Goal: Book appointment/travel/reservation

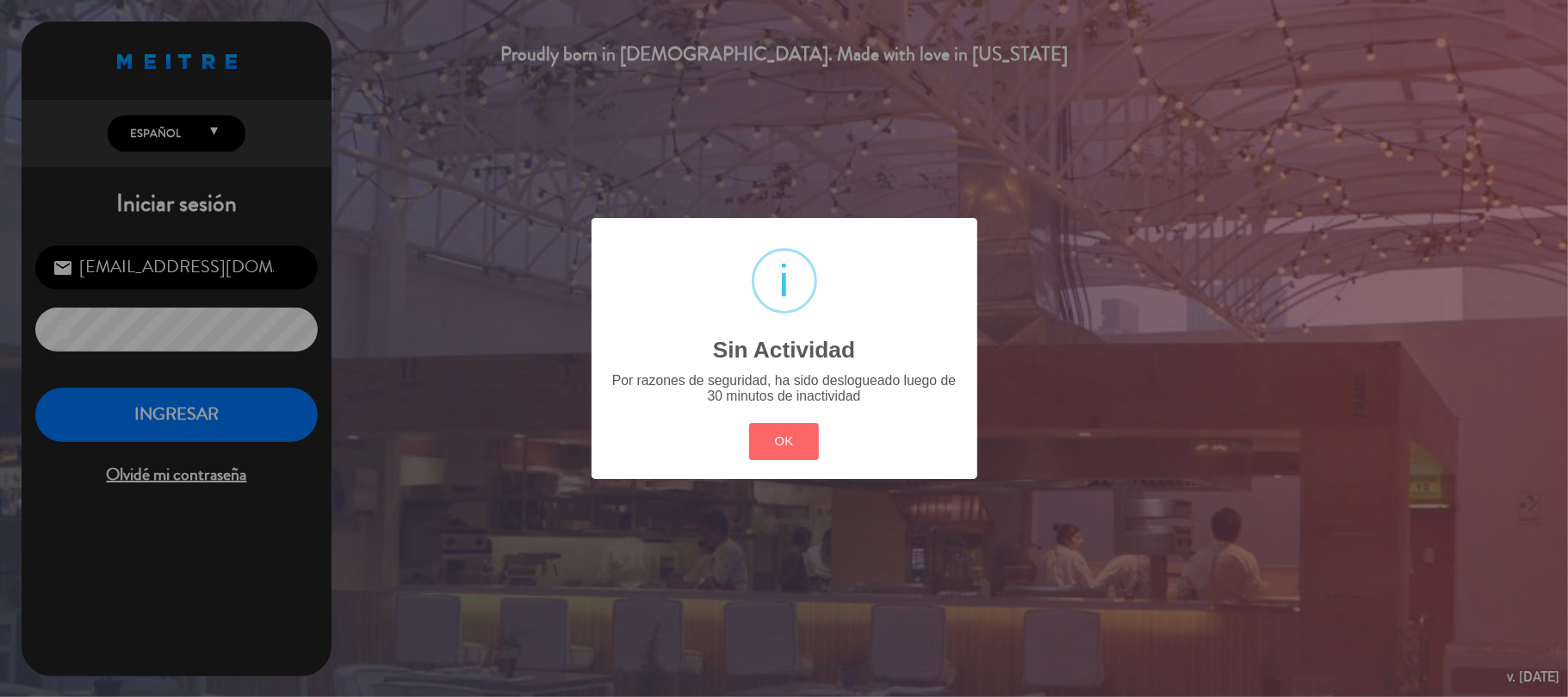
click at [224, 410] on div "? ! i Sin Actividad × Por razones de seguridad, ha sido deslogueado luego de 30…" at bounding box center [784, 348] width 1568 height 697
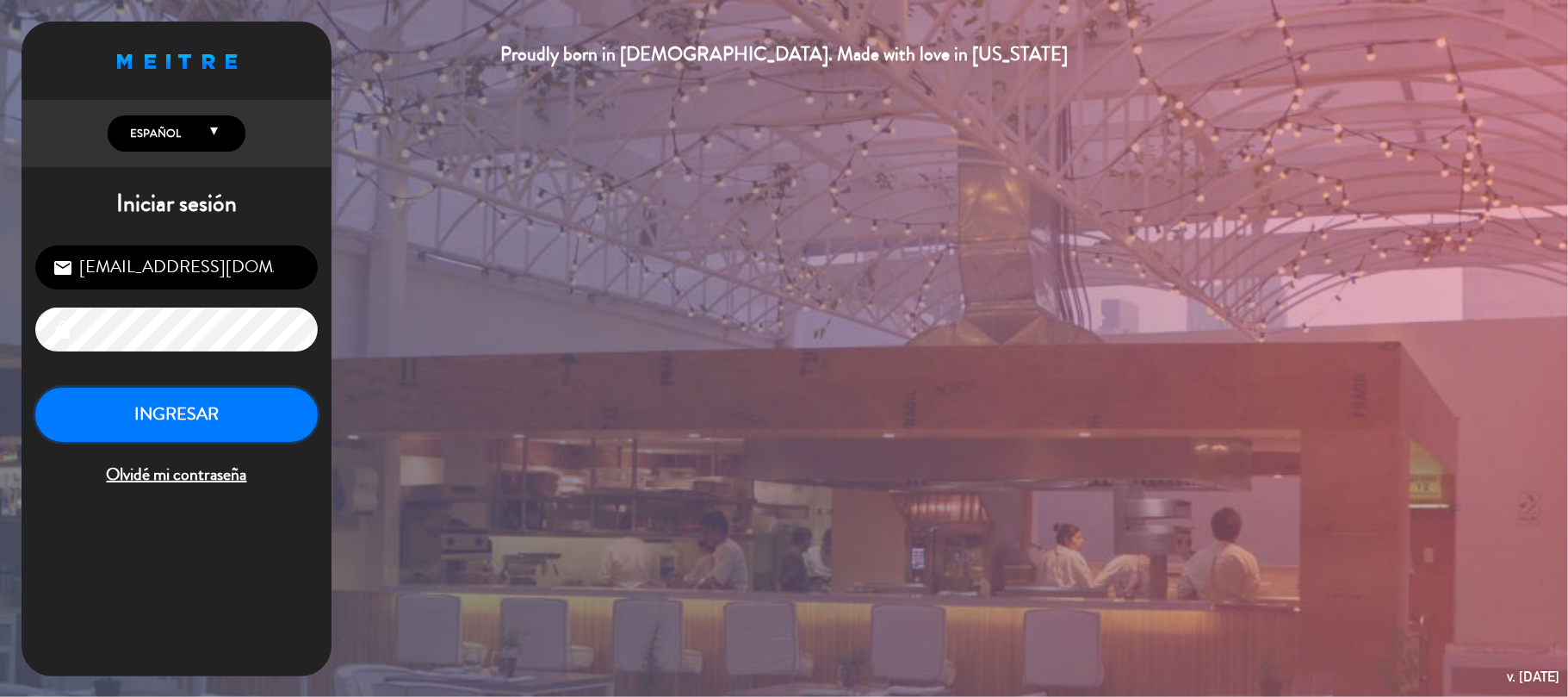
click at [231, 401] on button "INGRESAR" at bounding box center [177, 415] width 282 height 55
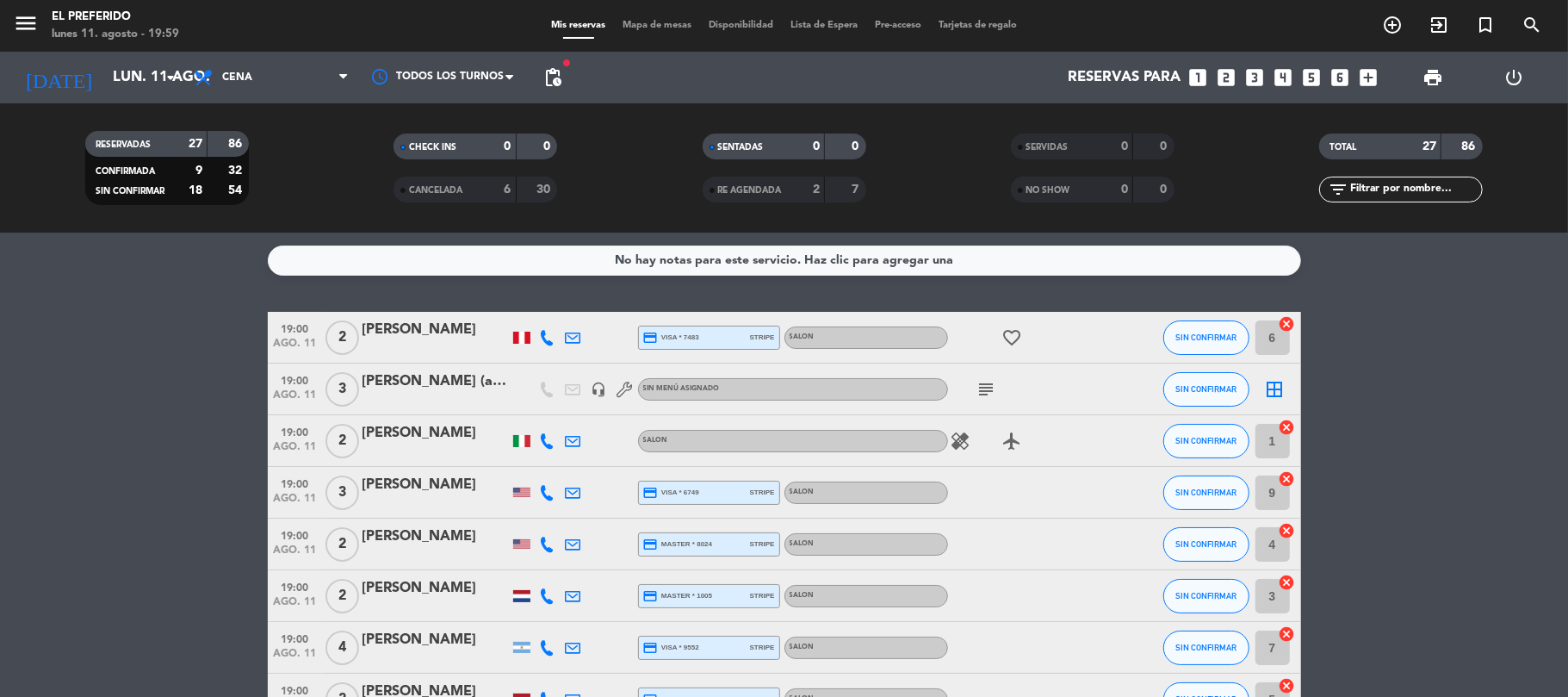
click at [143, 56] on div "[DATE] lun. 11 ago. arrow_drop_down" at bounding box center [98, 78] width 172 height 52
click at [135, 77] on input "lun. 11 ago." at bounding box center [197, 78] width 186 height 34
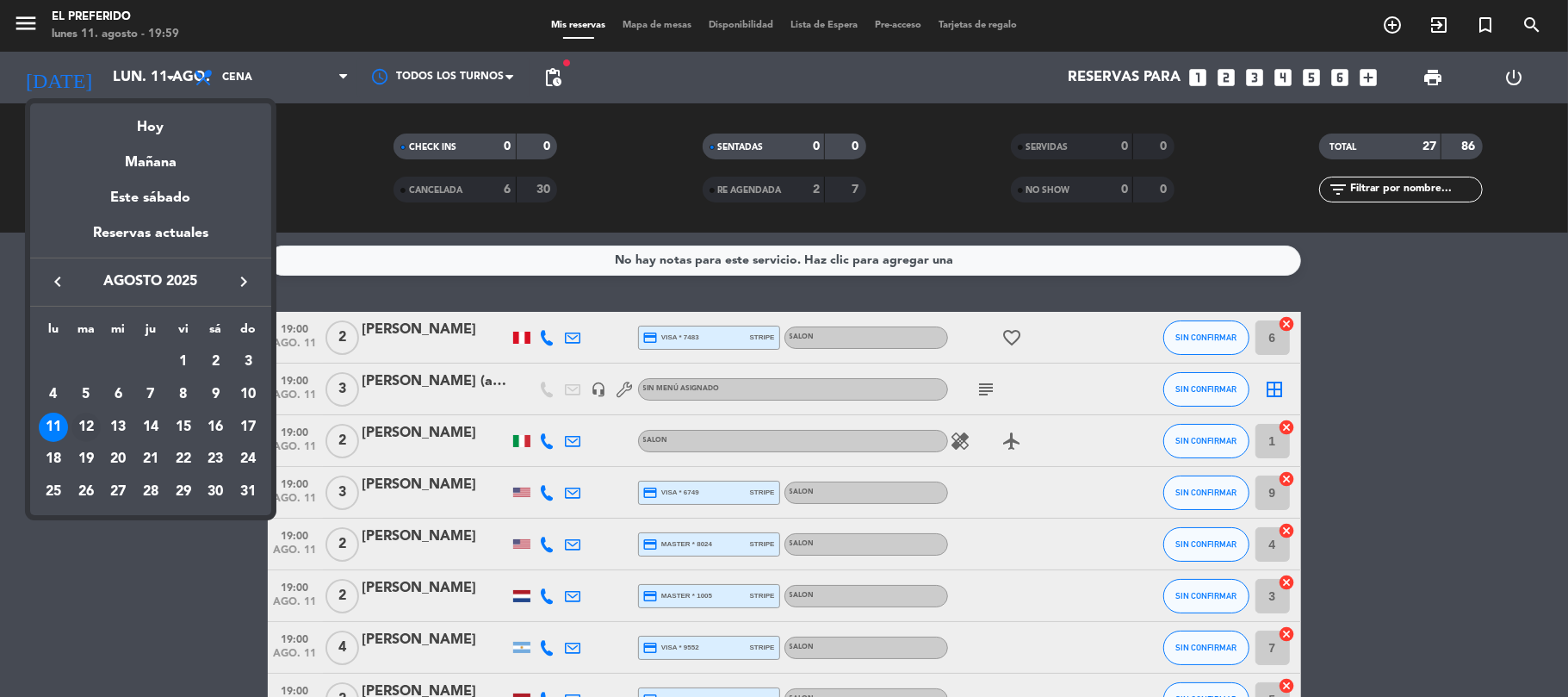
click at [93, 420] on div "12" at bounding box center [86, 427] width 29 height 29
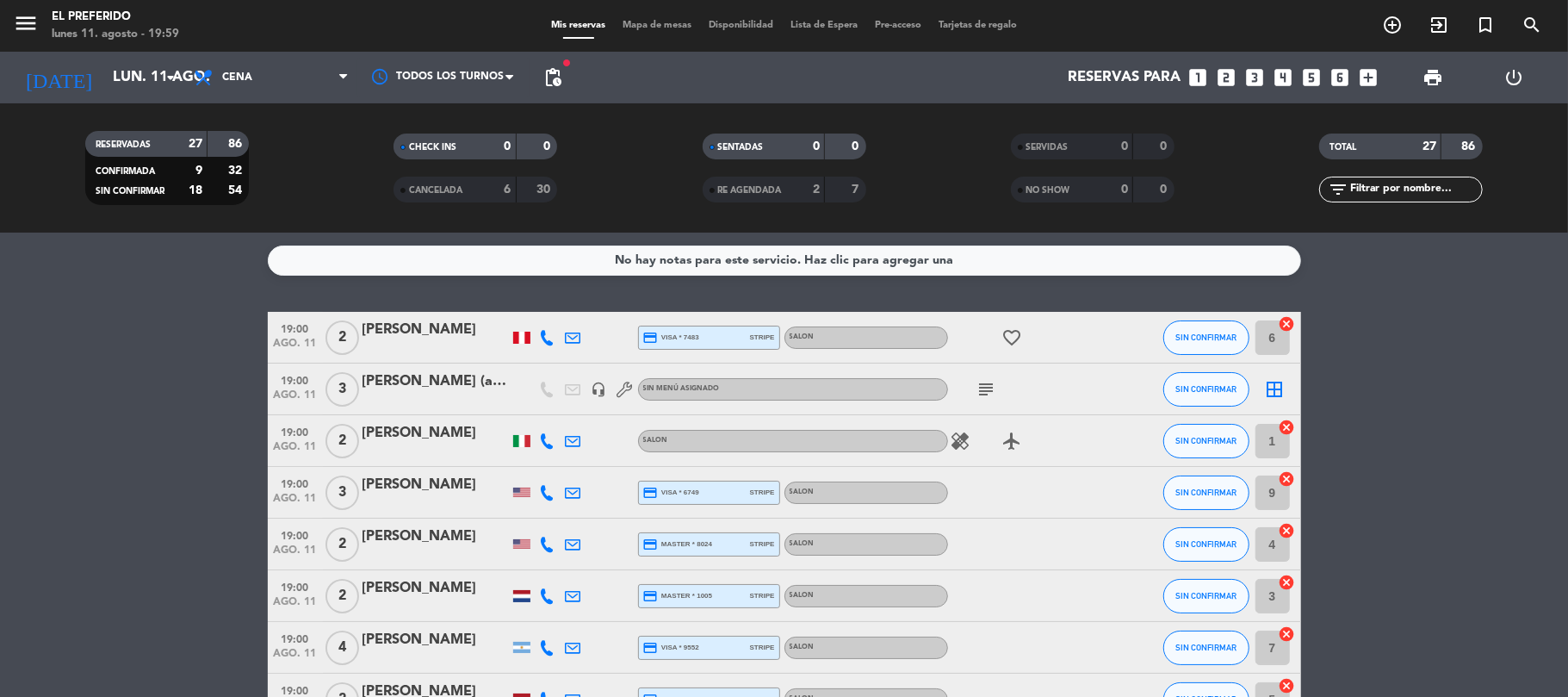
type input "[DATE] ago."
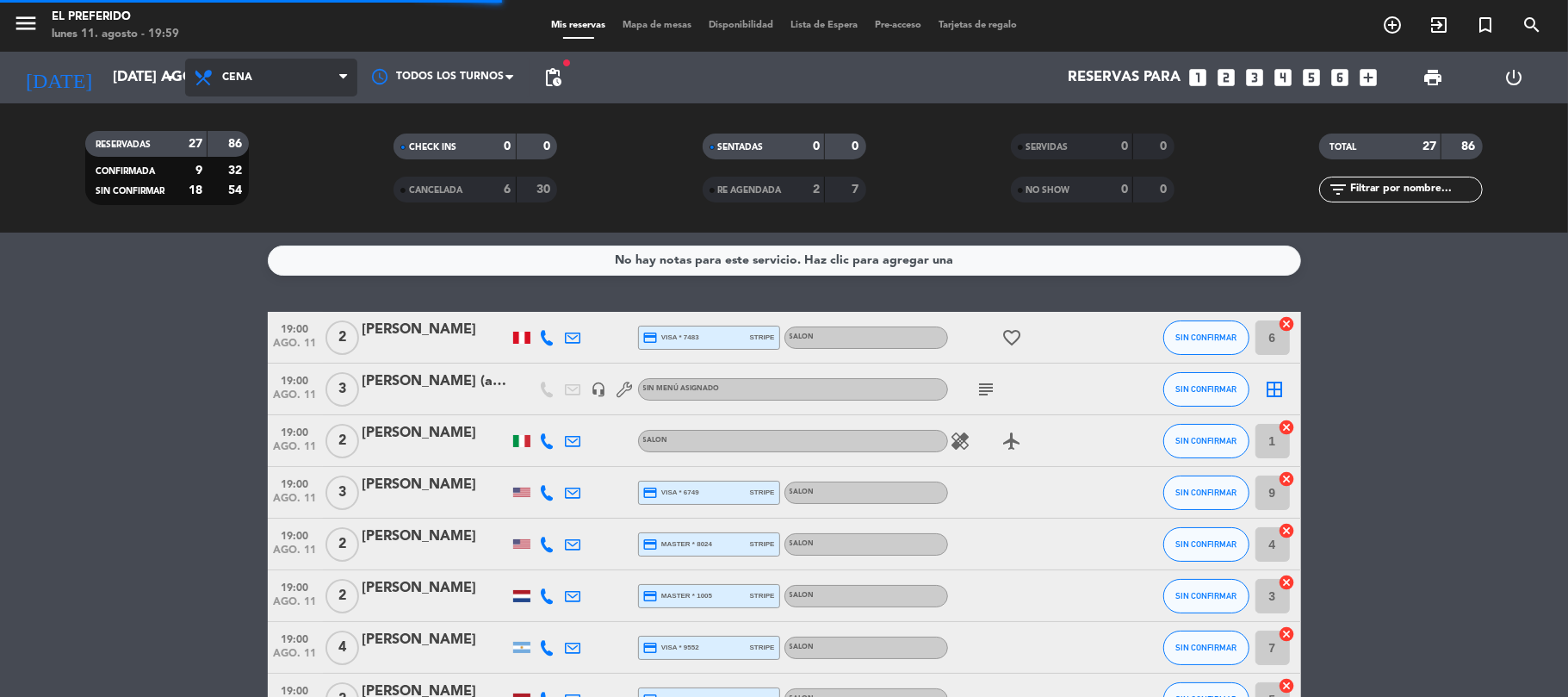
click at [291, 72] on span "Cena" at bounding box center [271, 78] width 172 height 38
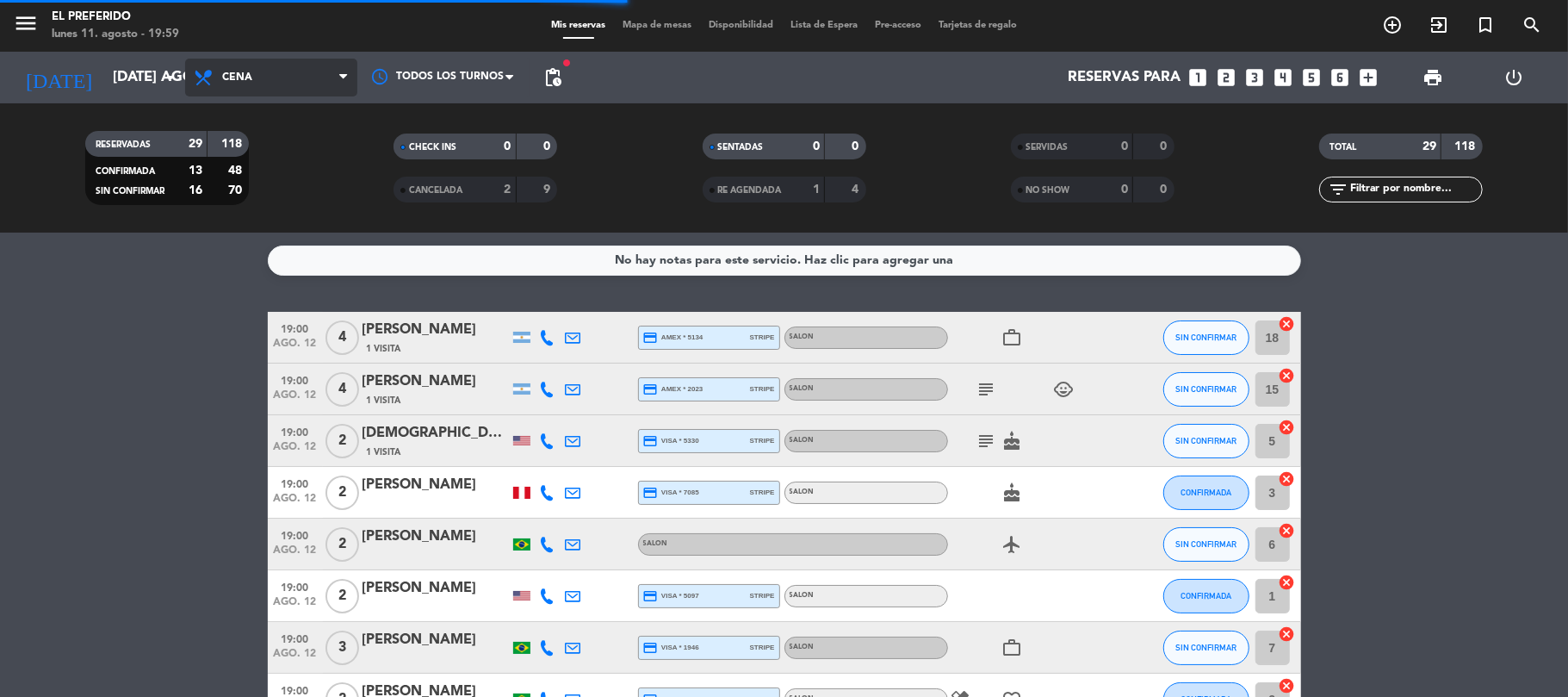
click at [304, 63] on span "Cena" at bounding box center [271, 78] width 172 height 38
click at [267, 139] on div "menu El Preferido lunes 11. agosto - 19:59 Mis reservas Mapa de mesas Disponibi…" at bounding box center [784, 116] width 1568 height 232
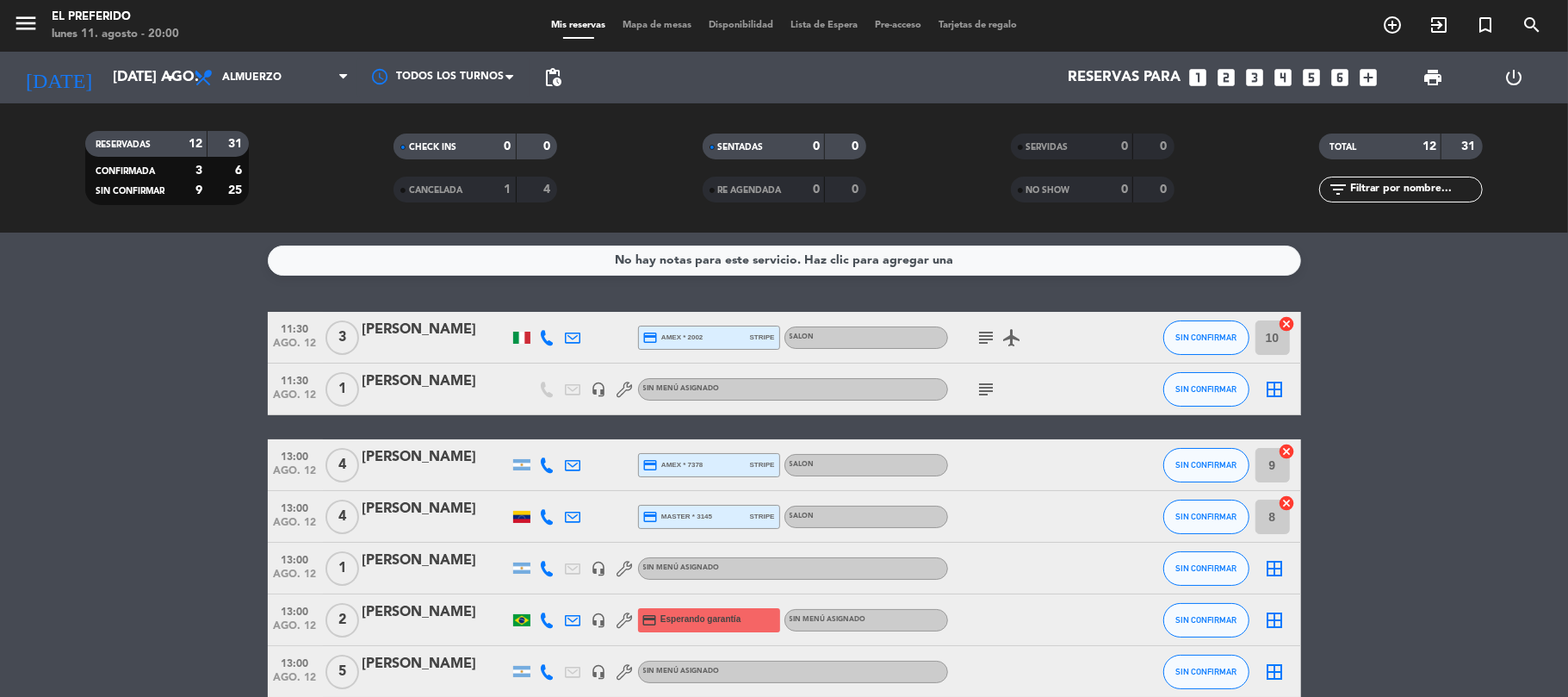
click at [1231, 73] on icon "looks_two" at bounding box center [1227, 77] width 22 height 22
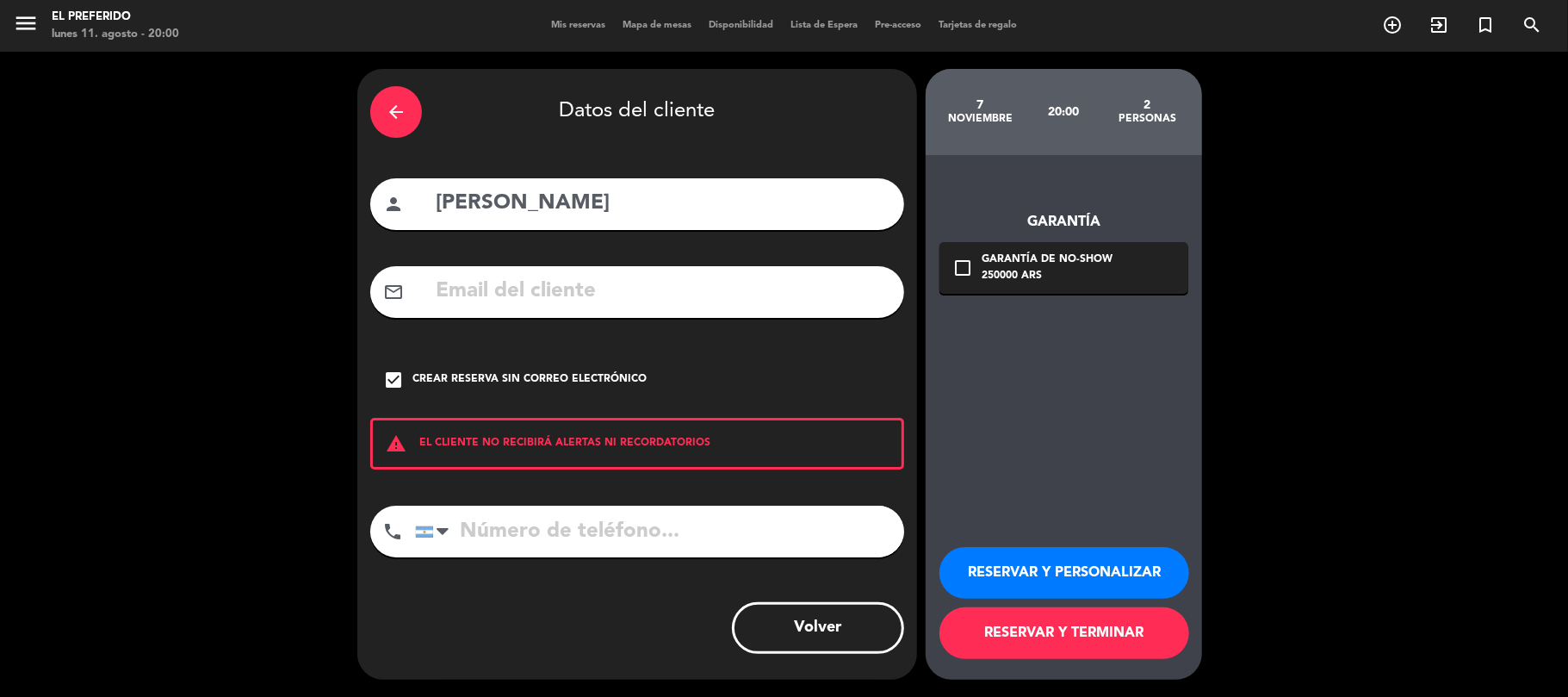
drag, startPoint x: 388, startPoint y: 114, endPoint x: 488, endPoint y: 184, distance: 122.1
click at [388, 113] on icon "arrow_back" at bounding box center [396, 112] width 21 height 21
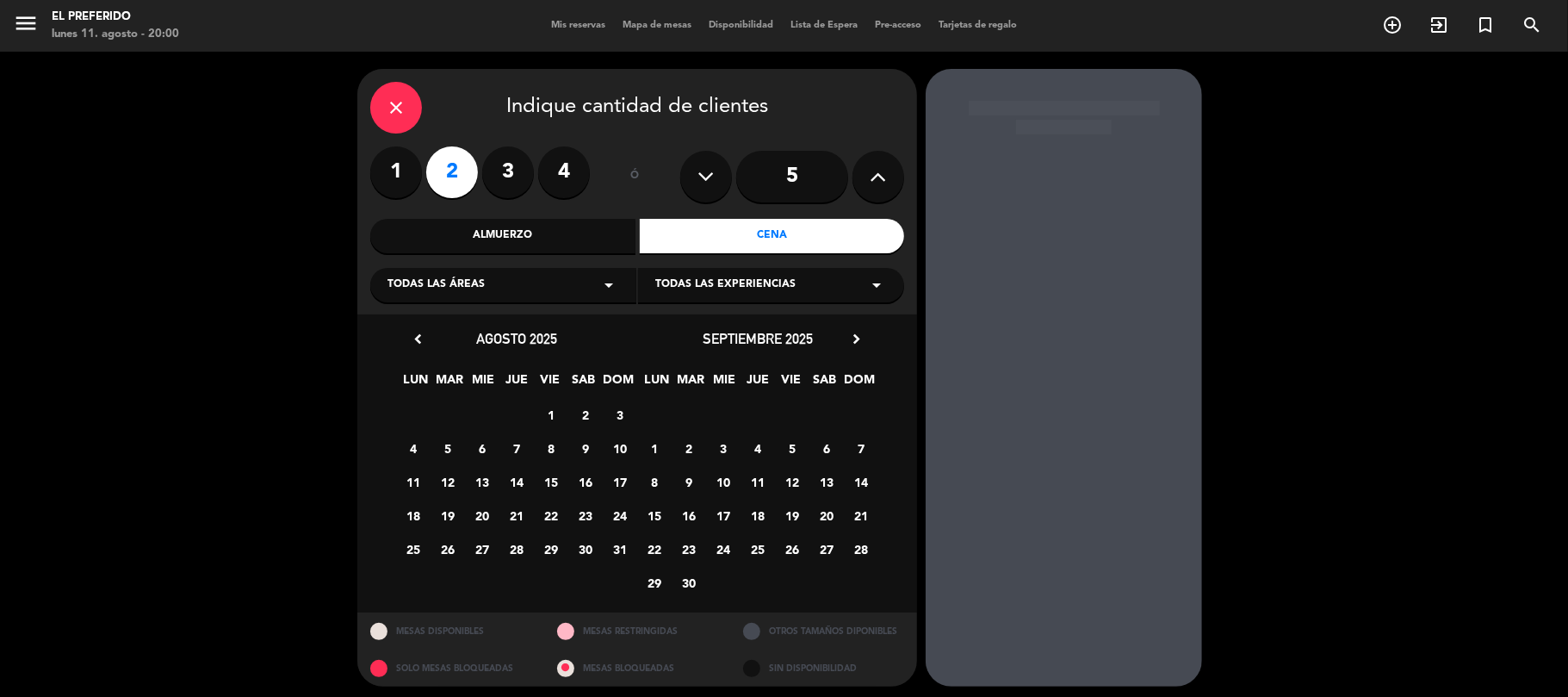
click at [555, 231] on div "Almuerzo" at bounding box center [502, 236] width 265 height 35
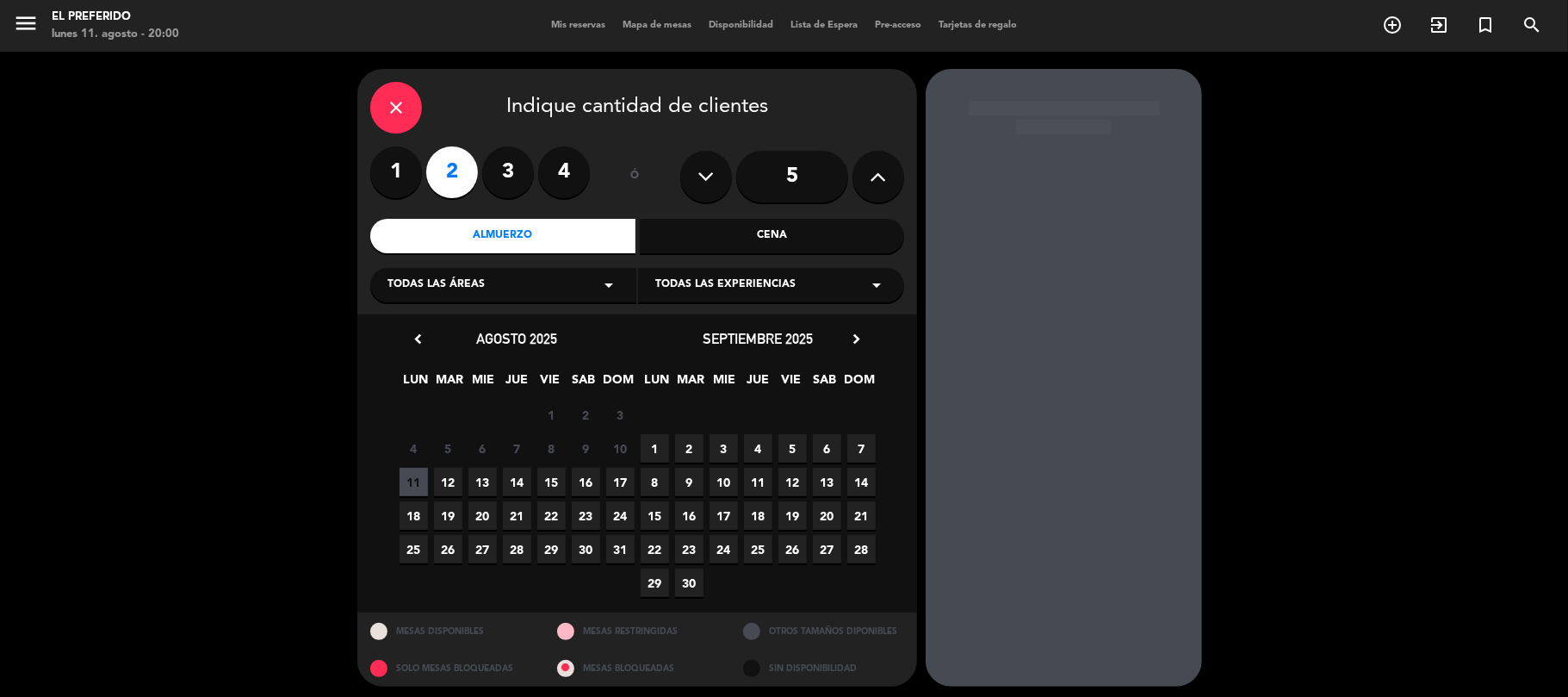
click at [446, 481] on span "12" at bounding box center [449, 482] width 29 height 29
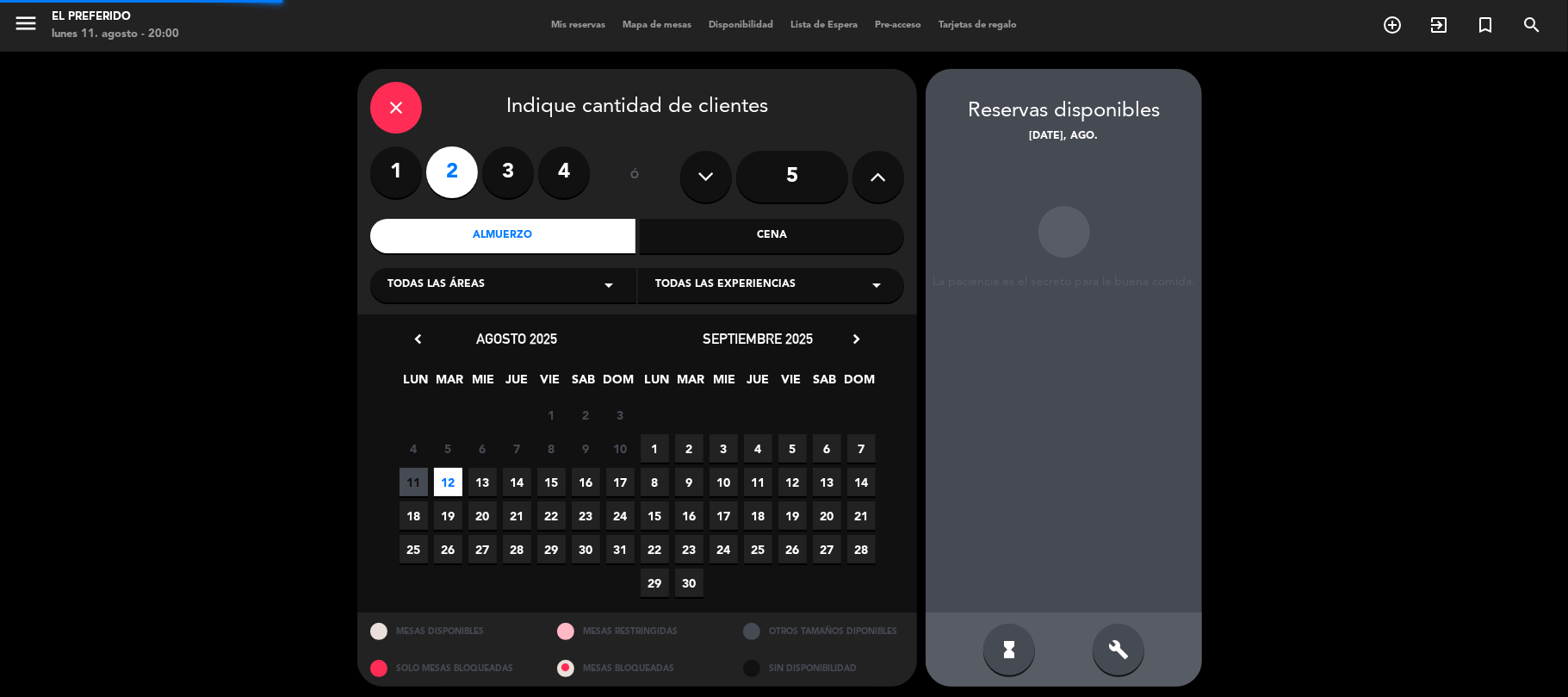
scroll to position [7, 0]
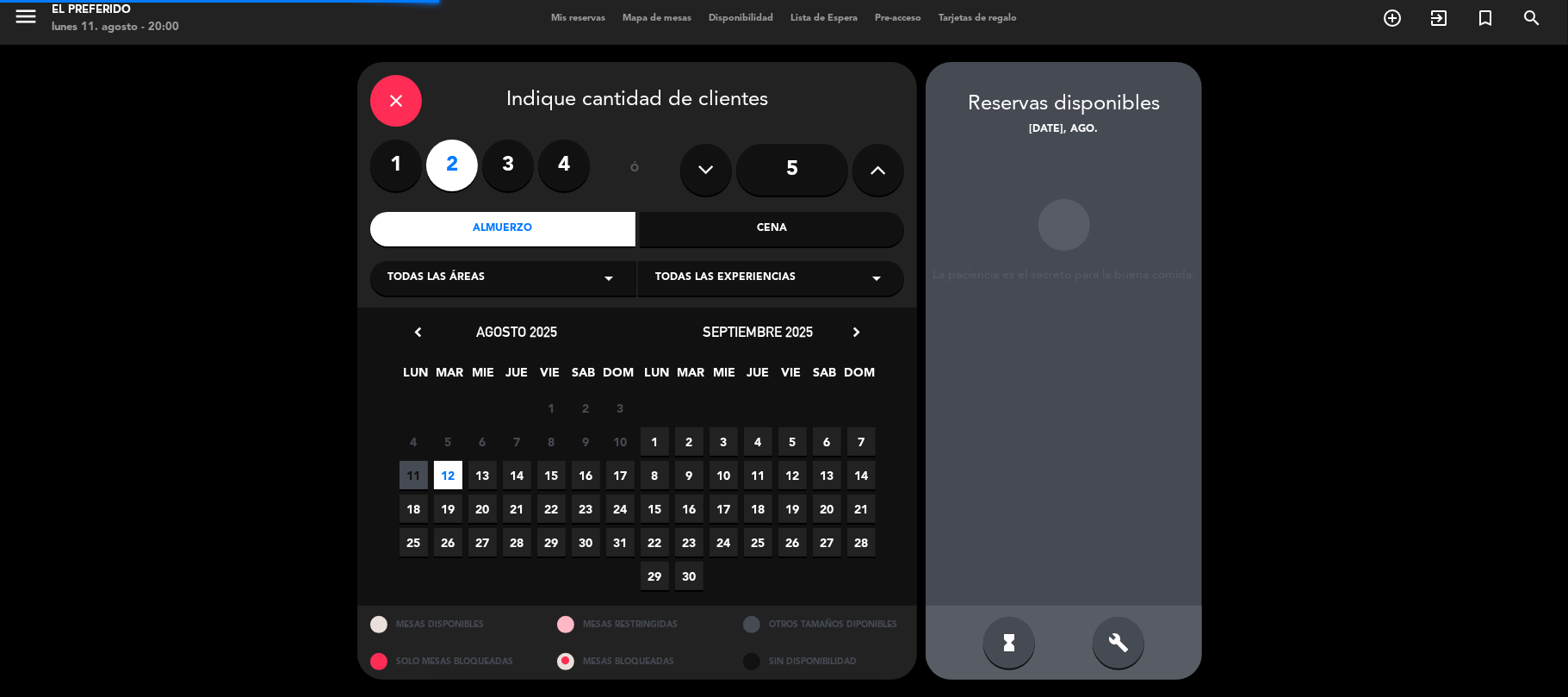
click at [1123, 651] on icon "build" at bounding box center [1119, 642] width 21 height 21
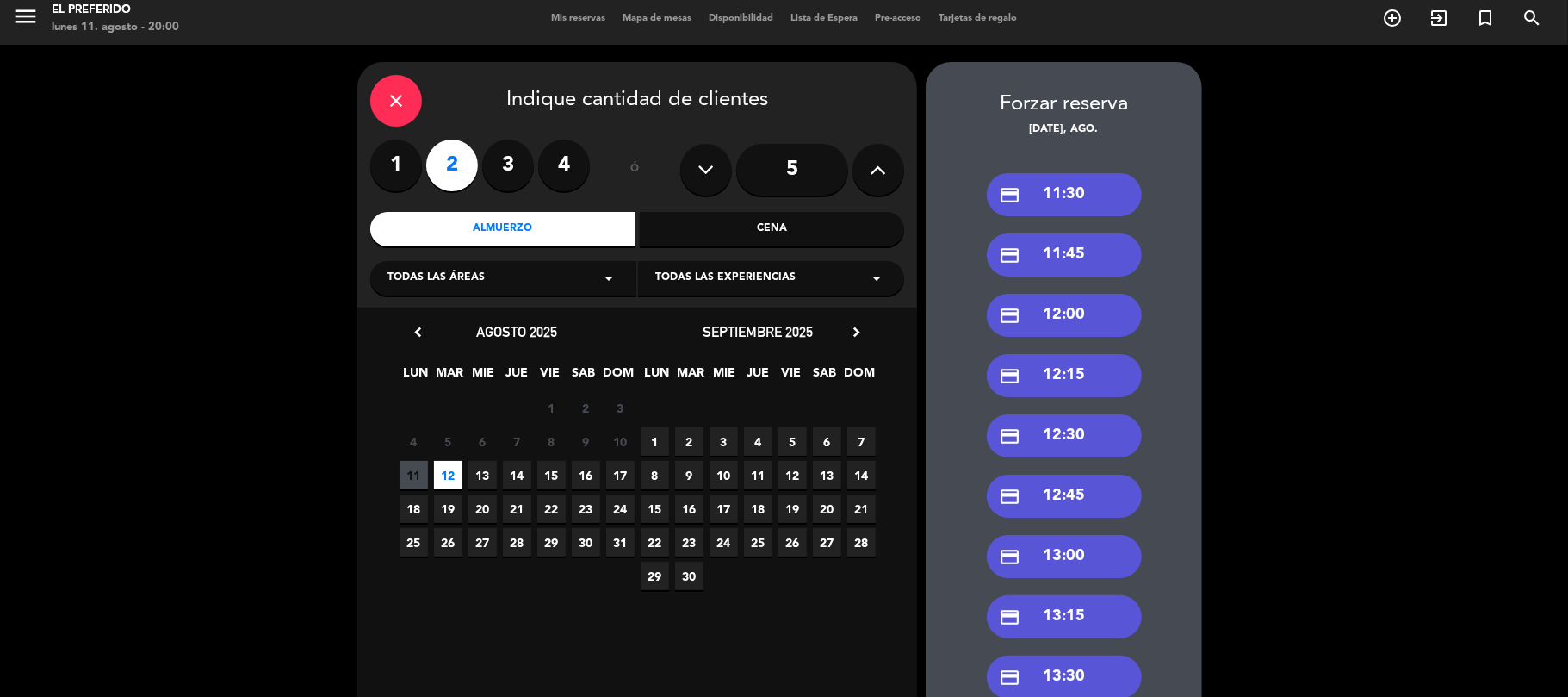
click at [379, 94] on div "close" at bounding box center [396, 101] width 52 height 52
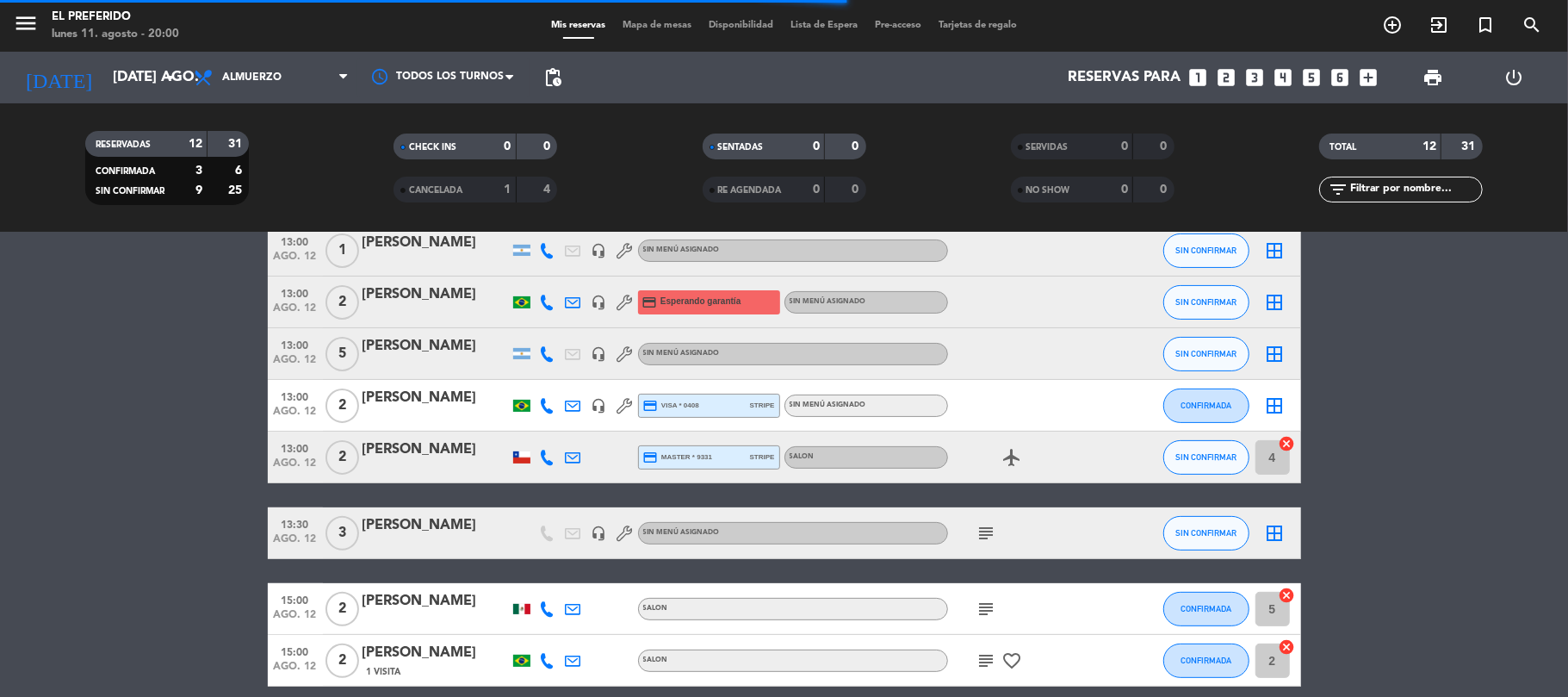
scroll to position [277, 0]
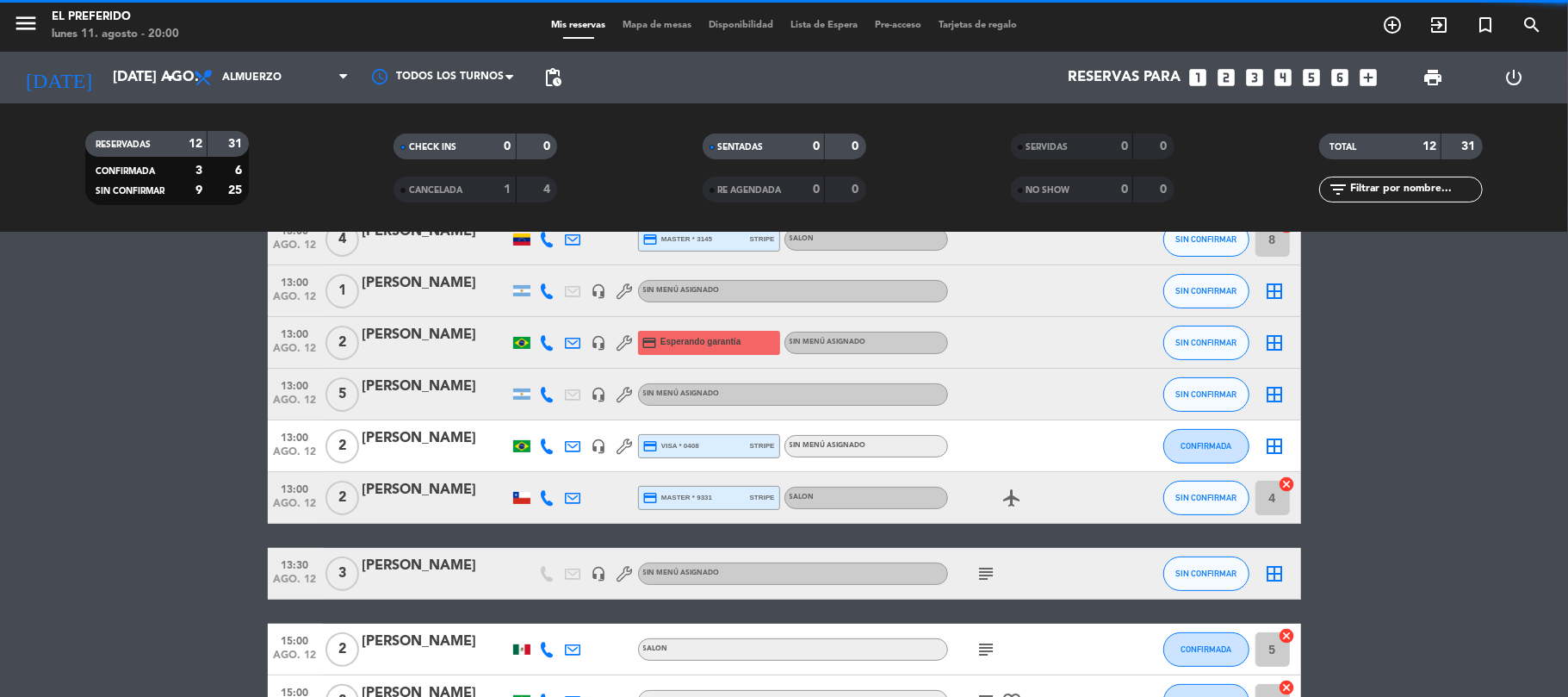
click at [1314, 73] on icon "looks_5" at bounding box center [1312, 77] width 22 height 22
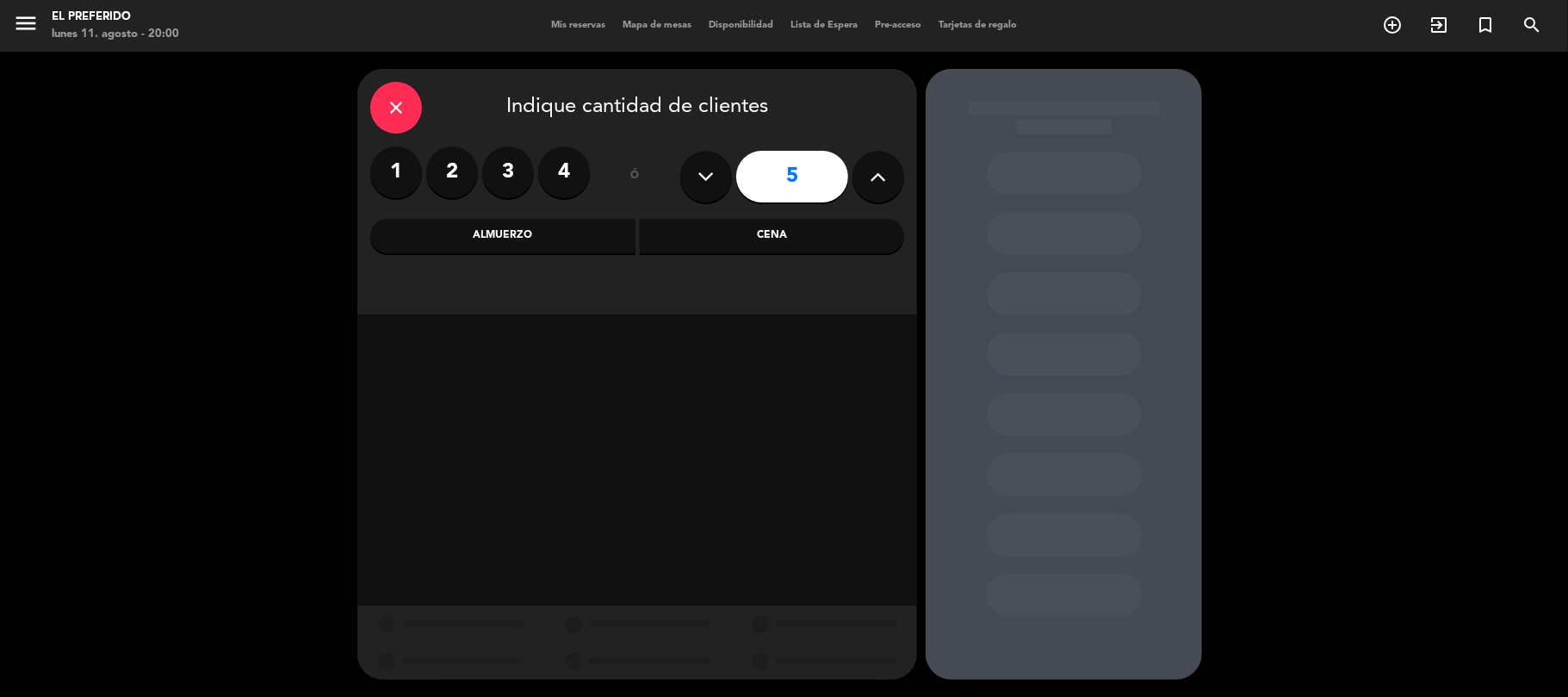
click at [555, 231] on div "Almuerzo" at bounding box center [502, 236] width 265 height 35
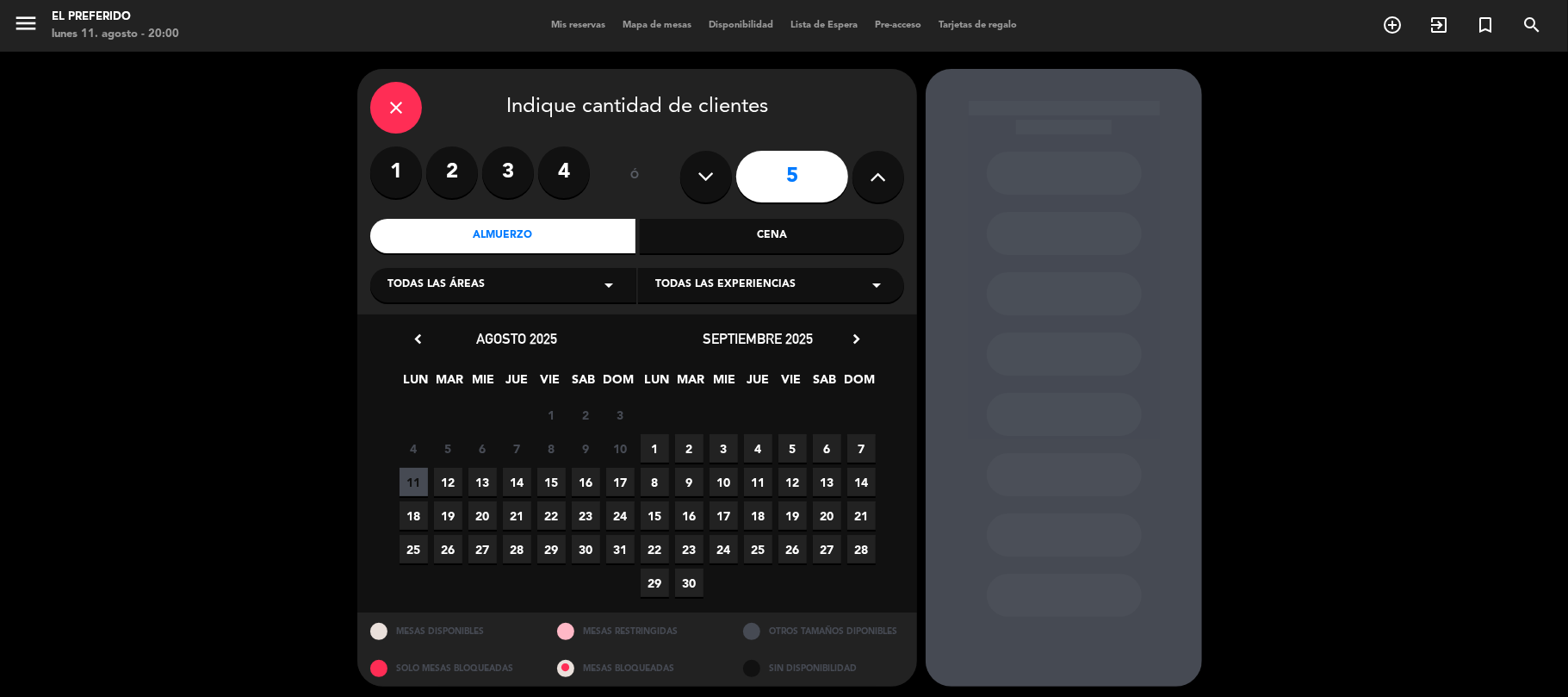
click at [452, 483] on span "12" at bounding box center [449, 482] width 29 height 29
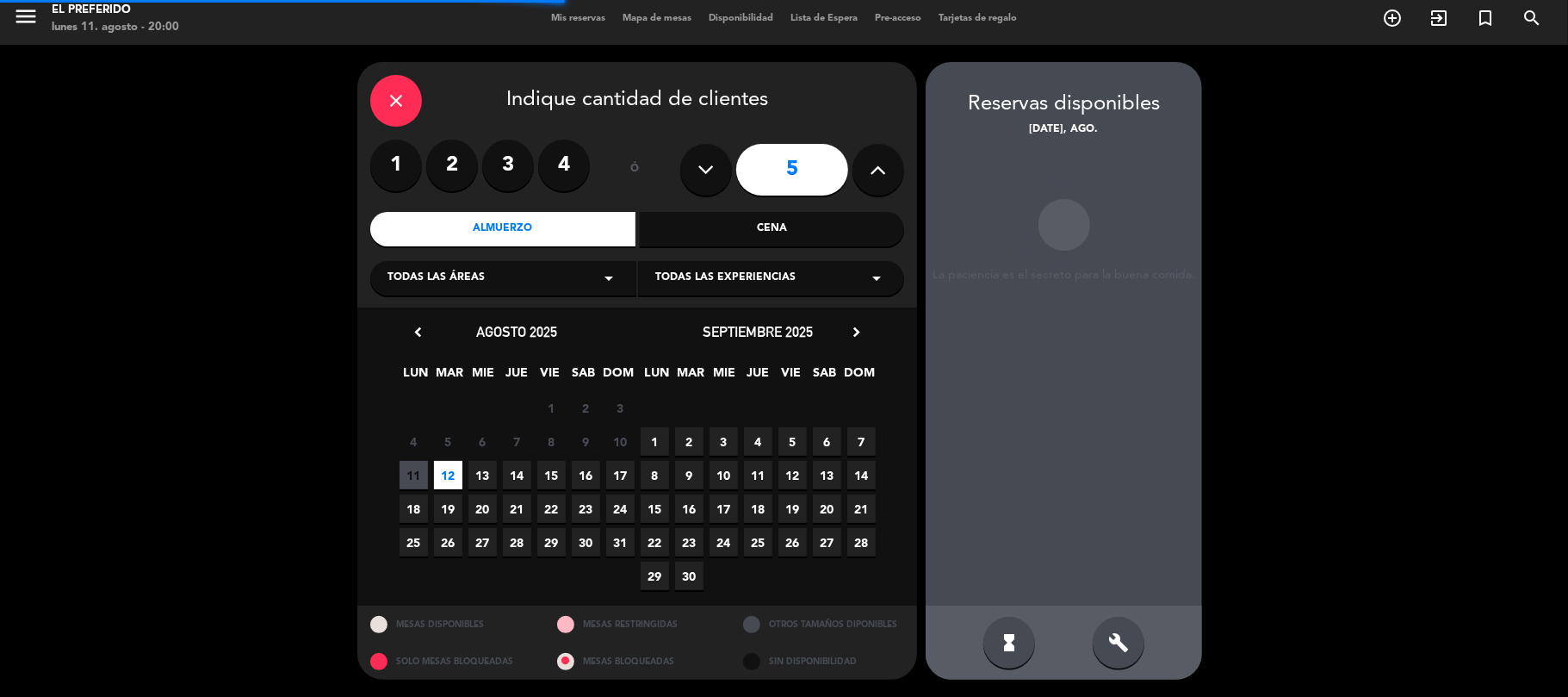
click at [1140, 631] on div "build" at bounding box center [1119, 642] width 52 height 52
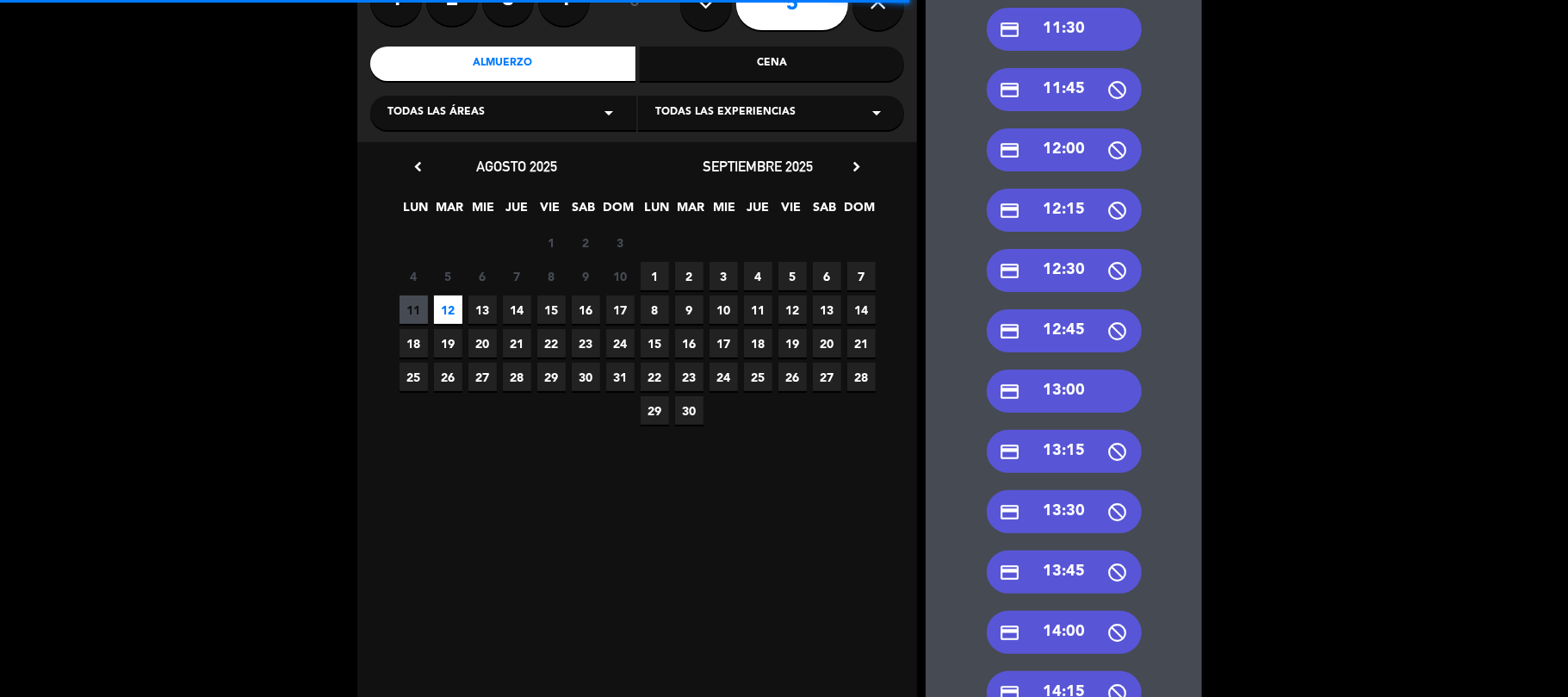
scroll to position [236, 0]
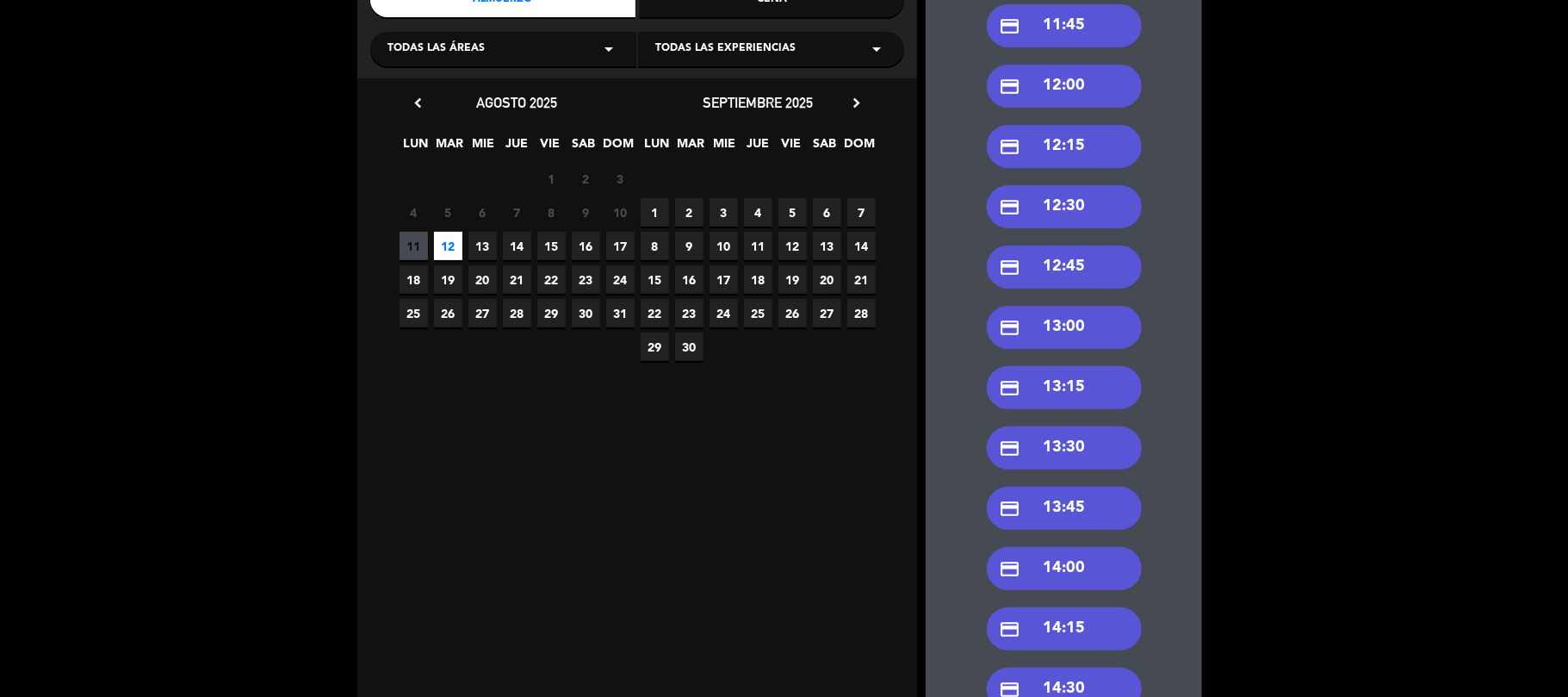
click at [1080, 325] on div "credit_card 13:00" at bounding box center [1065, 327] width 155 height 43
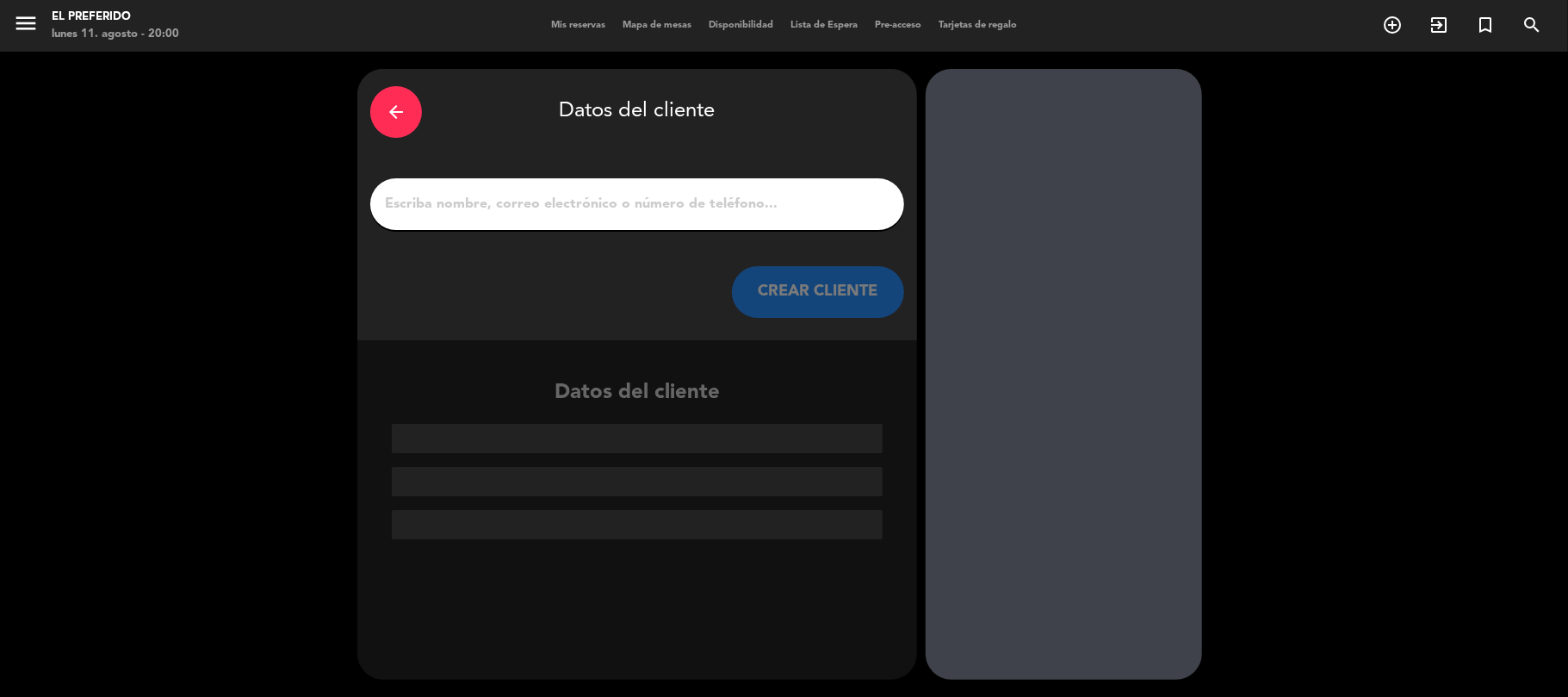
scroll to position [0, 0]
click at [650, 214] on input "1" at bounding box center [637, 204] width 508 height 24
type input "e"
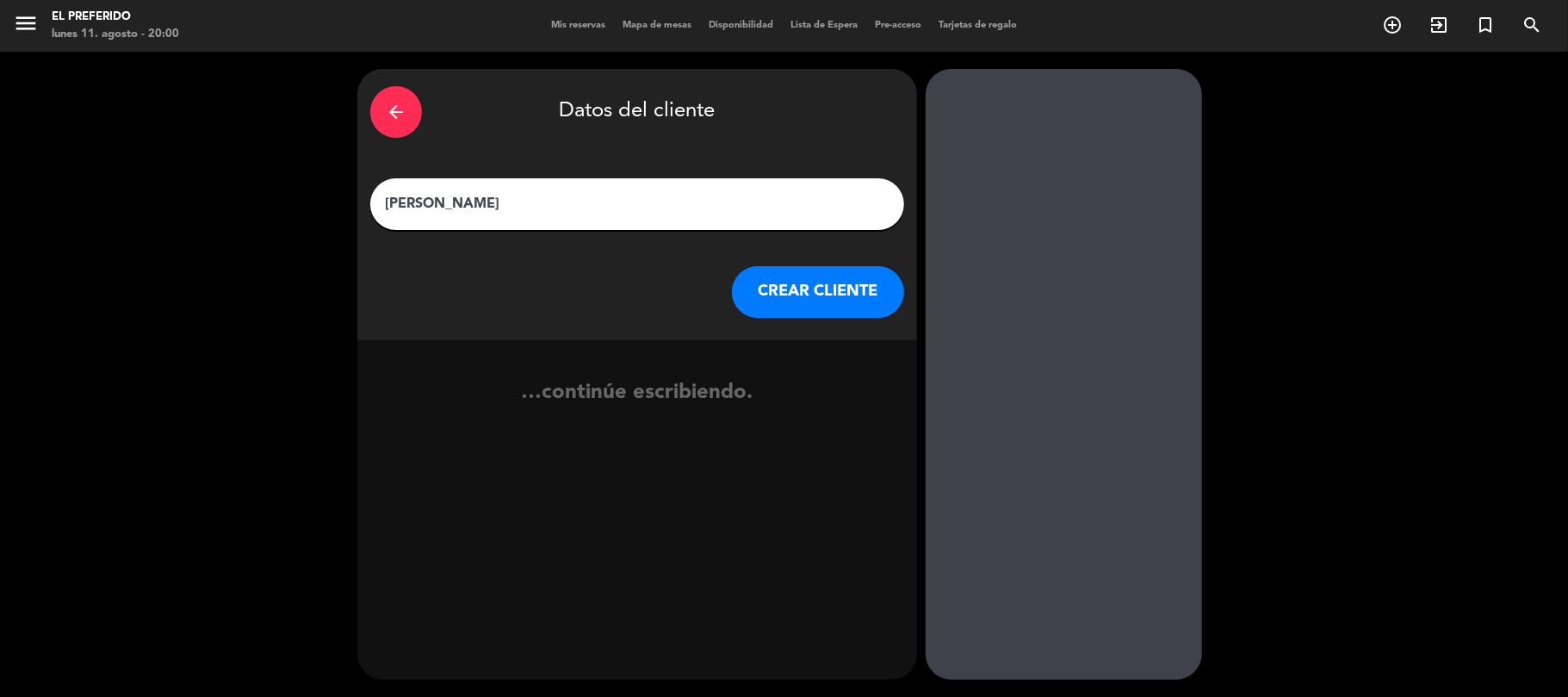
type input "[PERSON_NAME]"
click at [865, 311] on button "CREAR CLIENTE" at bounding box center [818, 292] width 172 height 52
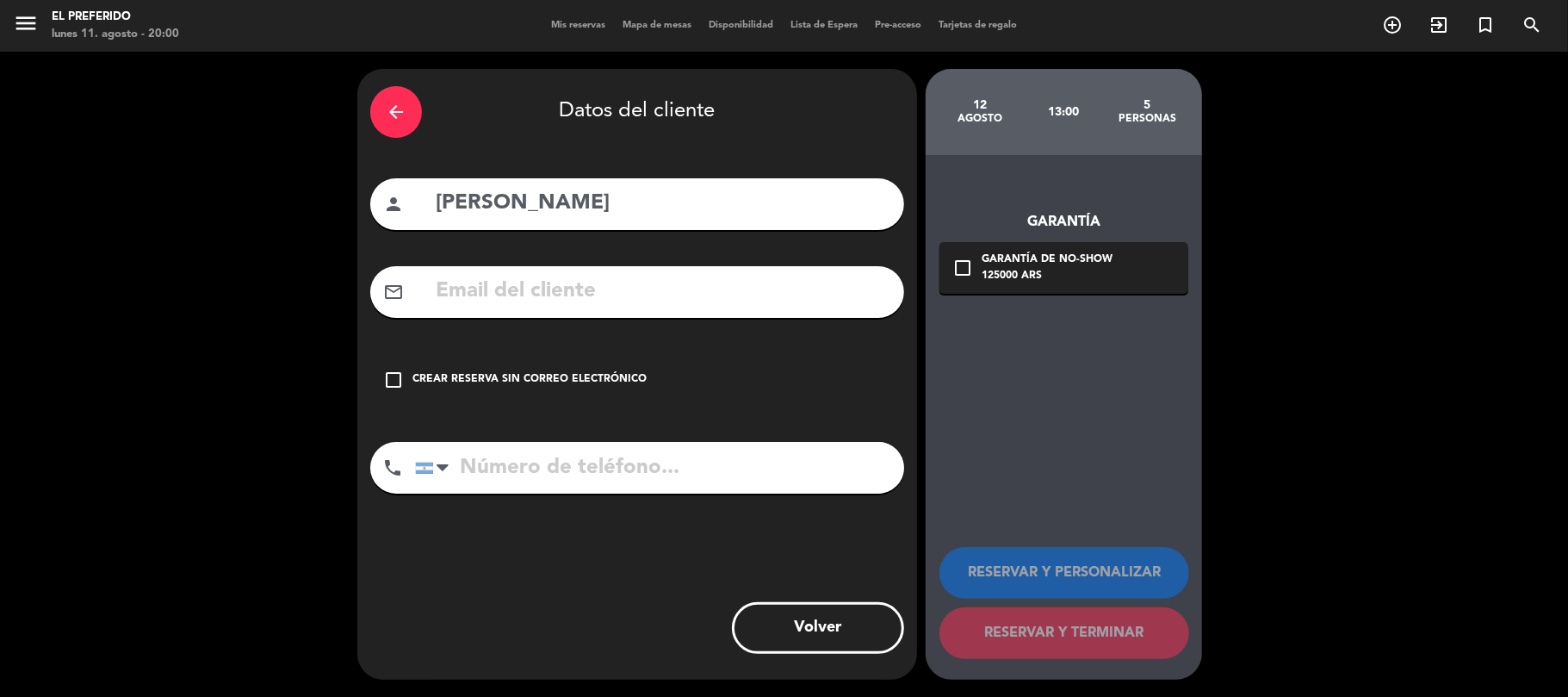
drag, startPoint x: 607, startPoint y: 281, endPoint x: 639, endPoint y: 275, distance: 32.6
click at [607, 281] on input "text" at bounding box center [663, 292] width 457 height 36
type input "[DOMAIN_NAME]"
click at [748, 490] on input "tel" at bounding box center [660, 468] width 490 height 52
type input "3874443111"
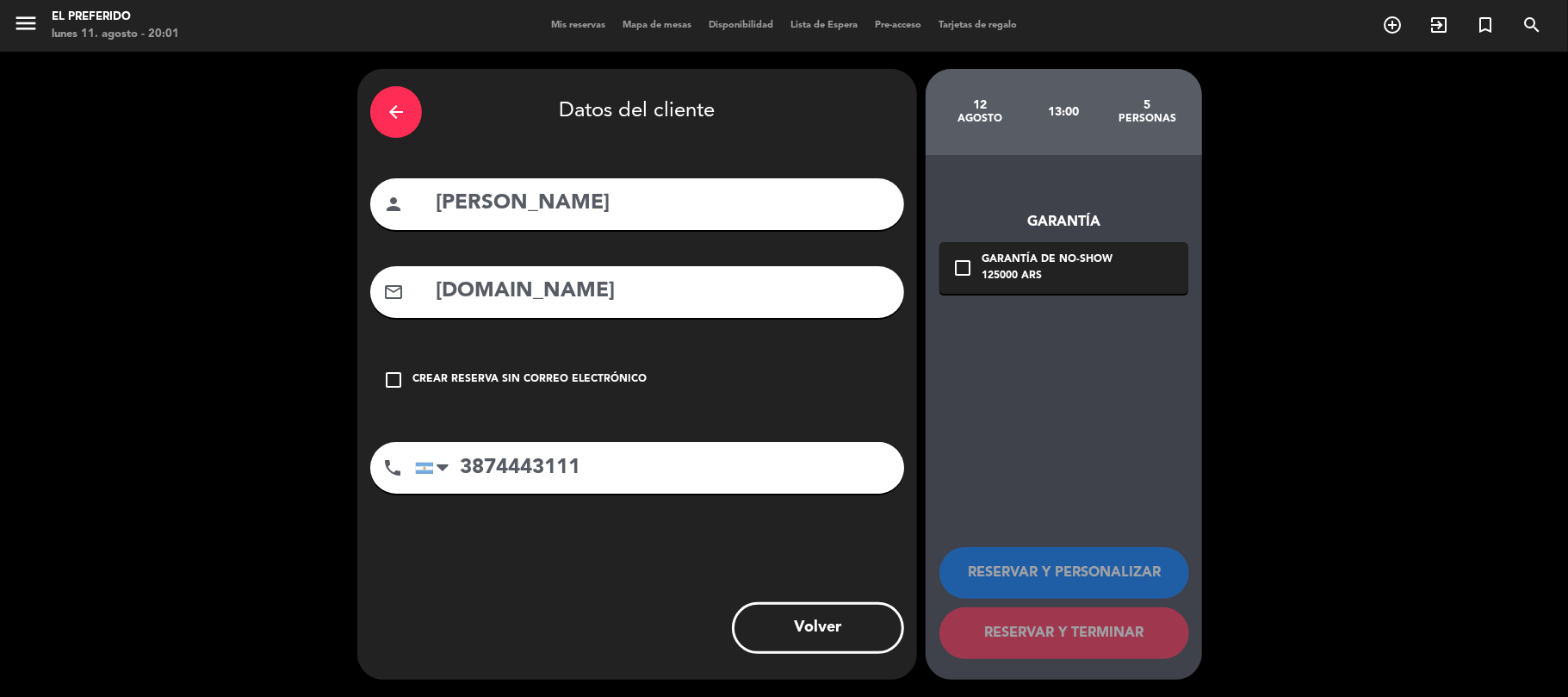
drag, startPoint x: 529, startPoint y: 288, endPoint x: 549, endPoint y: 287, distance: 20.0
click at [549, 287] on input "[DOMAIN_NAME]" at bounding box center [663, 292] width 457 height 36
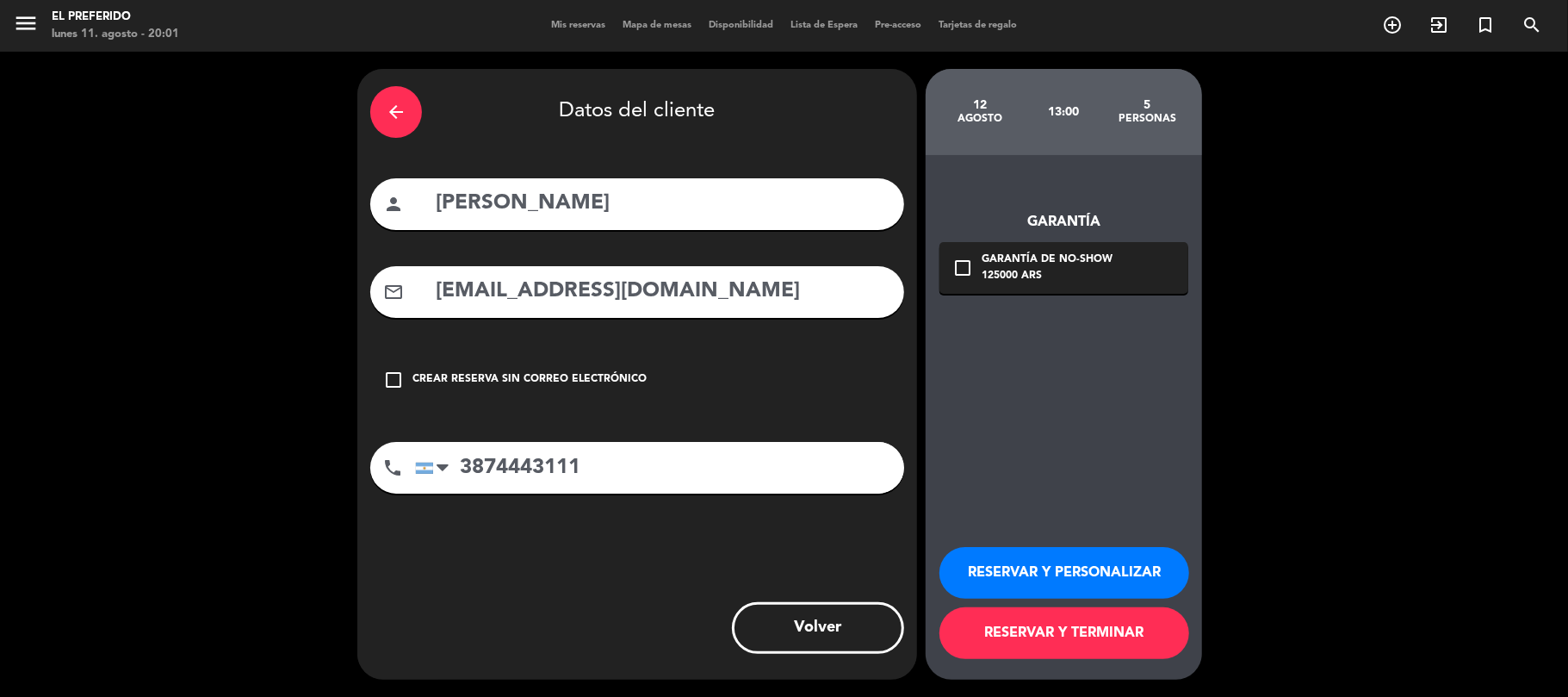
type input "[EMAIL_ADDRESS][DOMAIN_NAME]"
click at [1028, 268] on div "125000 ARS" at bounding box center [1047, 276] width 131 height 17
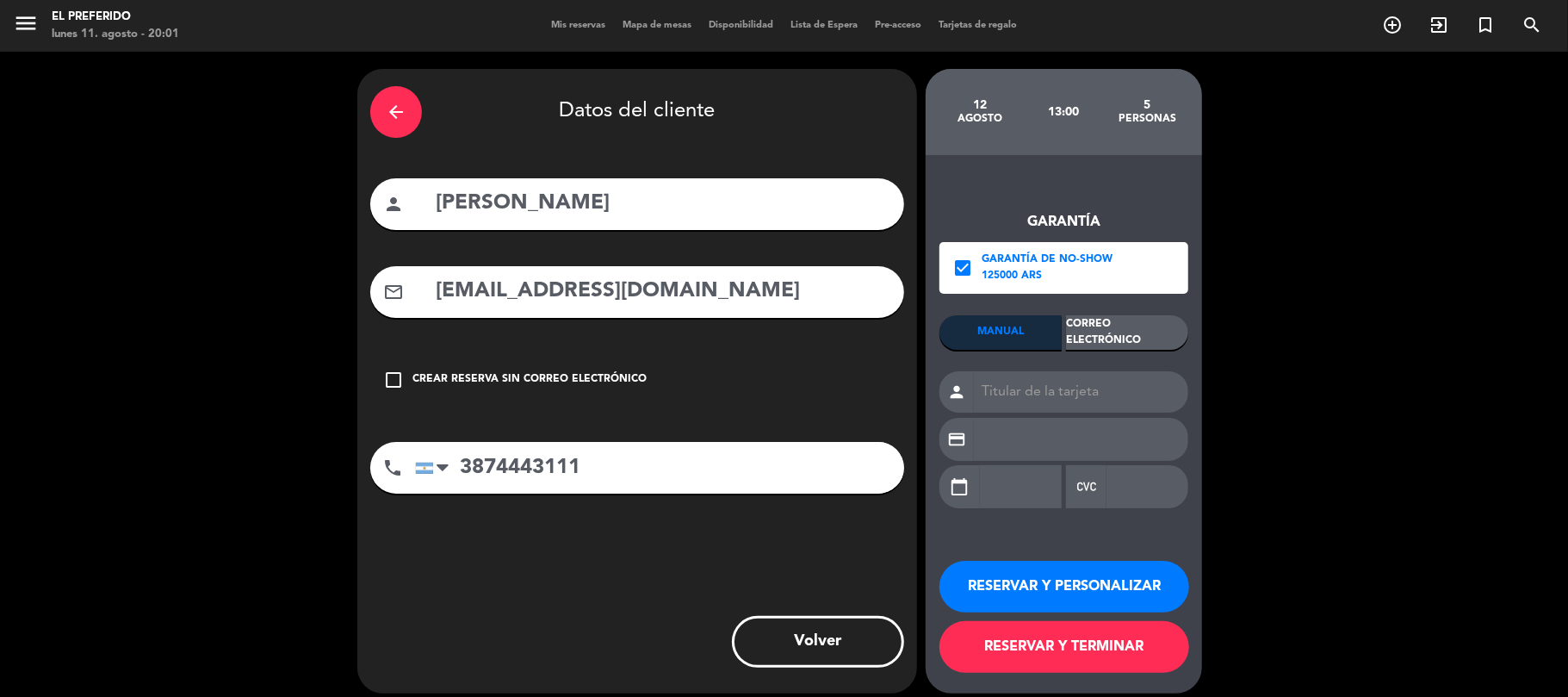
click at [1127, 332] on div "Correo Electrónico" at bounding box center [1127, 332] width 122 height 35
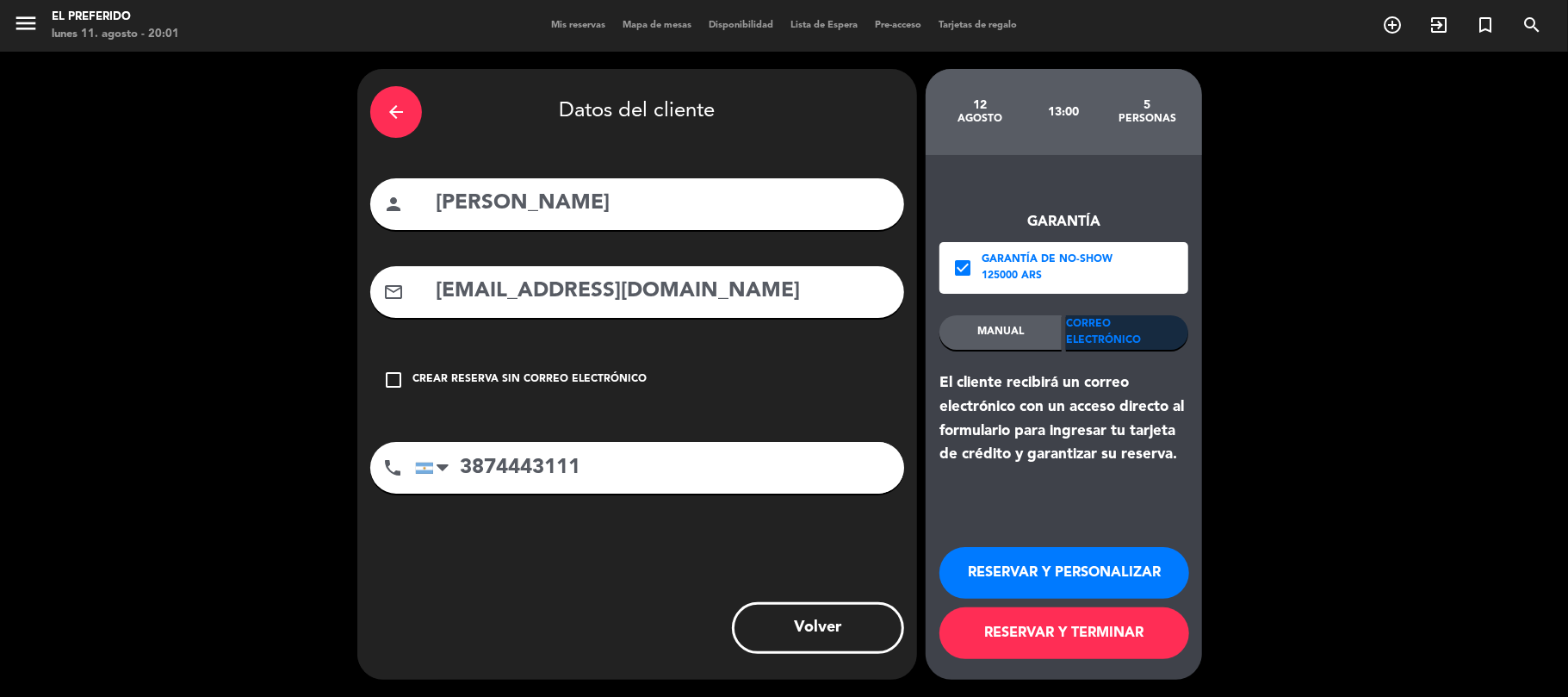
click at [1045, 563] on button "RESERVAR Y PERSONALIZAR" at bounding box center [1065, 573] width 250 height 52
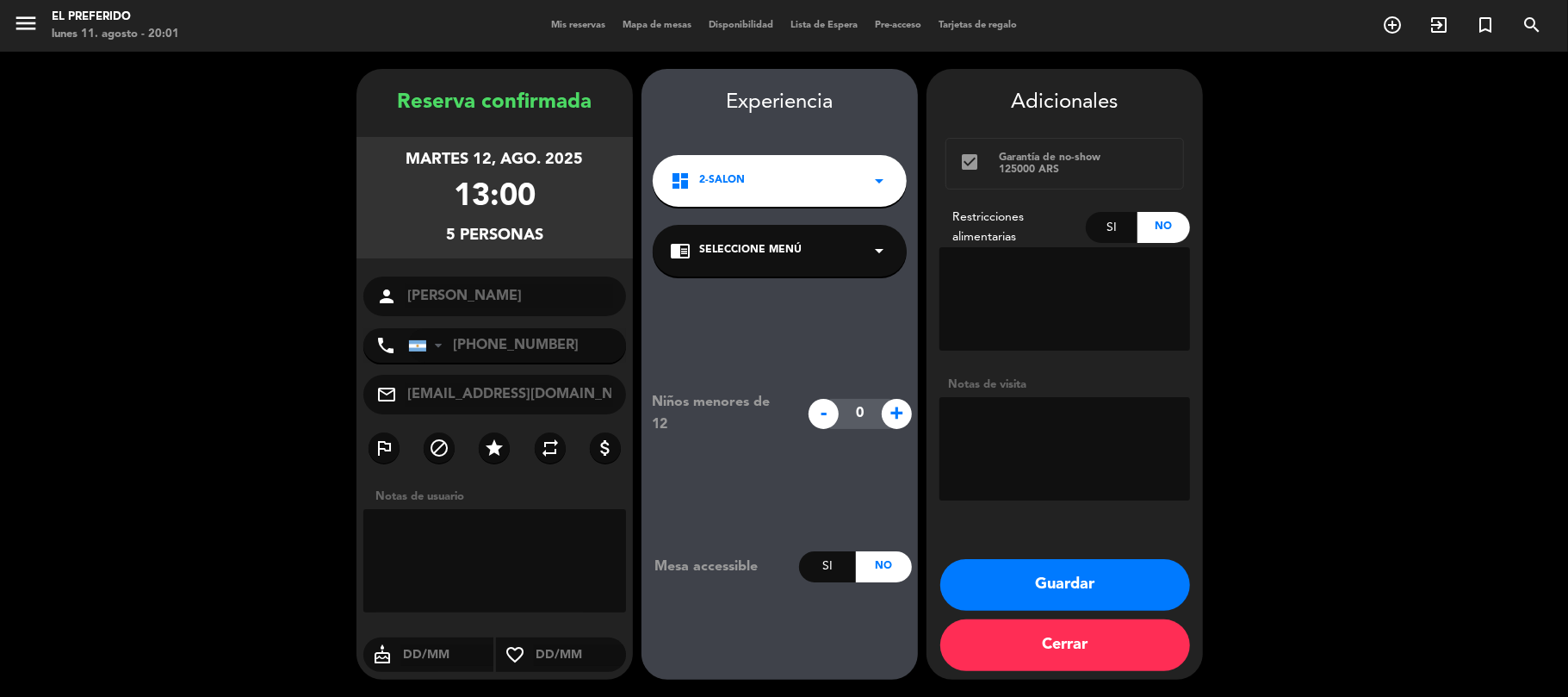
click at [774, 239] on div "chrome_reader_mode Seleccione Menú arrow_drop_down" at bounding box center [780, 251] width 254 height 52
click at [776, 291] on div "SALON" at bounding box center [780, 298] width 220 height 17
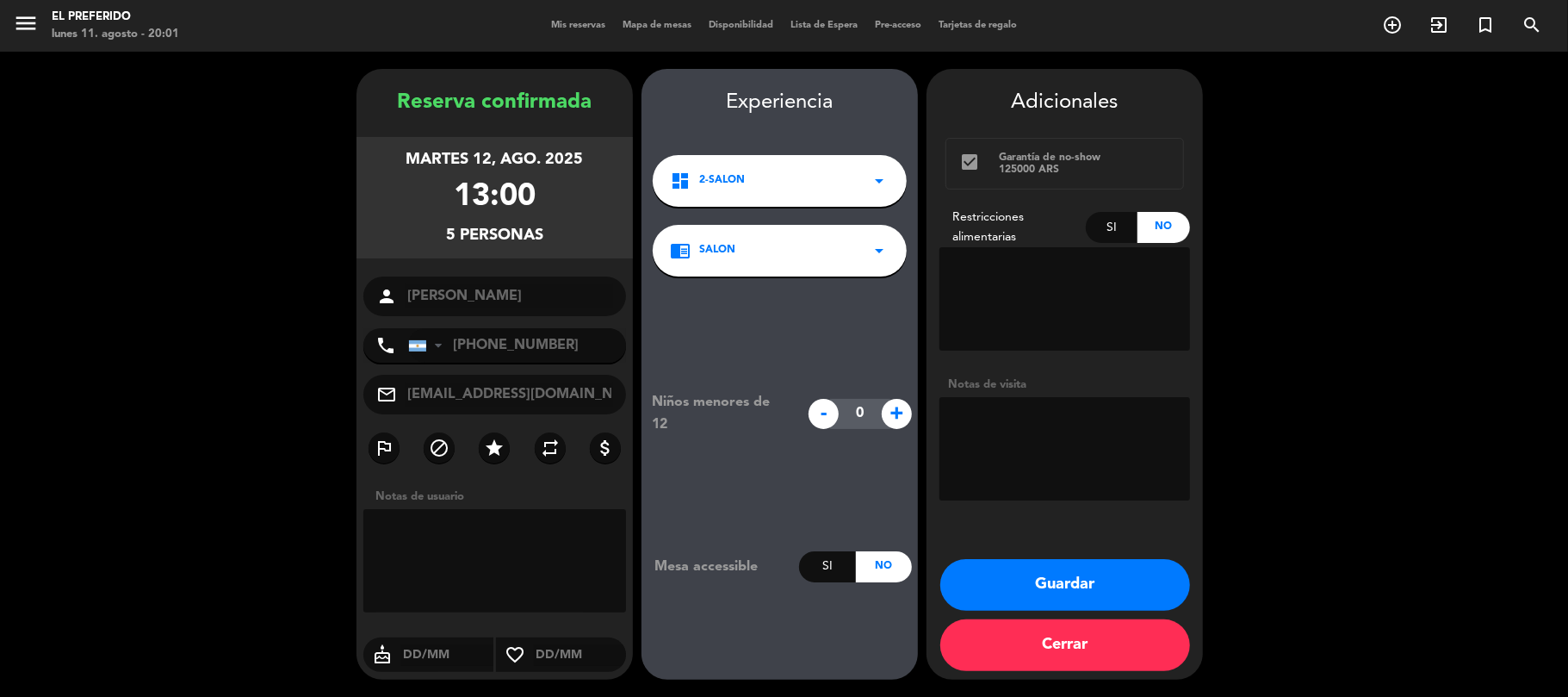
click at [1040, 584] on button "Guardar" at bounding box center [1066, 585] width 250 height 52
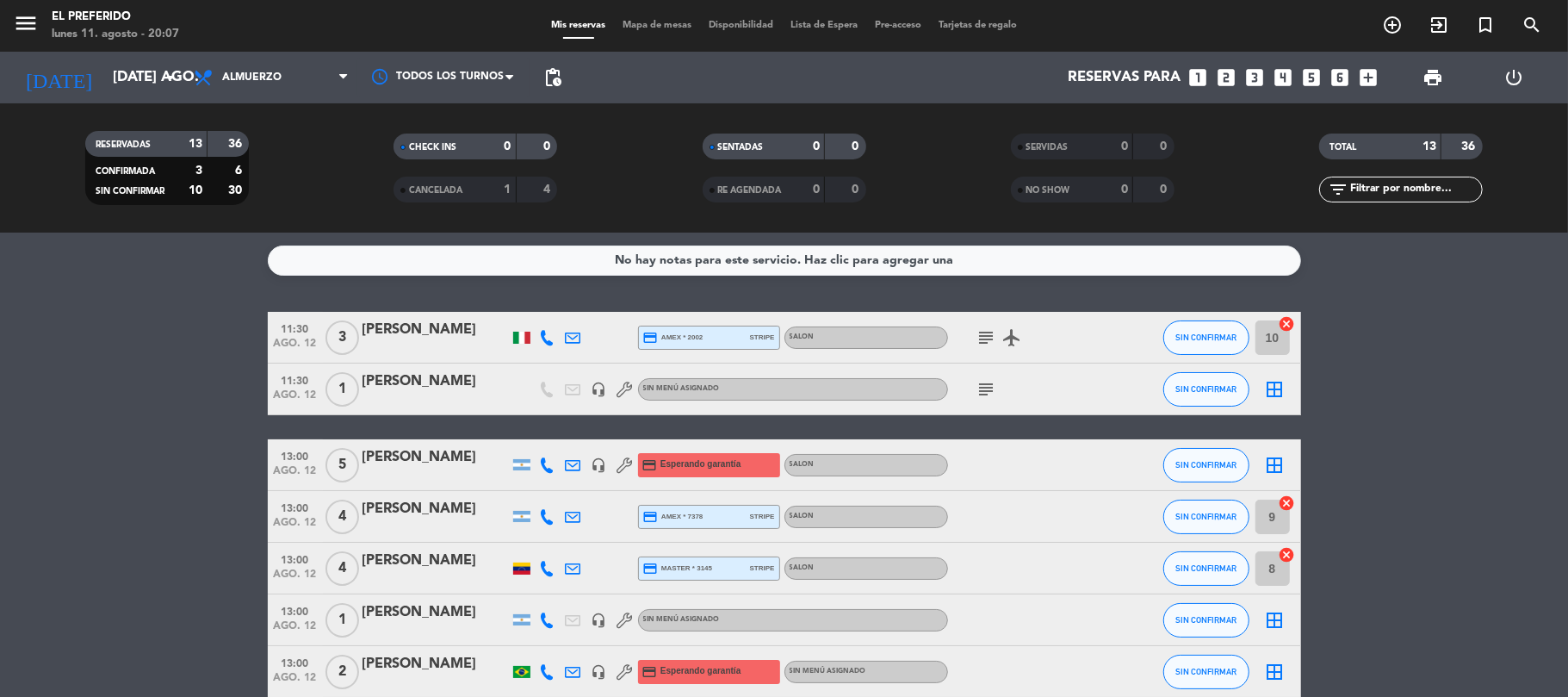
click at [1228, 69] on icon "looks_two" at bounding box center [1227, 77] width 22 height 22
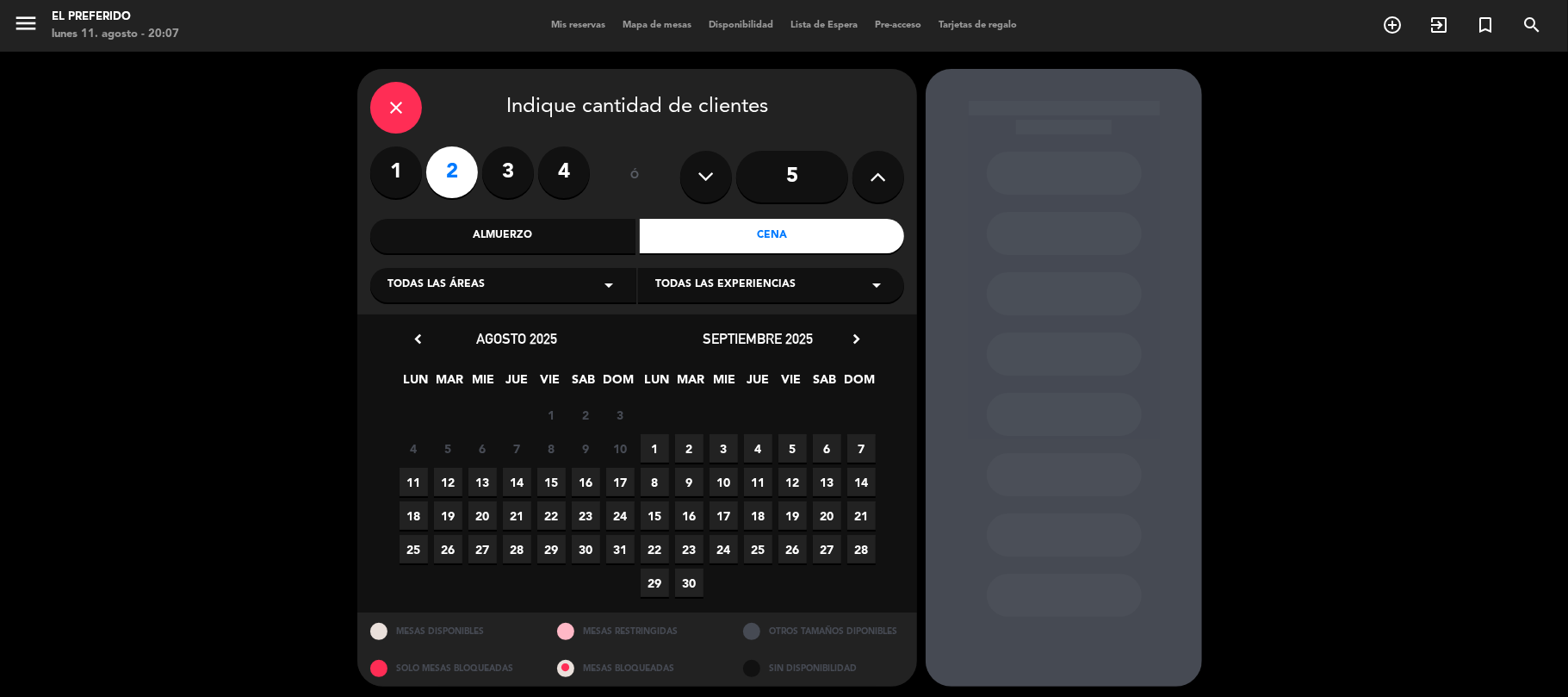
click at [544, 483] on span "15" at bounding box center [552, 482] width 29 height 29
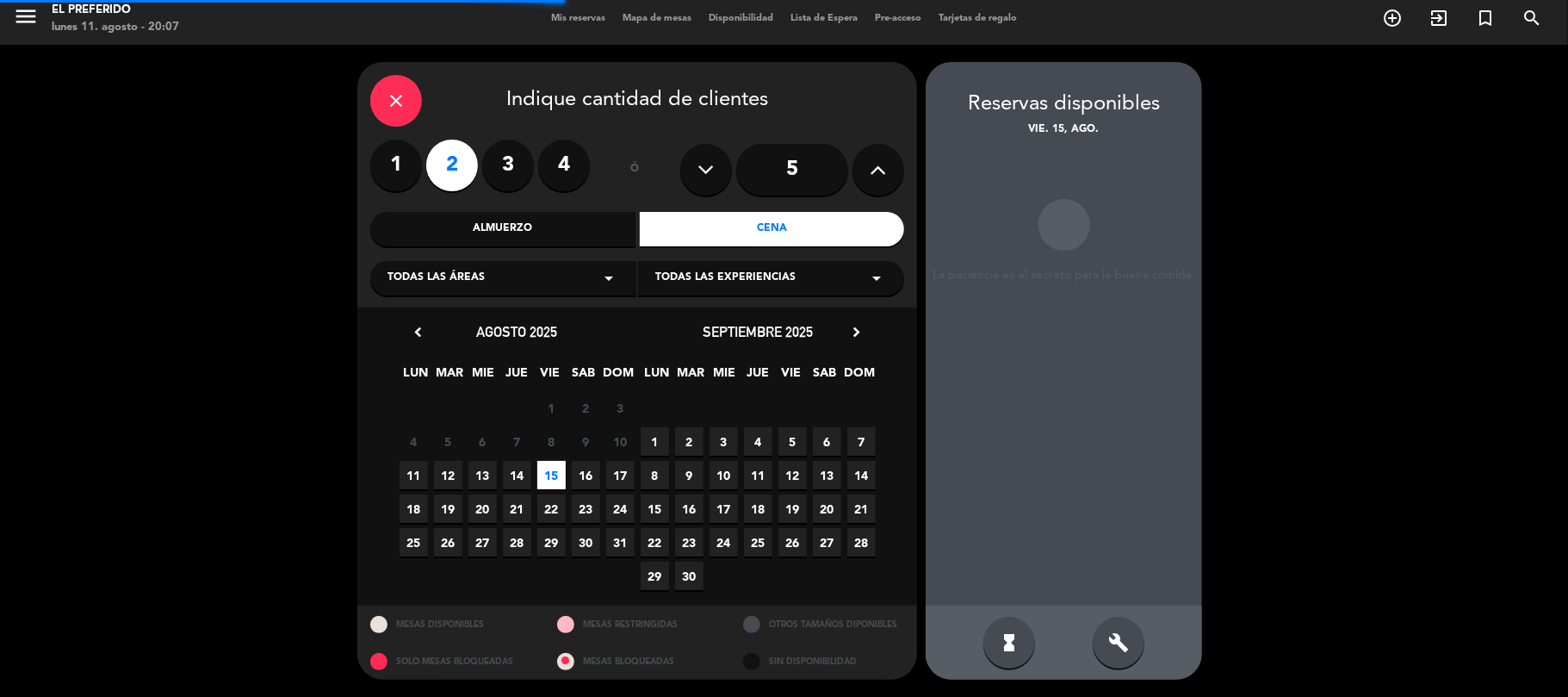
drag, startPoint x: 1094, startPoint y: 641, endPoint x: 1116, endPoint y: 641, distance: 22.0
click at [1106, 641] on div "build" at bounding box center [1119, 642] width 52 height 52
click at [1116, 639] on icon "build" at bounding box center [1119, 642] width 21 height 21
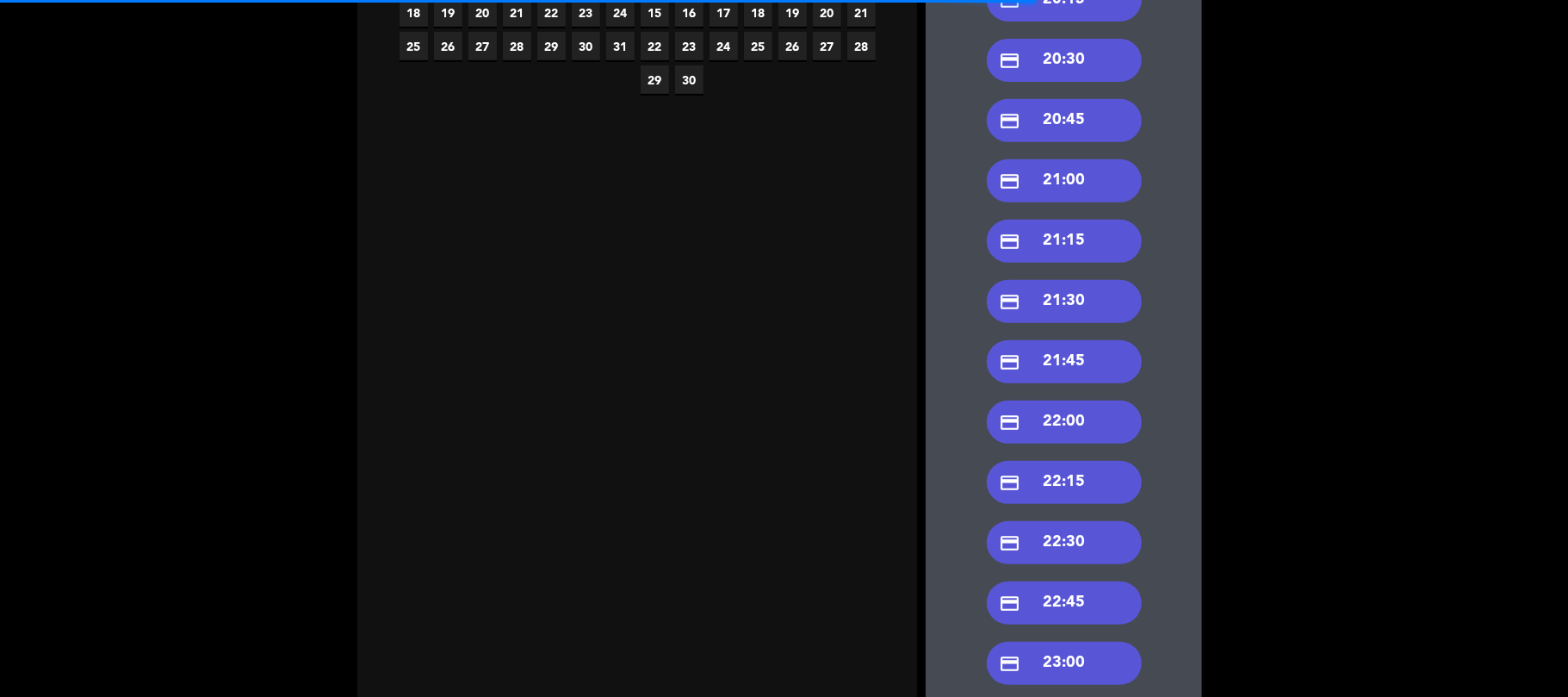
scroll to position [351, 0]
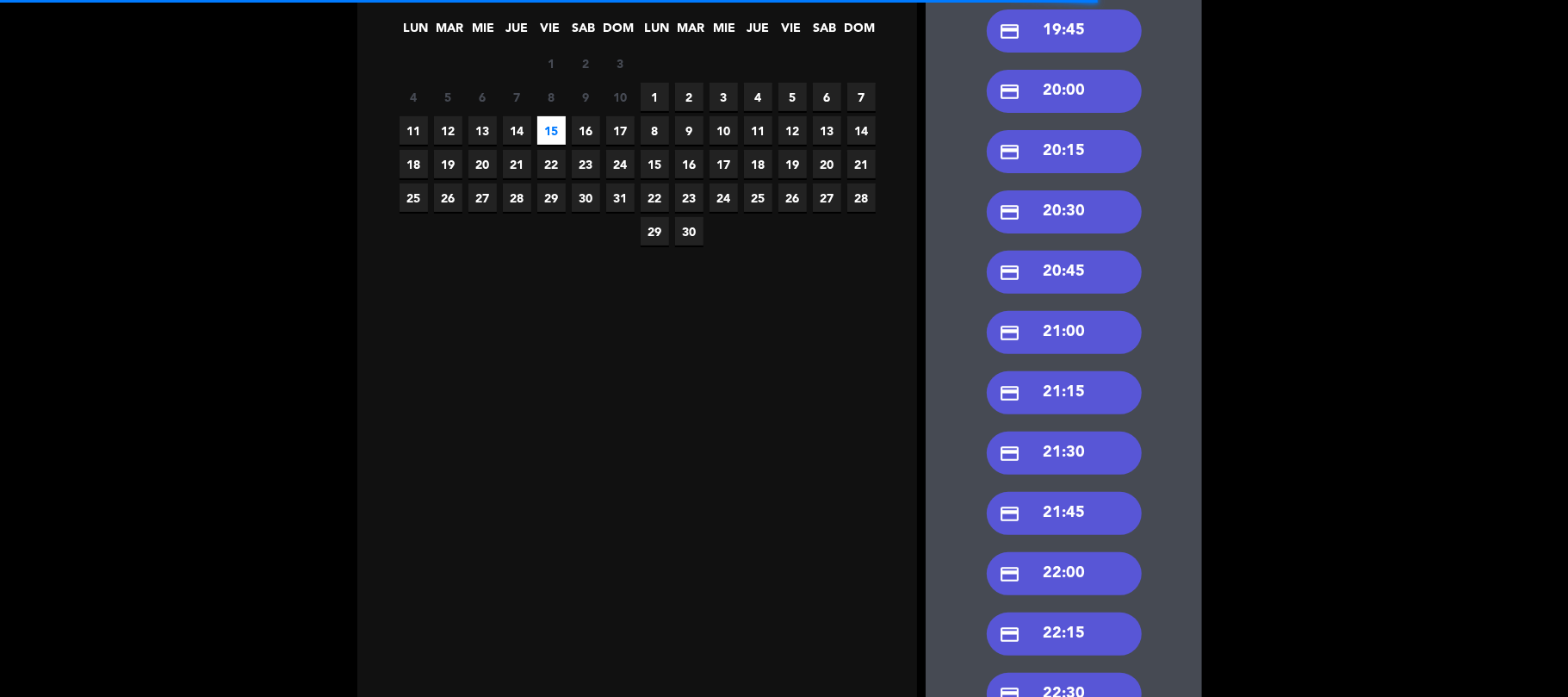
click at [1049, 332] on div "credit_card 21:00" at bounding box center [1065, 332] width 155 height 43
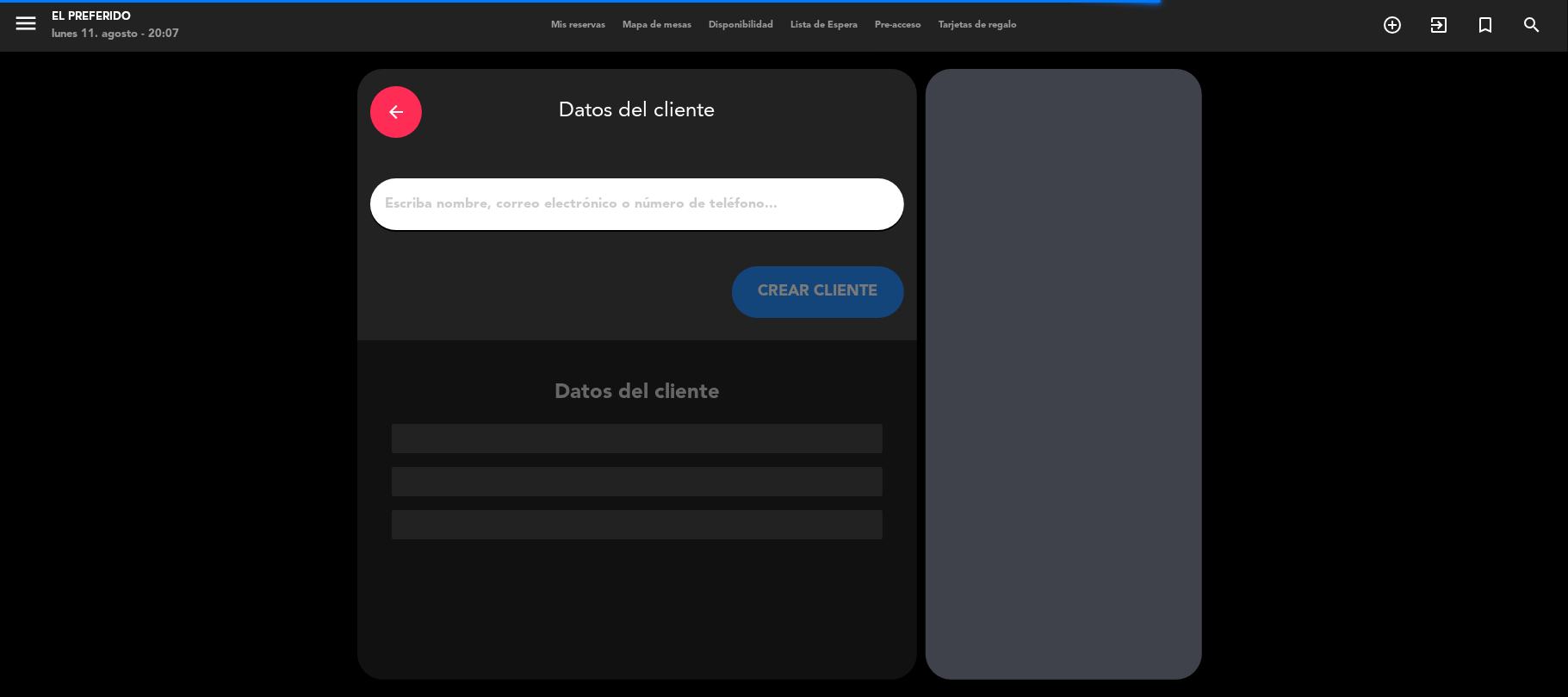
click at [600, 200] on input "1" at bounding box center [637, 204] width 508 height 24
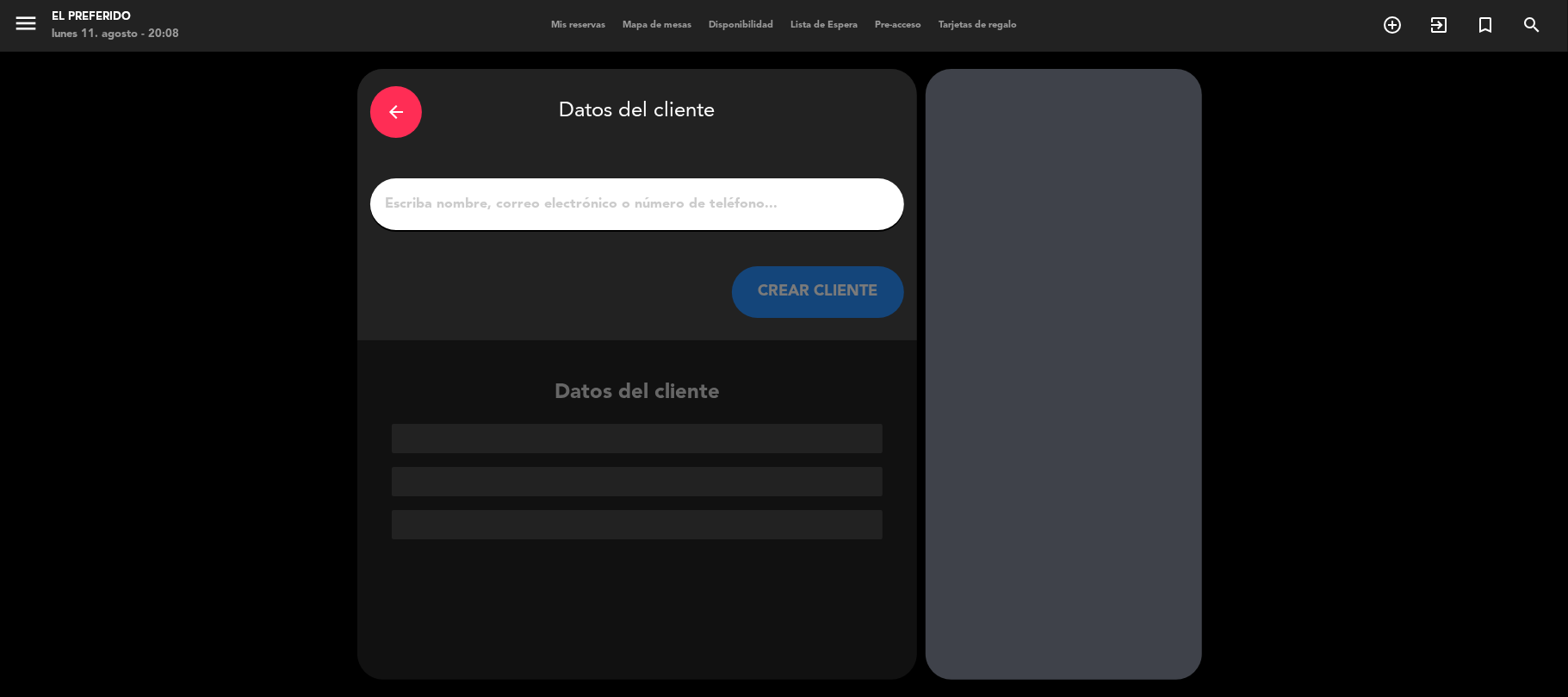
paste input "[PERSON_NAME]"
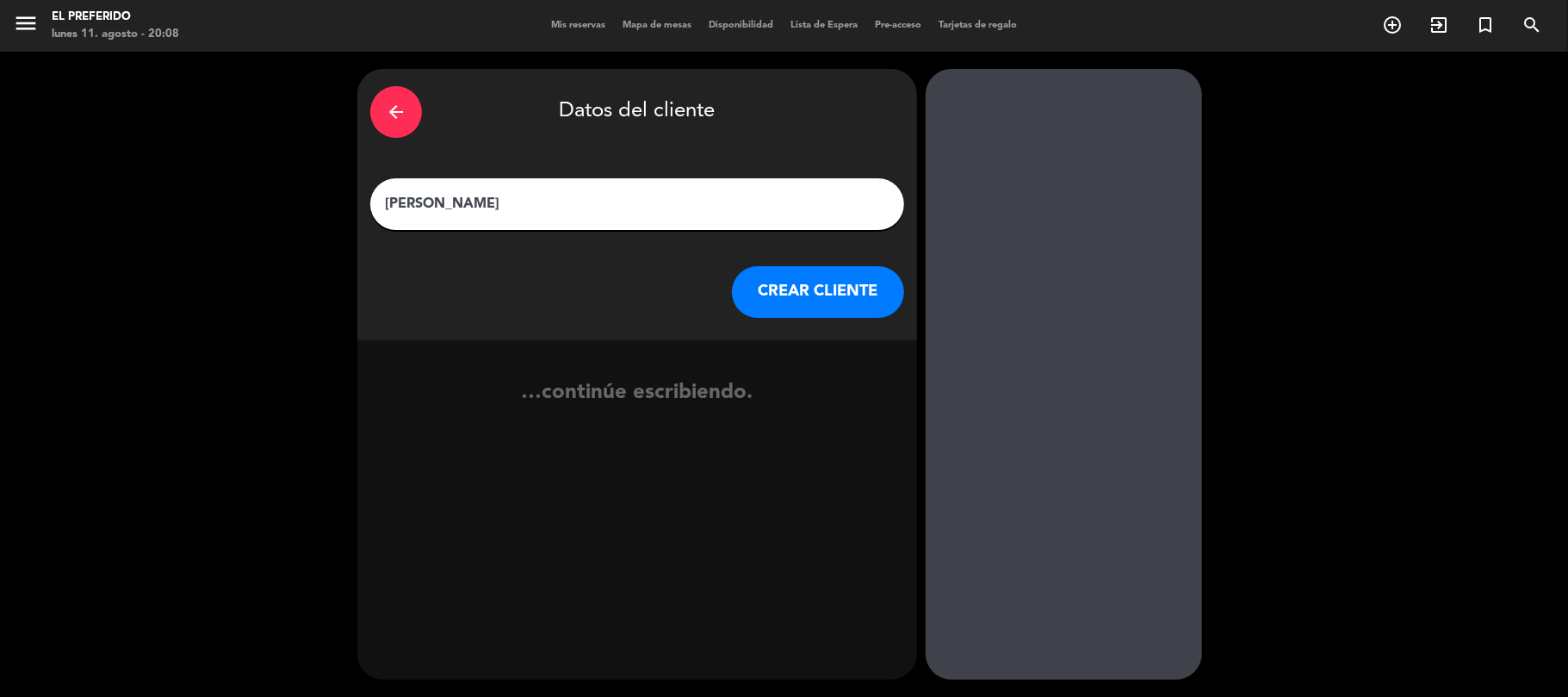
click at [734, 197] on input "[PERSON_NAME]" at bounding box center [637, 204] width 508 height 24
type input "[PERSON_NAME]"
click at [831, 303] on button "CREAR CLIENTE" at bounding box center [818, 292] width 172 height 52
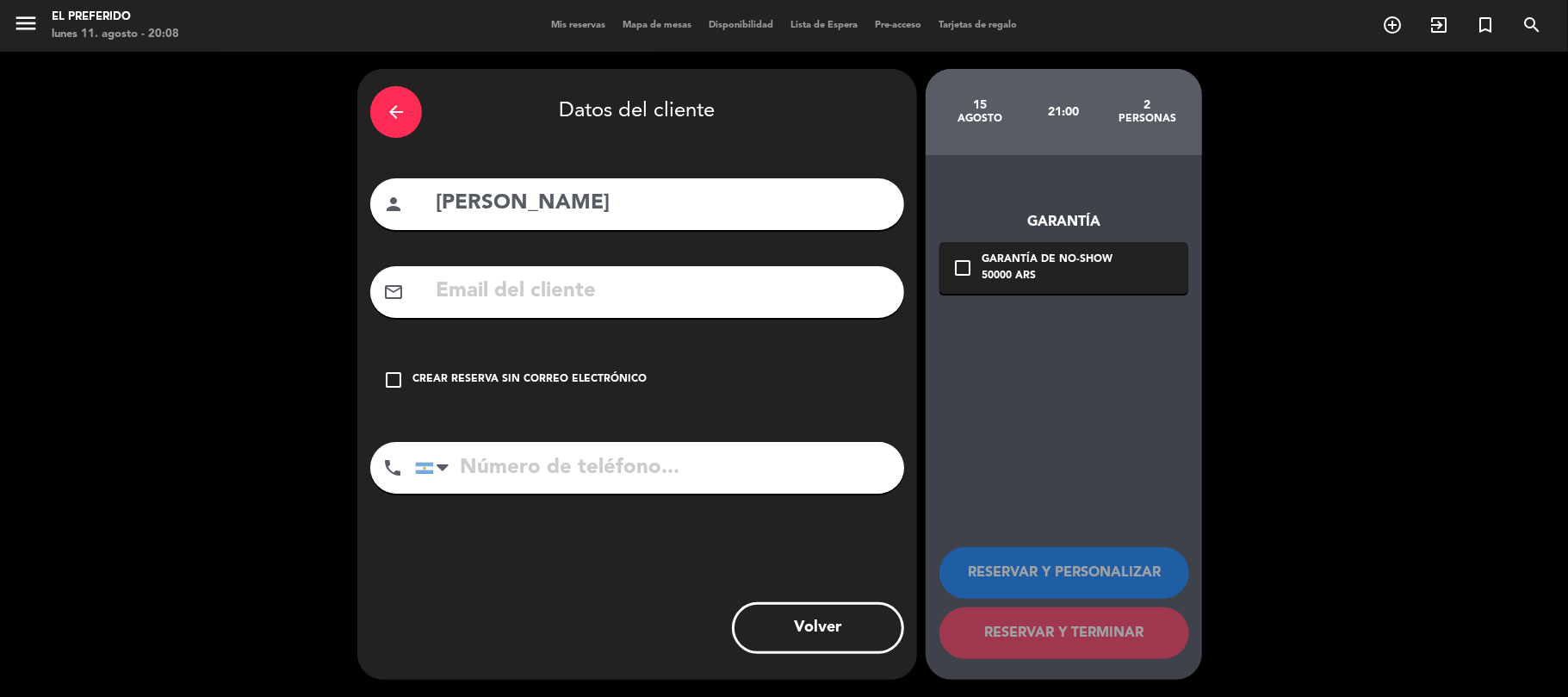
click at [673, 375] on div "check_box_outline_blank Crear reserva sin correo electrónico" at bounding box center [637, 380] width 534 height 52
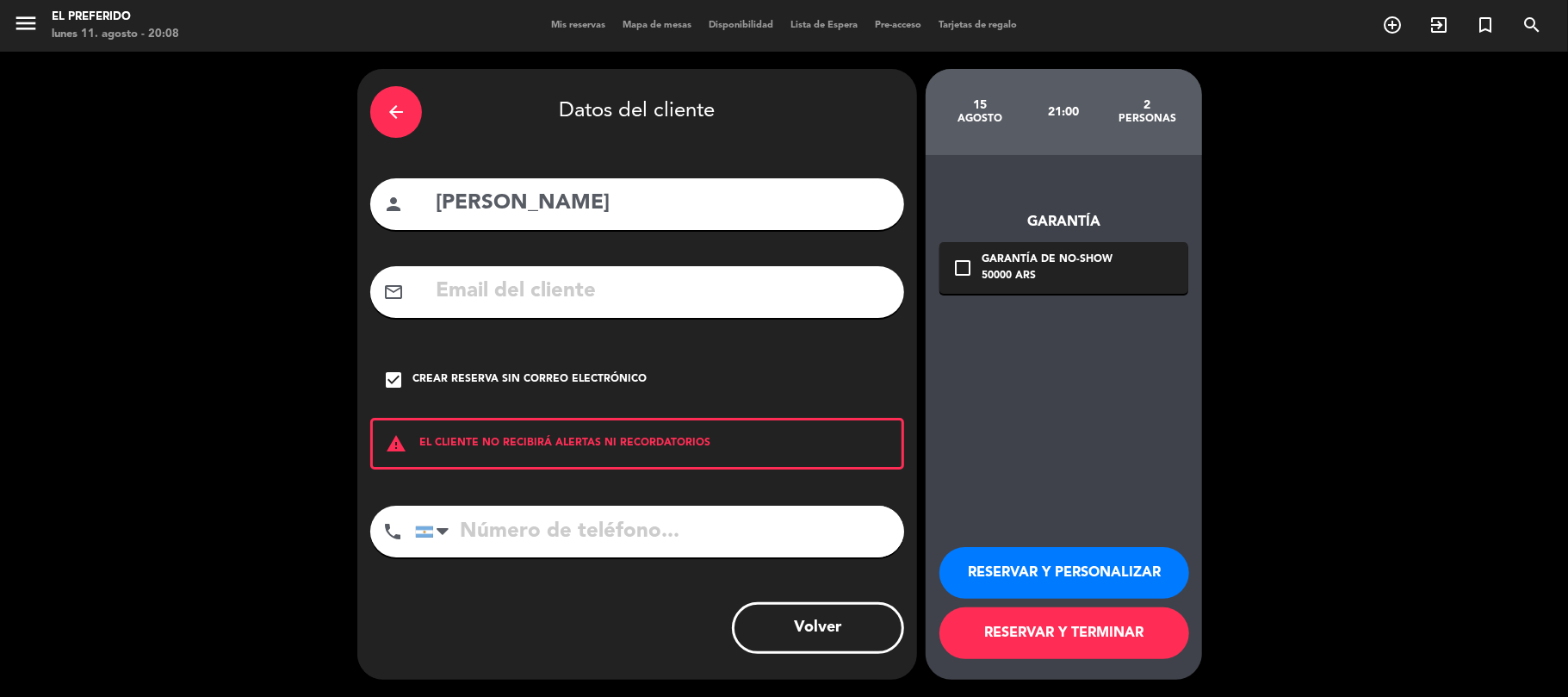
drag, startPoint x: 996, startPoint y: 552, endPoint x: 972, endPoint y: 535, distance: 29.4
click at [997, 552] on button "RESERVAR Y PERSONALIZAR" at bounding box center [1065, 573] width 250 height 52
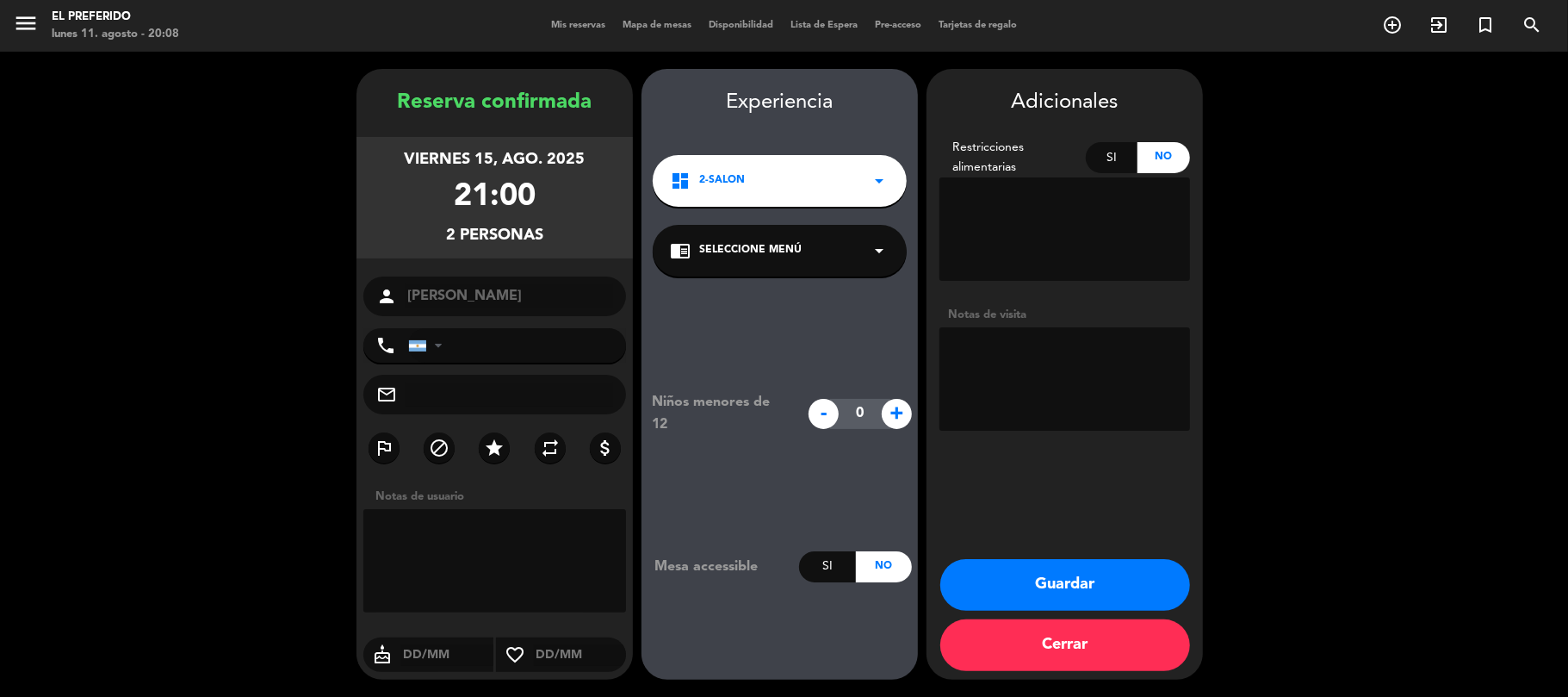
click at [968, 356] on textarea at bounding box center [1065, 379] width 251 height 104
type textarea "(DZ) - PREFE - MESA 10"
drag, startPoint x: 394, startPoint y: 95, endPoint x: 561, endPoint y: 241, distance: 221.8
click at [561, 241] on div "Reserva confirmada viernes 15, ago. 2025 21:00 2 personas person [PERSON_NAME] …" at bounding box center [494, 390] width 276 height 610
copy div "Reserva confirmada viernes 15, ago. 2025 21:00 2 personas"
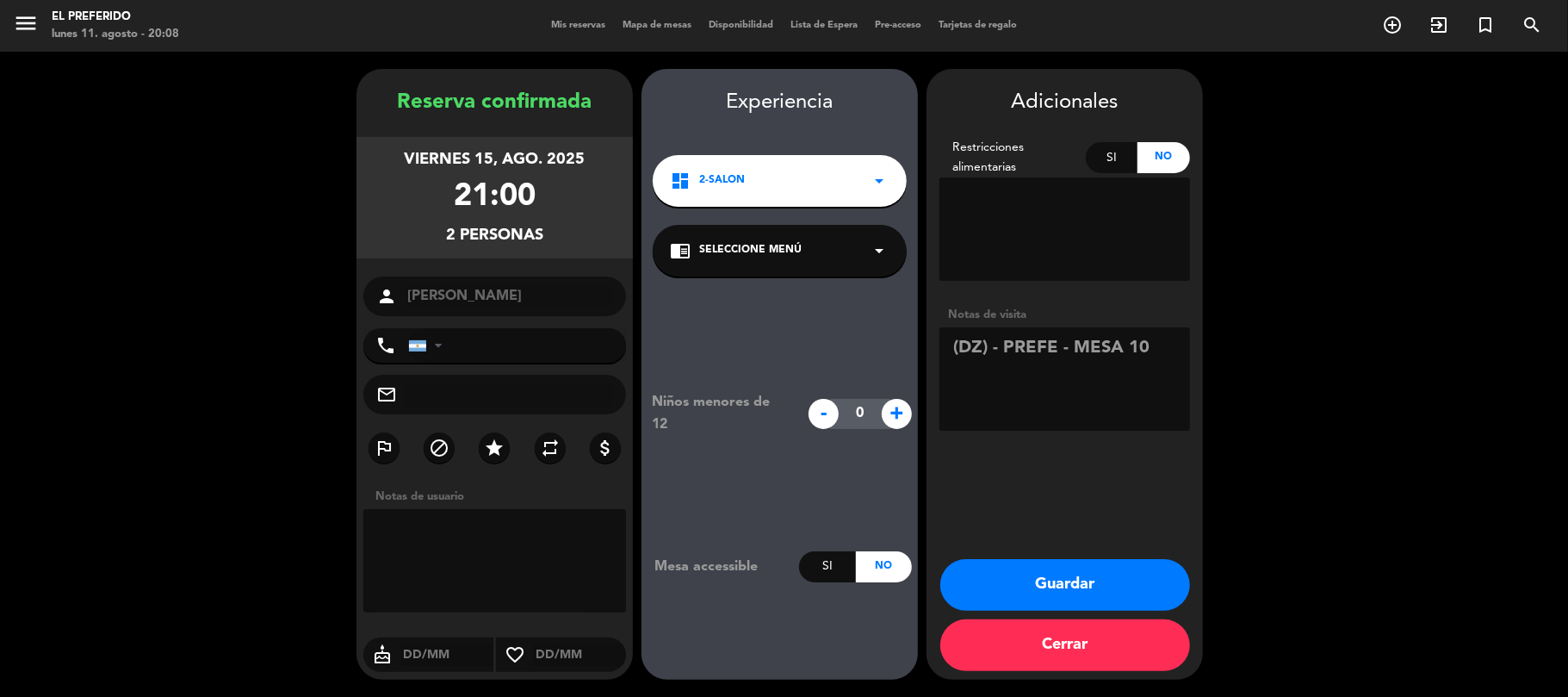
click at [1080, 583] on button "Guardar" at bounding box center [1066, 585] width 250 height 52
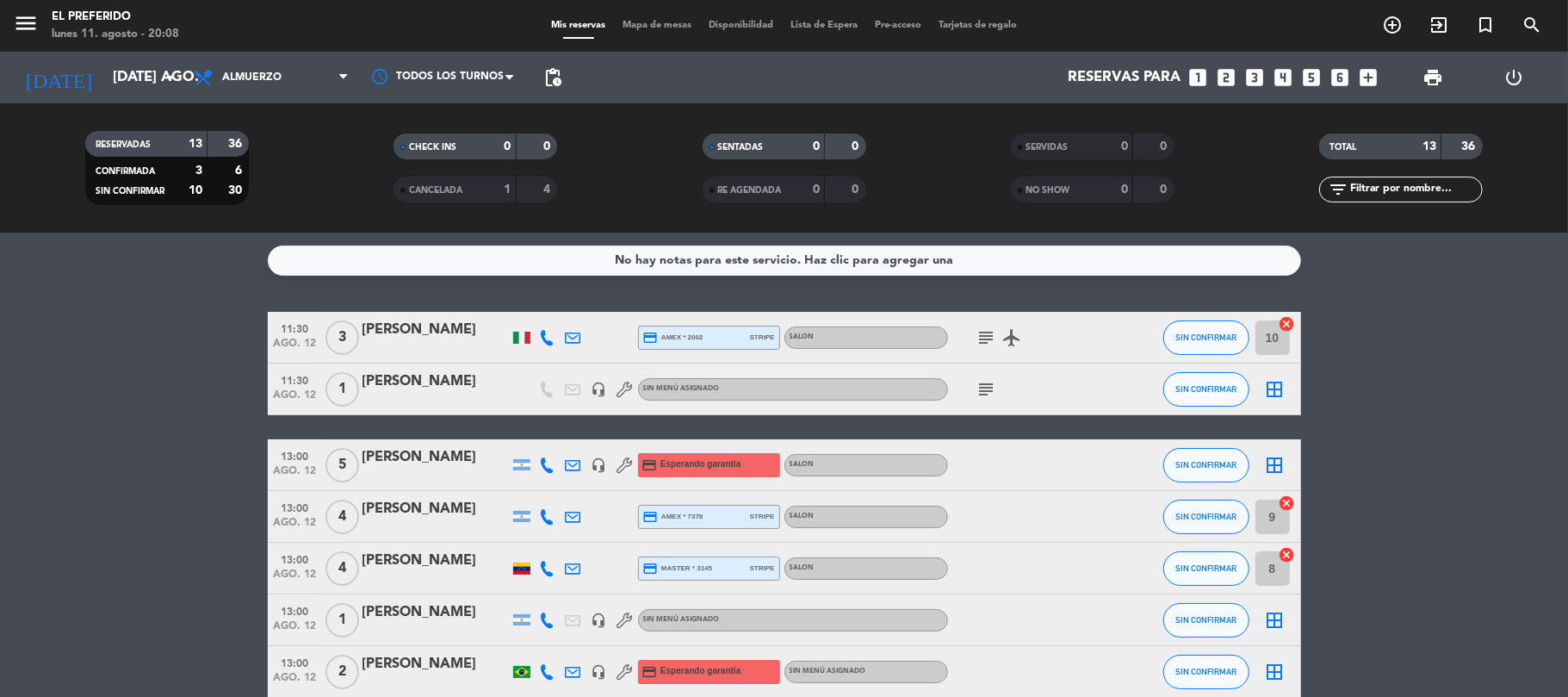
click at [1234, 66] on icon "looks_two" at bounding box center [1227, 77] width 22 height 22
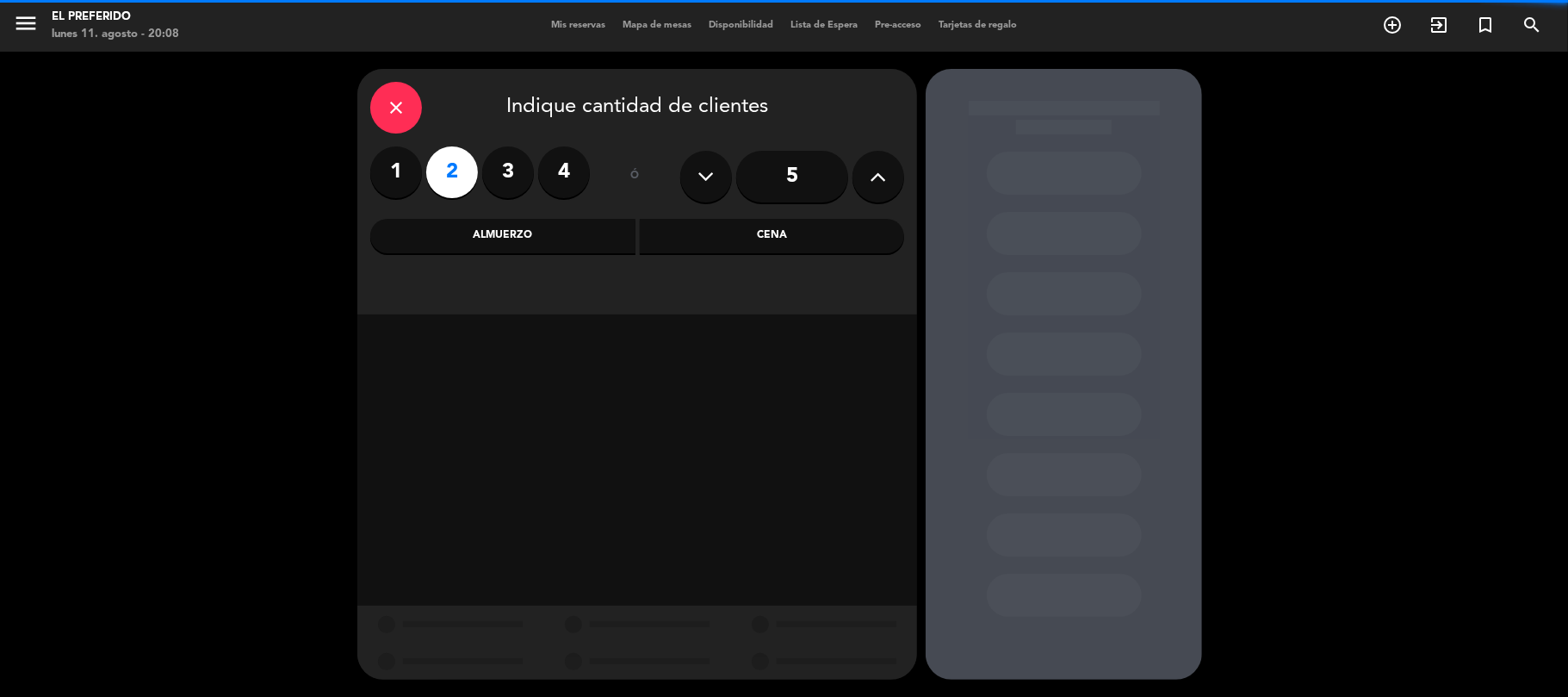
click at [481, 221] on div "Almuerzo" at bounding box center [502, 236] width 265 height 35
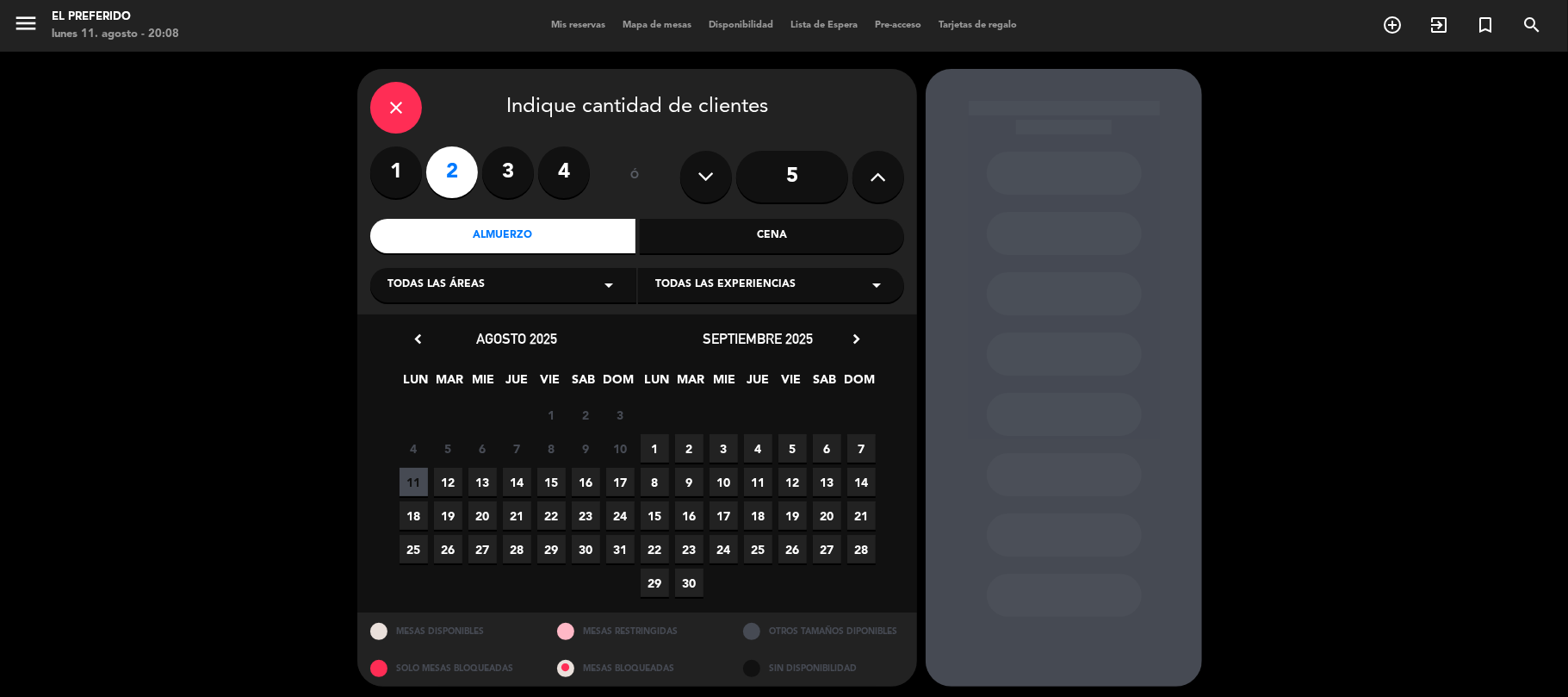
click at [520, 470] on span "14" at bounding box center [517, 482] width 29 height 29
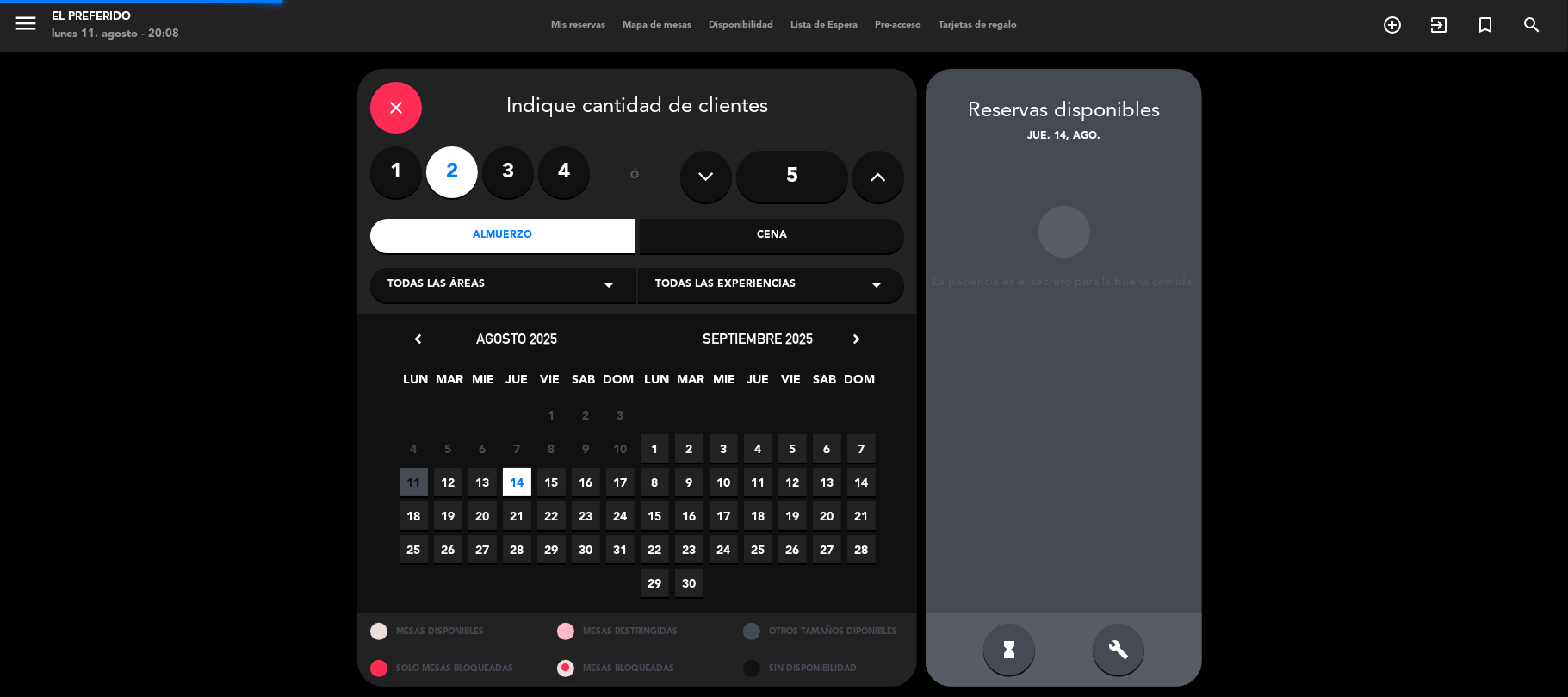
scroll to position [7, 0]
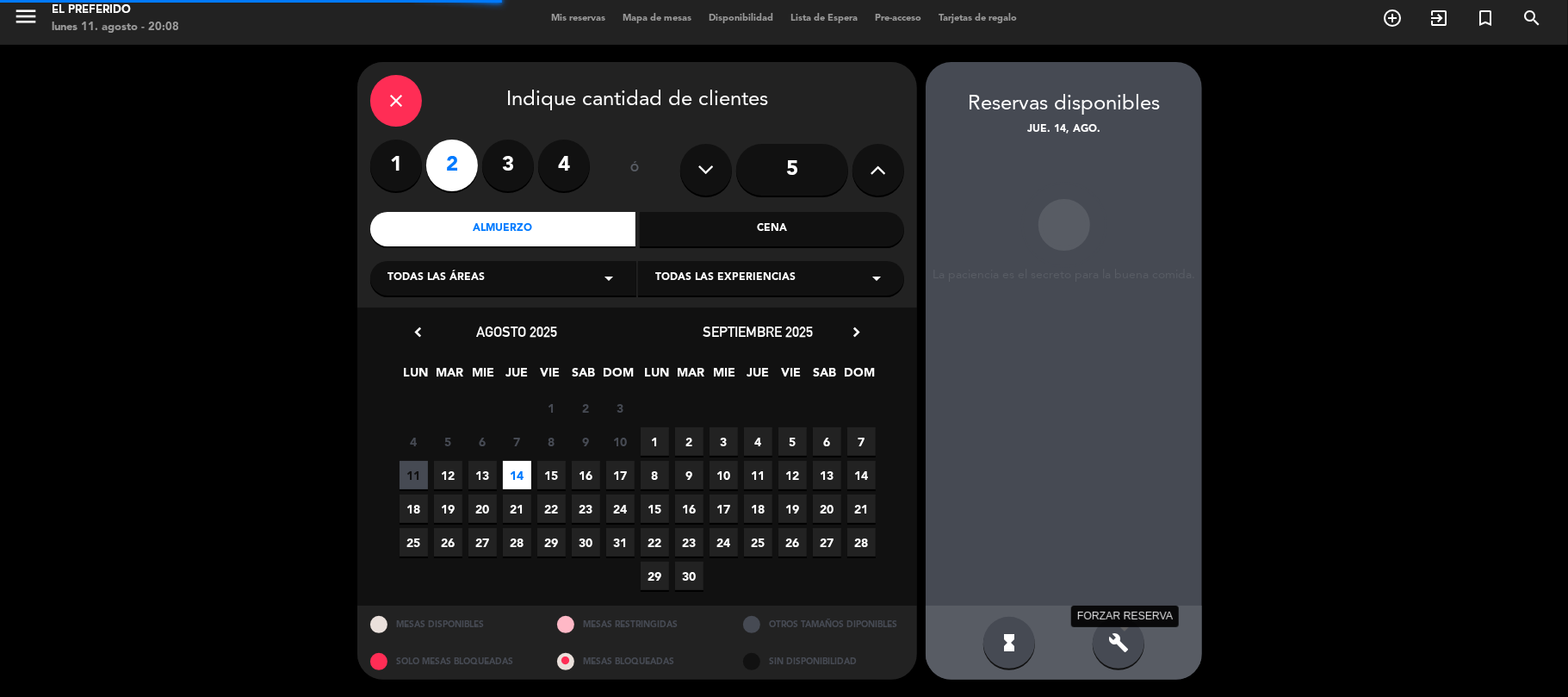
click at [1118, 637] on icon "build" at bounding box center [1119, 642] width 21 height 21
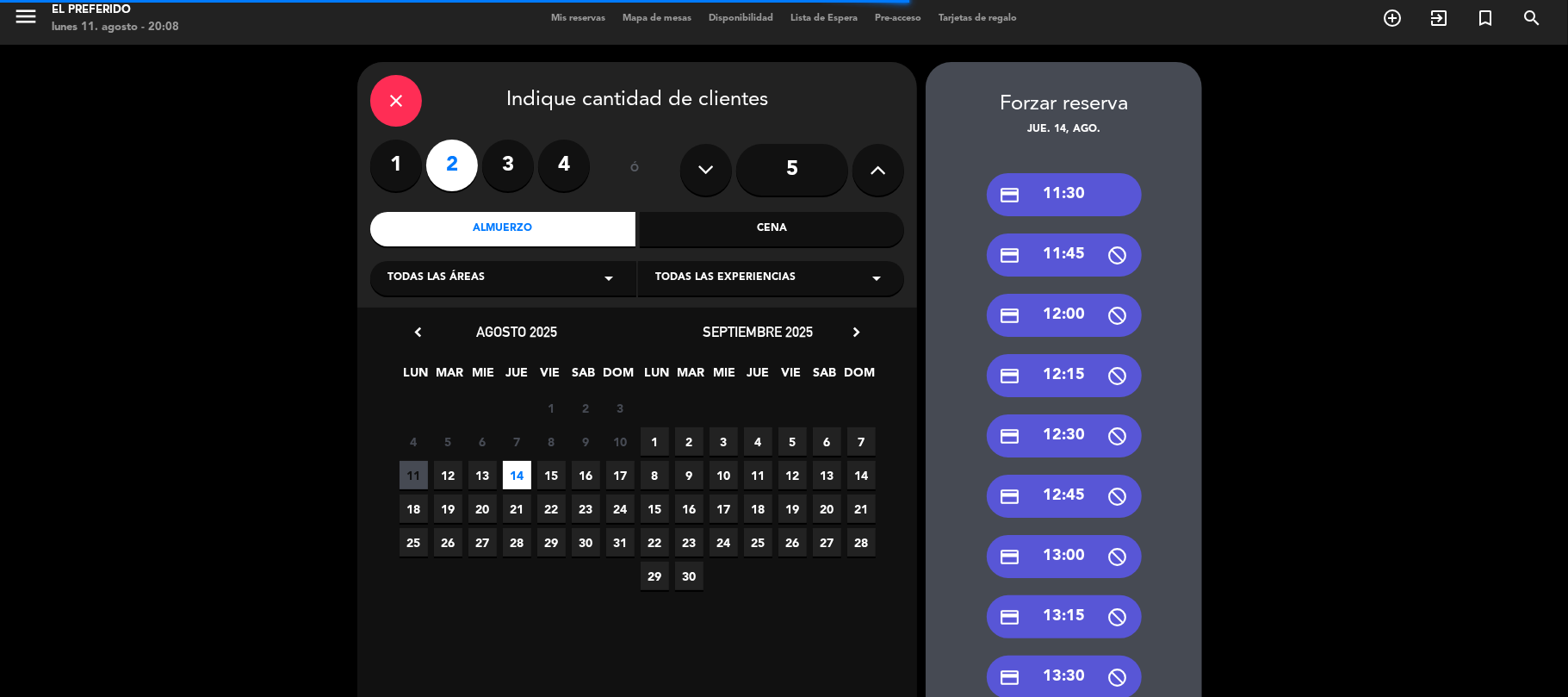
click at [1077, 439] on div "credit_card 12:30" at bounding box center [1065, 436] width 155 height 43
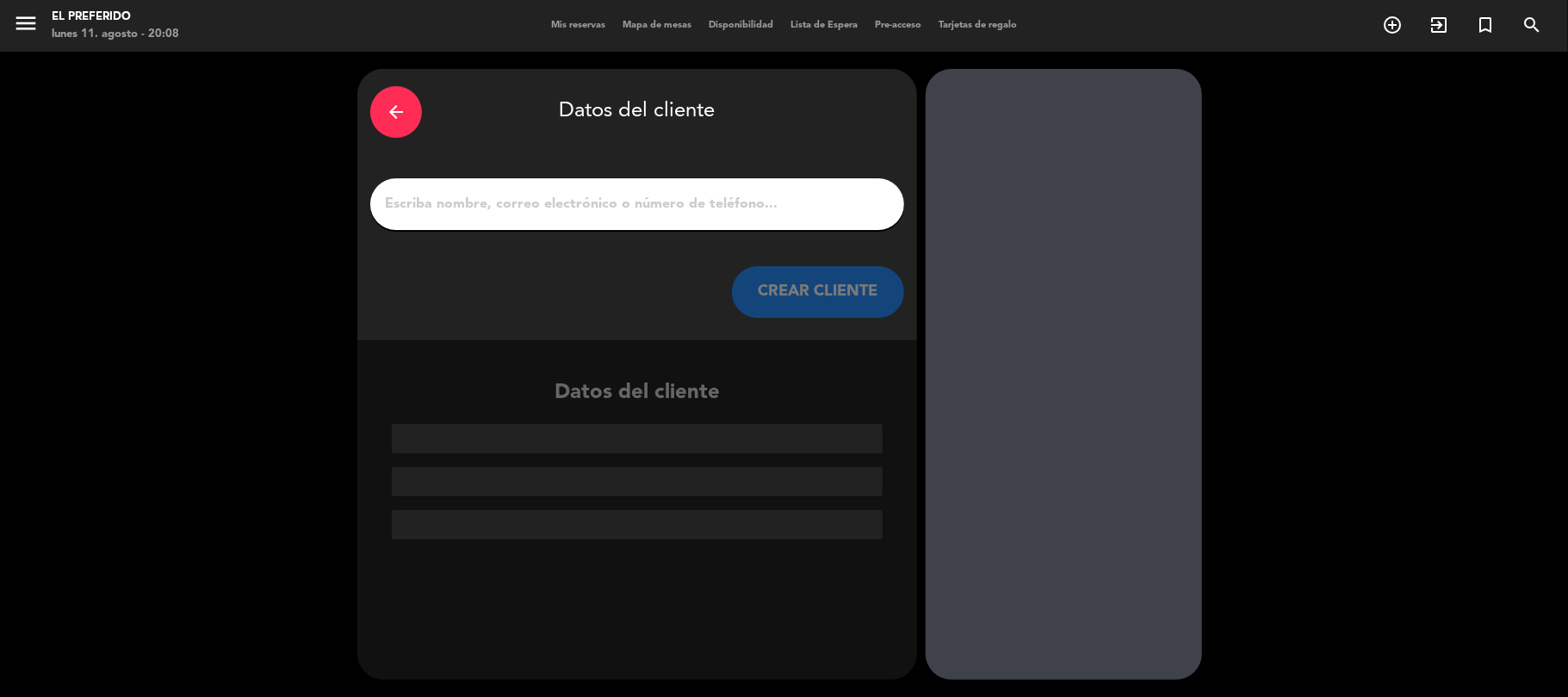
click at [651, 211] on input "1" at bounding box center [637, 204] width 508 height 24
paste input "[PERSON_NAME]"
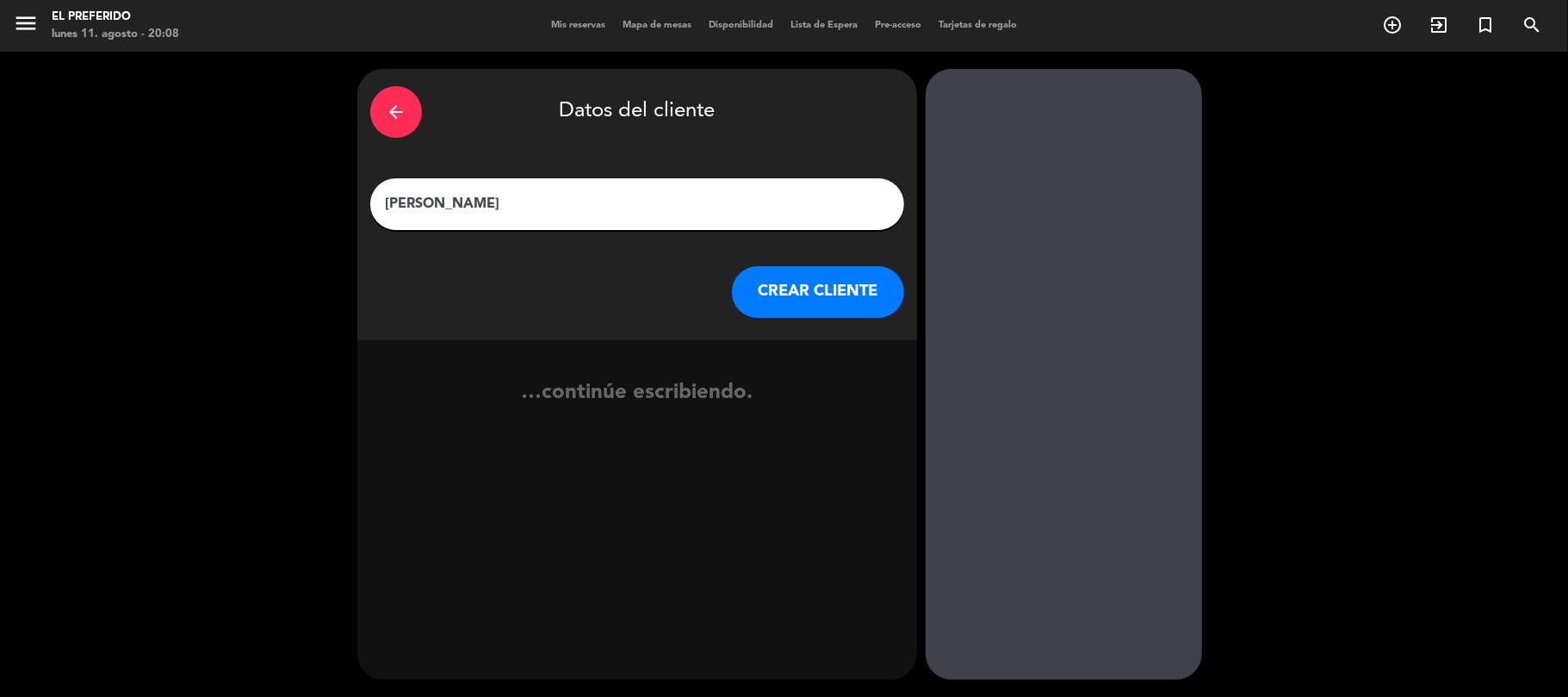
type input "[PERSON_NAME]"
click at [804, 284] on button "CREAR CLIENTE" at bounding box center [818, 292] width 172 height 52
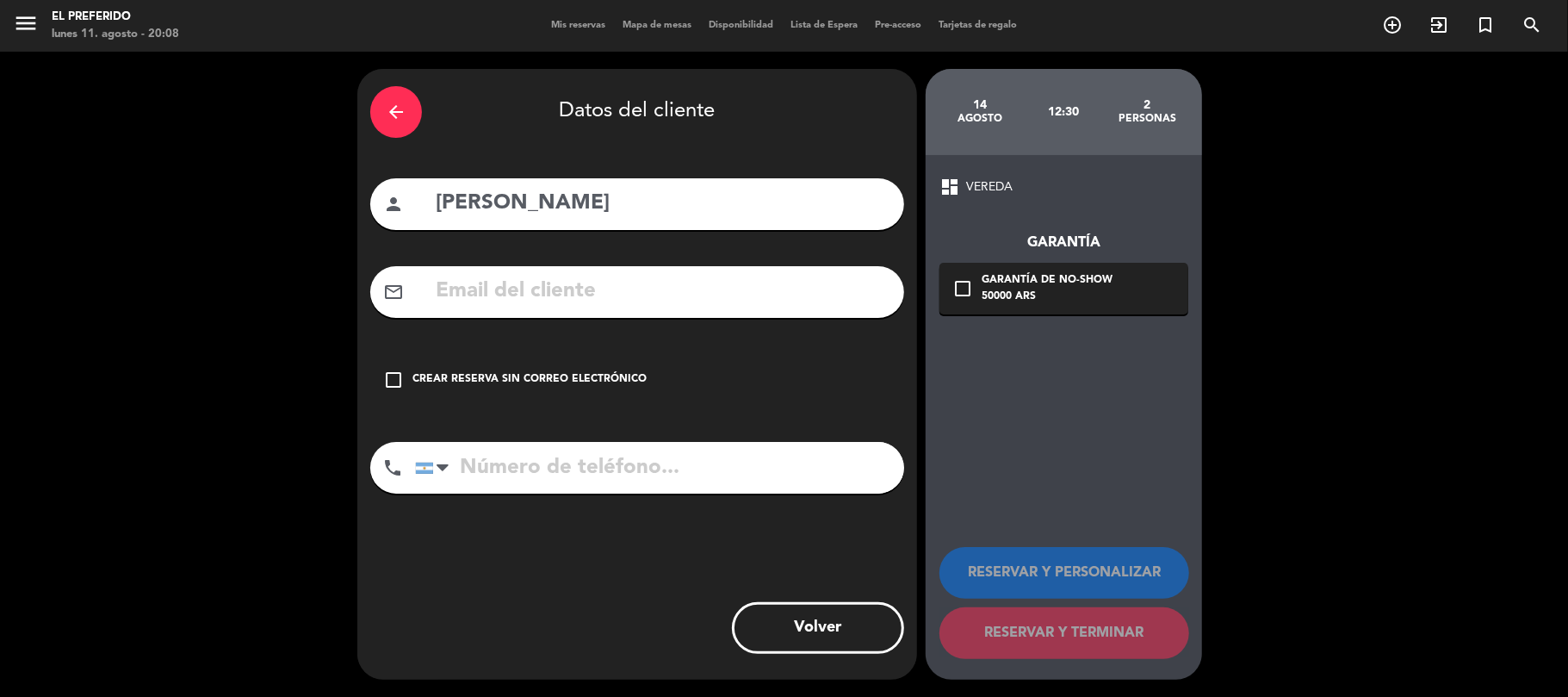
click at [587, 387] on div "Crear reserva sin correo electrónico" at bounding box center [530, 379] width 234 height 17
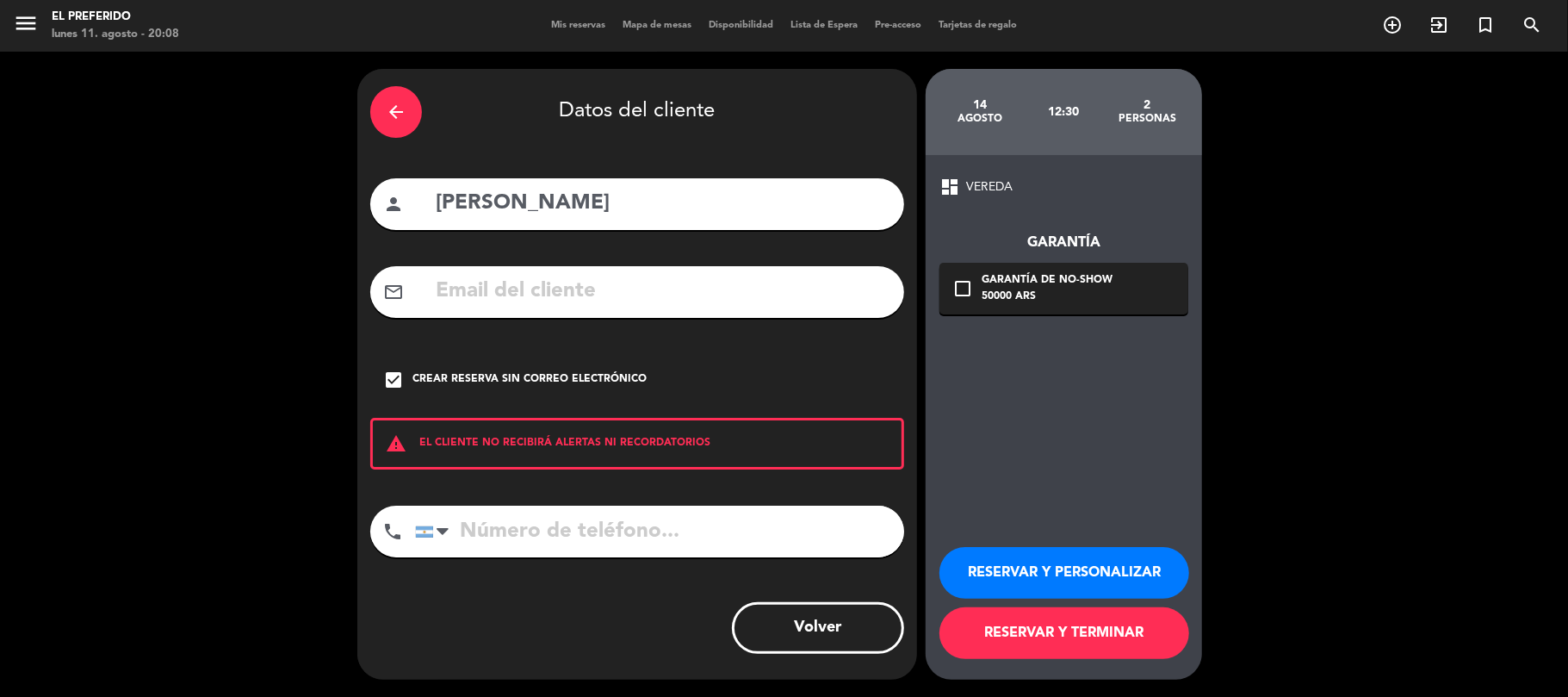
click at [994, 570] on button "RESERVAR Y PERSONALIZAR" at bounding box center [1065, 573] width 250 height 52
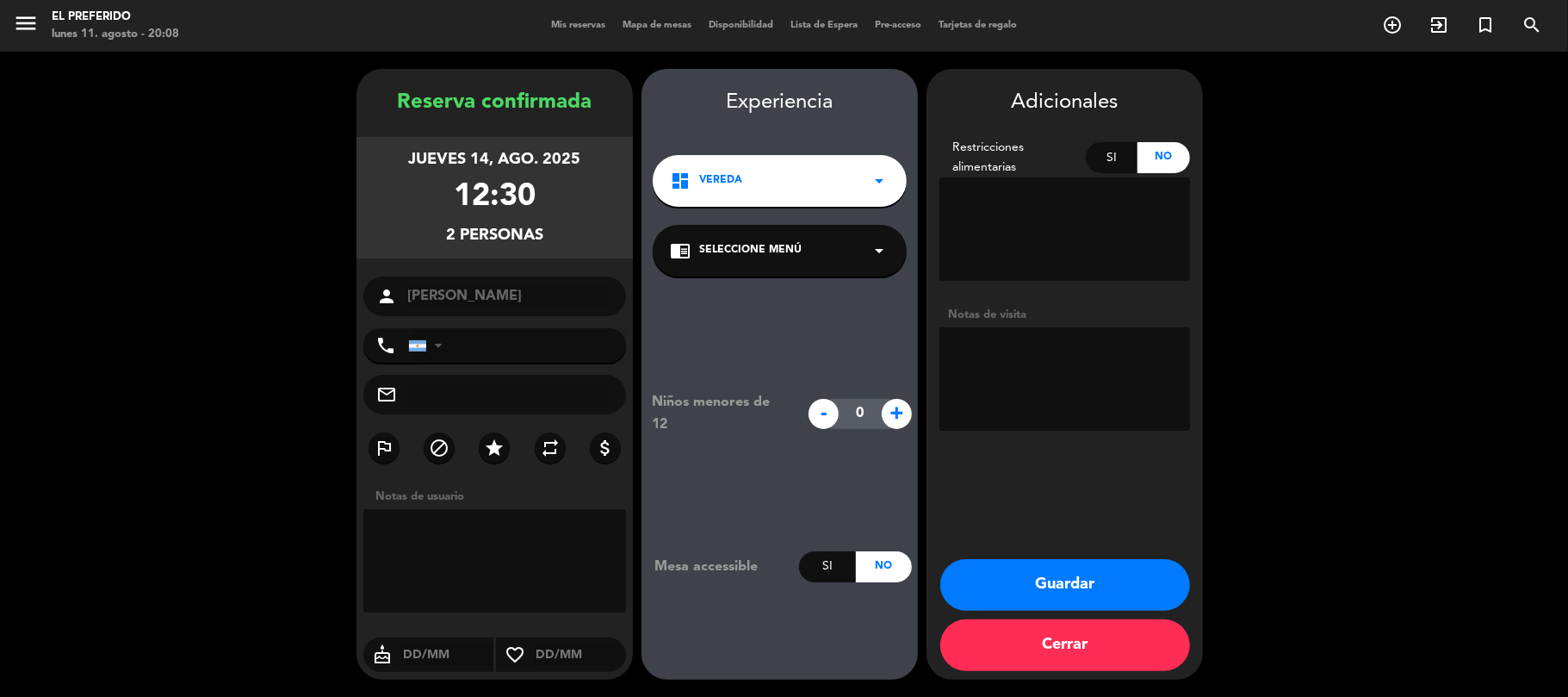
click at [1018, 390] on textarea at bounding box center [1065, 379] width 251 height 104
type textarea "(DZ) - PREFE"
drag, startPoint x: 390, startPoint y: 97, endPoint x: 581, endPoint y: 246, distance: 242.2
click at [581, 246] on div "Reserva confirmada jueves 14, ago. 2025 12:30 2 personas person [PERSON_NAME] p…" at bounding box center [494, 390] width 276 height 610
copy div "Reserva confirmada jueves 14, ago. 2025 12:30 2 personas"
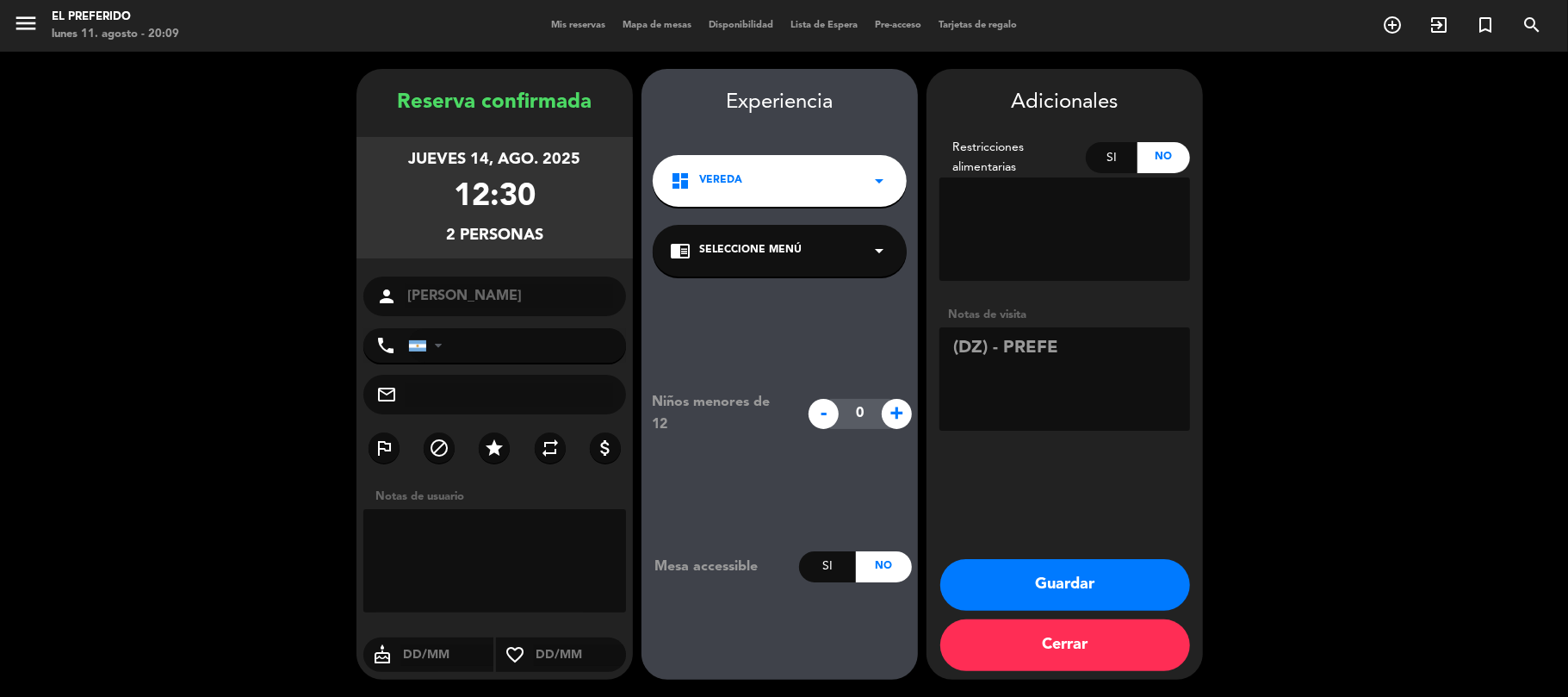
click at [815, 178] on div "dashboard VEREDA arrow_drop_down" at bounding box center [780, 181] width 254 height 52
click at [814, 181] on div "dashboard VEREDA arrow_drop_down" at bounding box center [780, 181] width 254 height 52
click at [1028, 580] on button "Guardar" at bounding box center [1066, 585] width 250 height 52
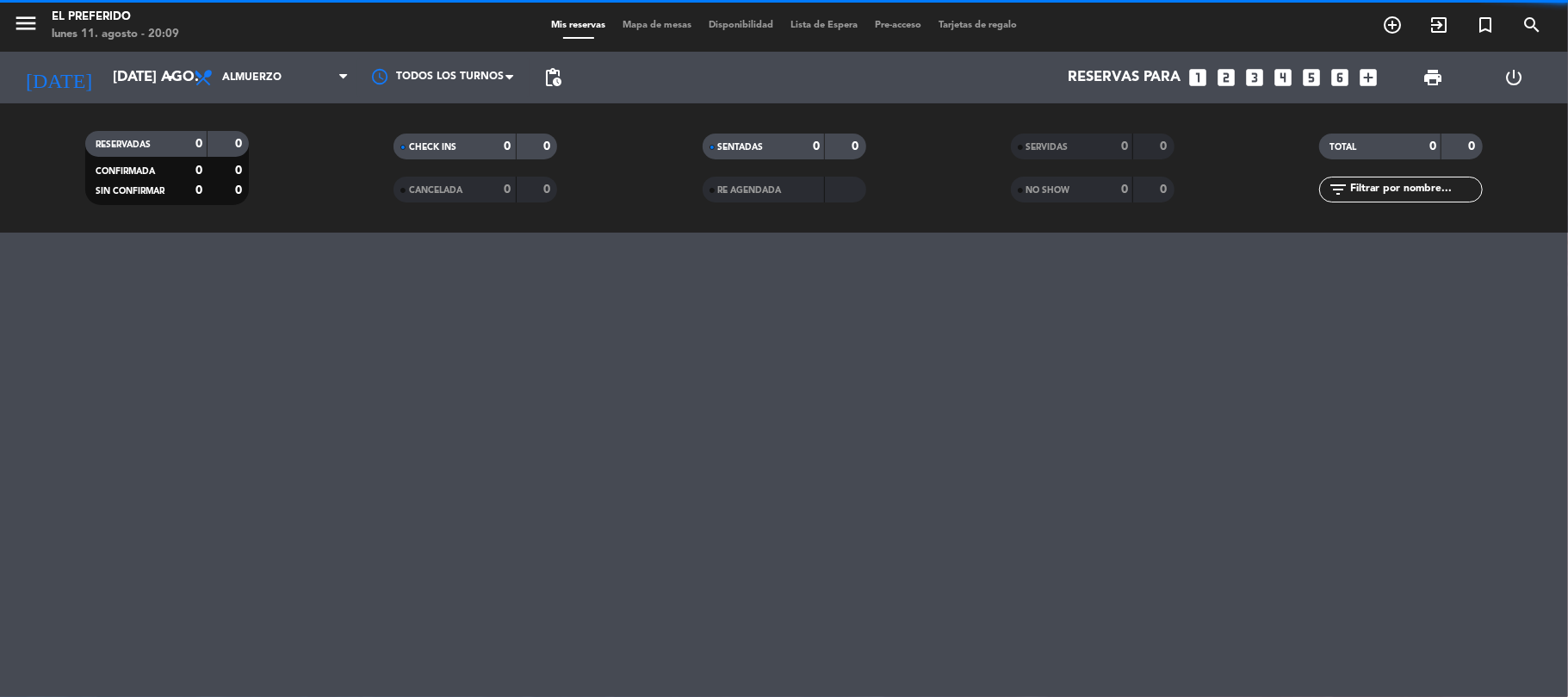
click at [1279, 76] on icon "looks_4" at bounding box center [1284, 77] width 22 height 22
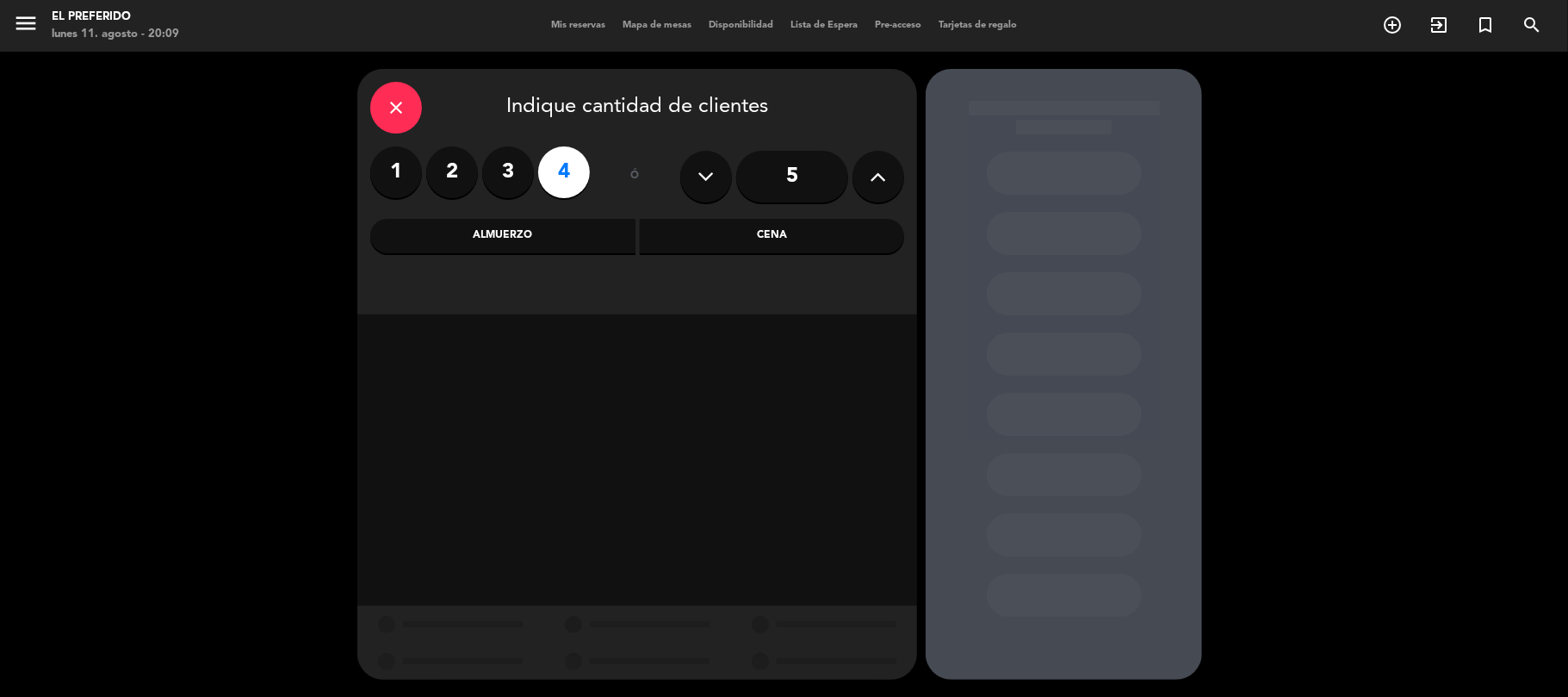
drag, startPoint x: 670, startPoint y: 264, endPoint x: 687, endPoint y: 245, distance: 25.5
click at [674, 262] on div "close Indique cantidad de clientes 1 2 3 4 ó 5 Almuerzo Cena" at bounding box center [637, 191] width 560 height 246
click at [690, 239] on div "Cena" at bounding box center [772, 236] width 265 height 35
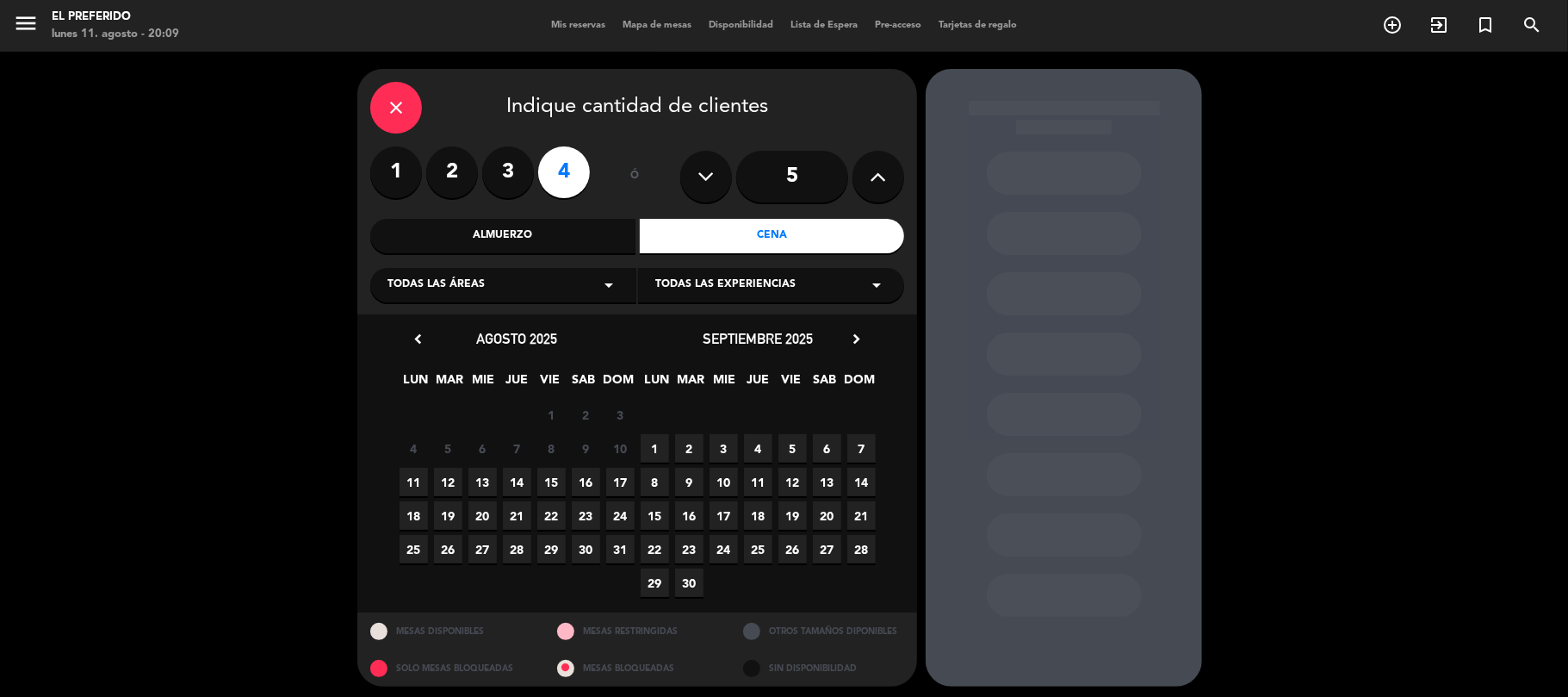
click at [521, 480] on span "14" at bounding box center [517, 482] width 29 height 29
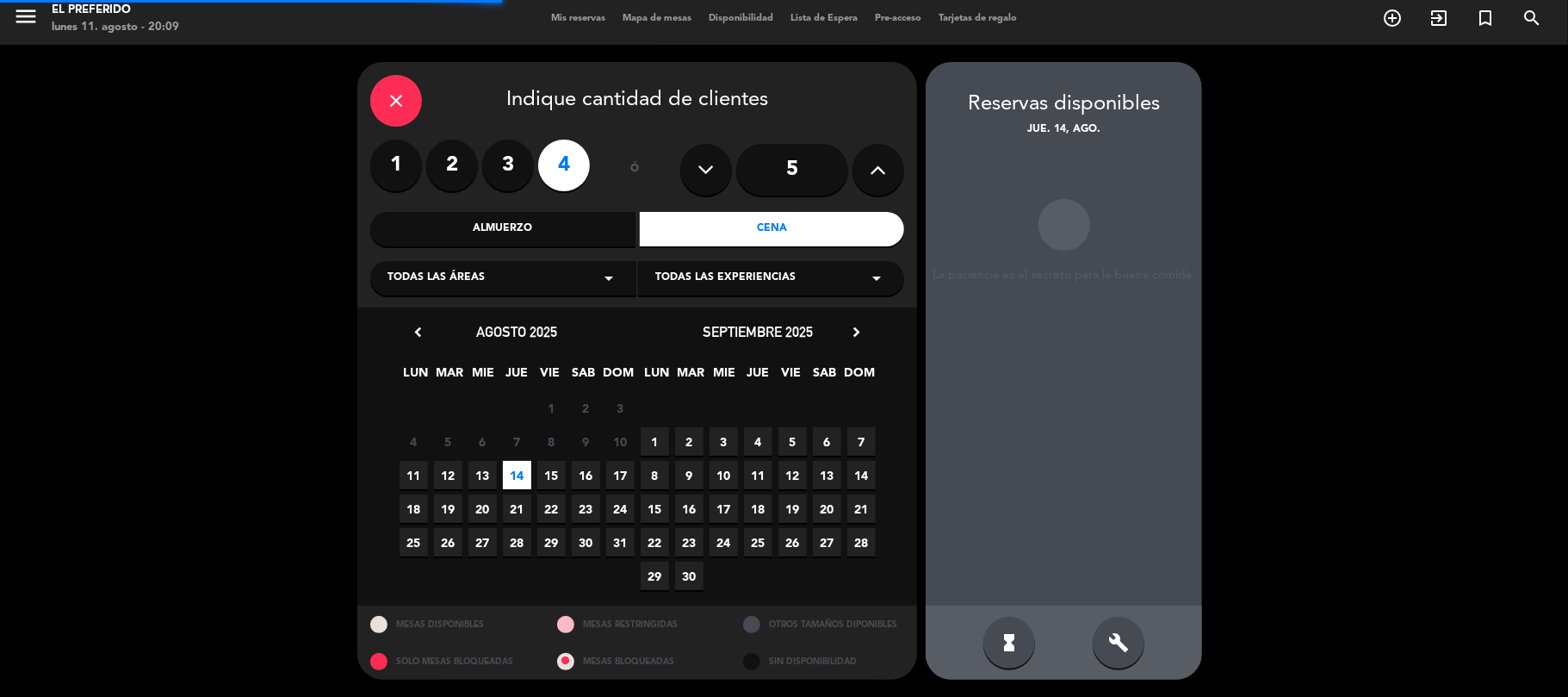
click at [1130, 649] on div "build" at bounding box center [1119, 642] width 52 height 52
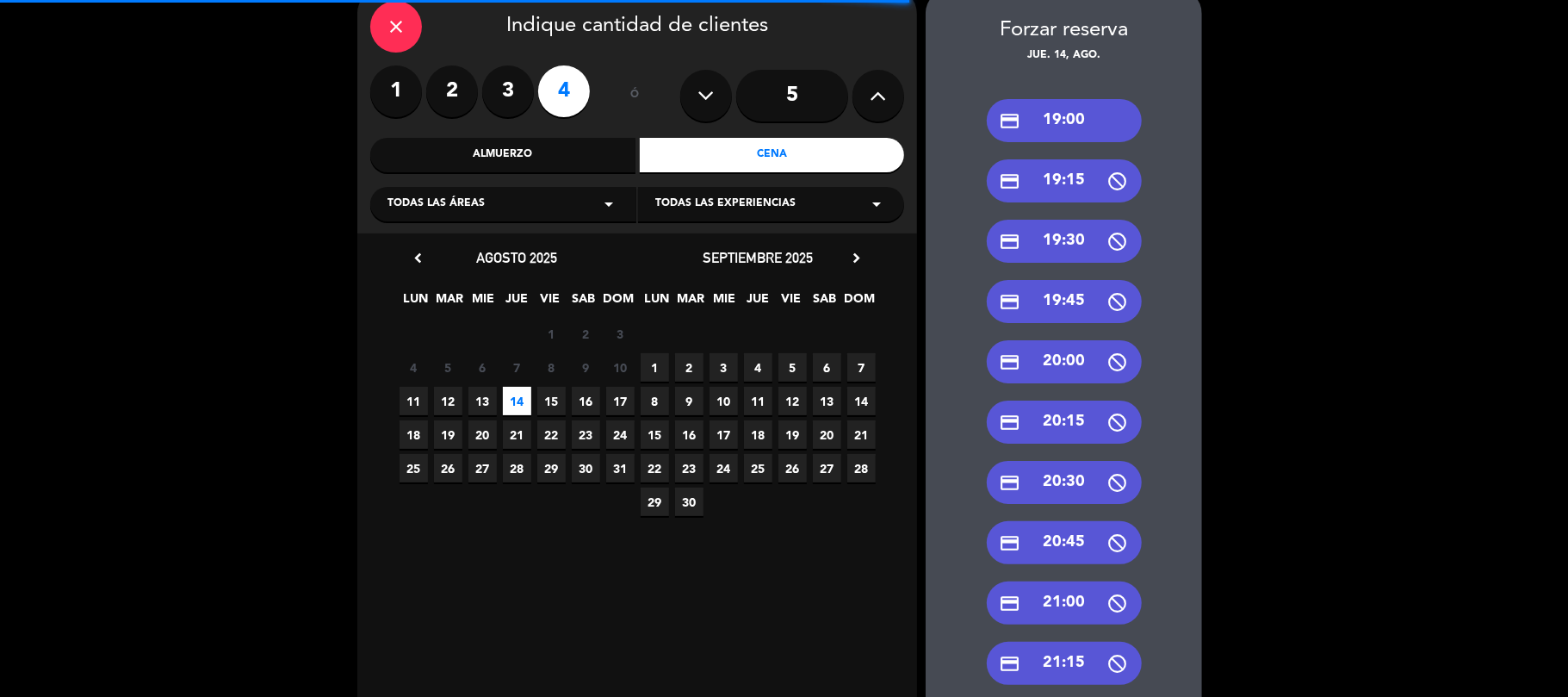
scroll to position [122, 0]
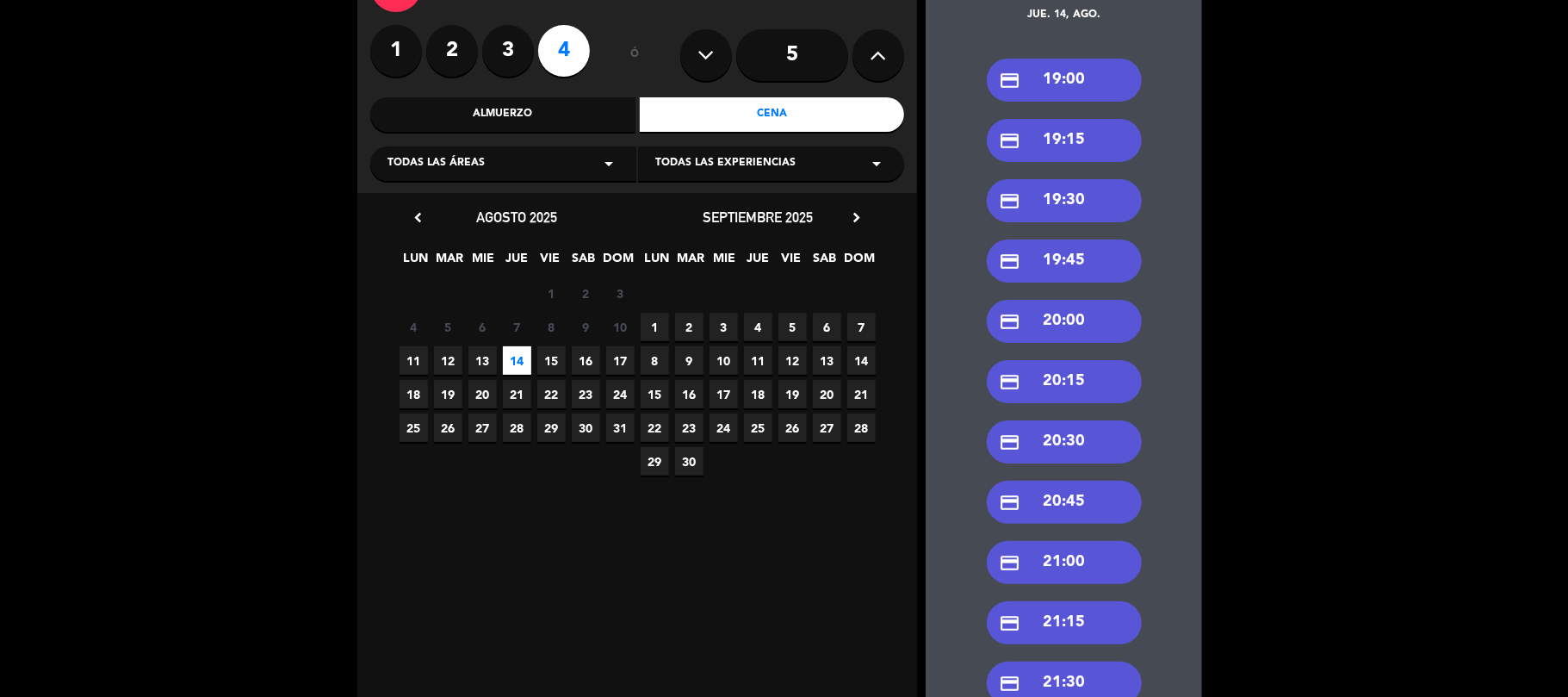
click at [1061, 442] on div "credit_card 20:30" at bounding box center [1065, 441] width 155 height 43
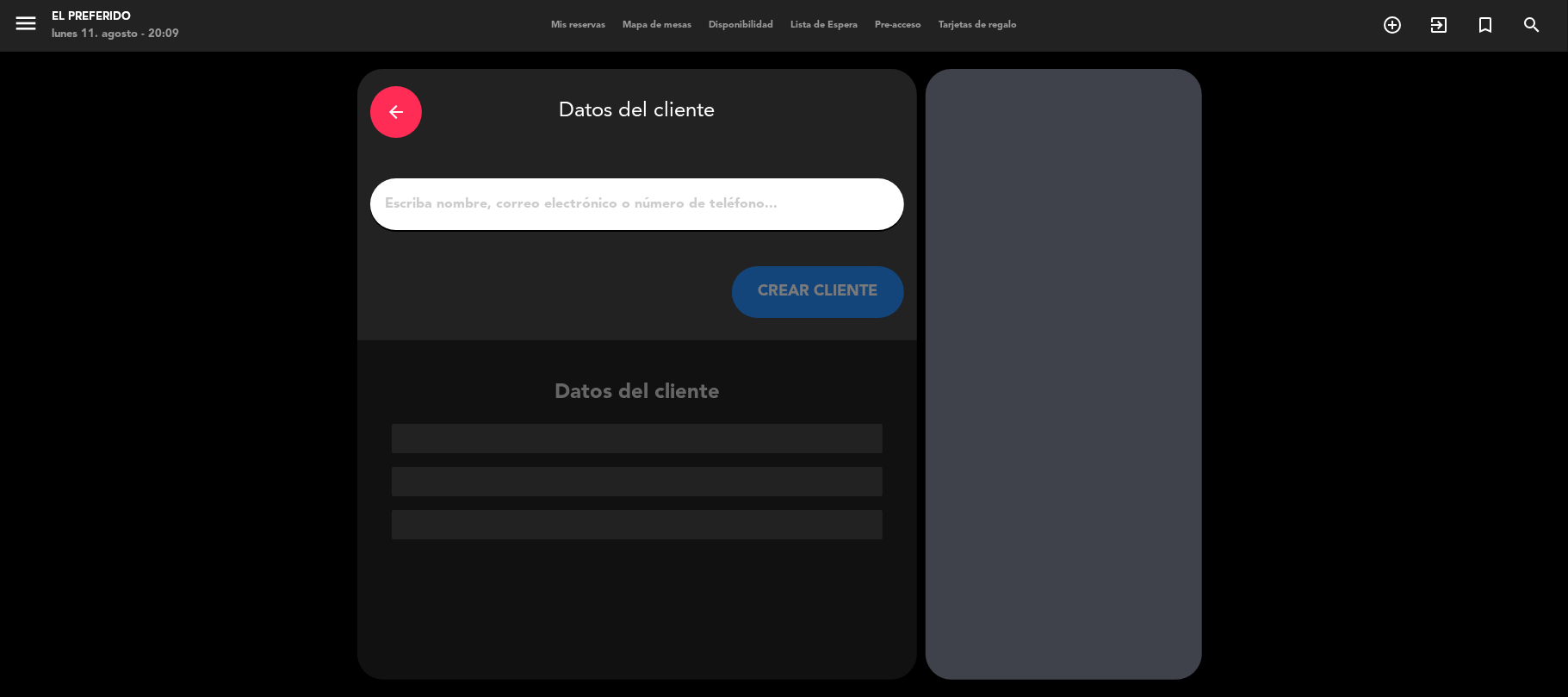
scroll to position [0, 0]
click at [620, 206] on input "1" at bounding box center [637, 204] width 508 height 24
paste input "Reserva confirmada jueves 14, ago. 2025 12:30 2 personas"
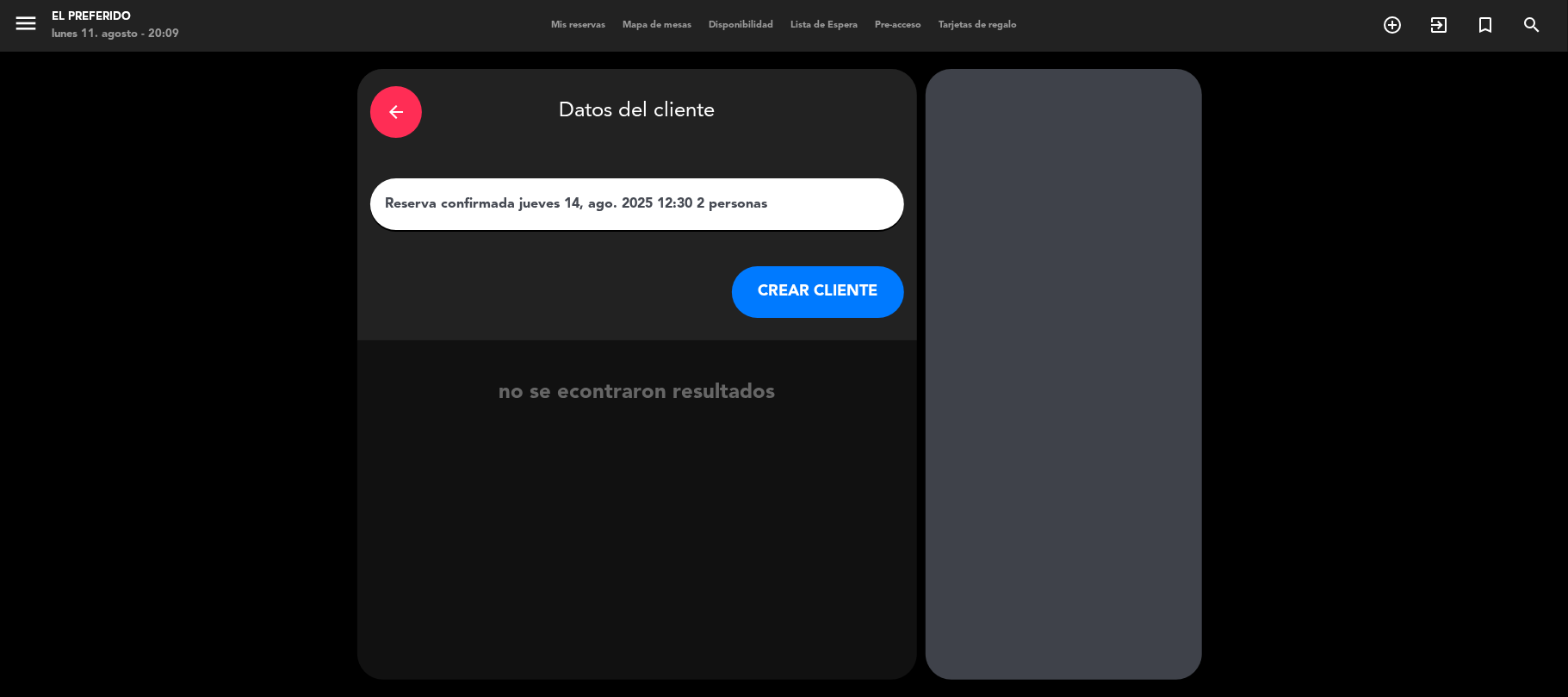
click at [617, 214] on input "Reserva confirmada jueves 14, ago. 2025 12:30 2 personas" at bounding box center [637, 204] width 508 height 24
paste input "[PERSON_NAME]"
type input "[PERSON_NAME]"
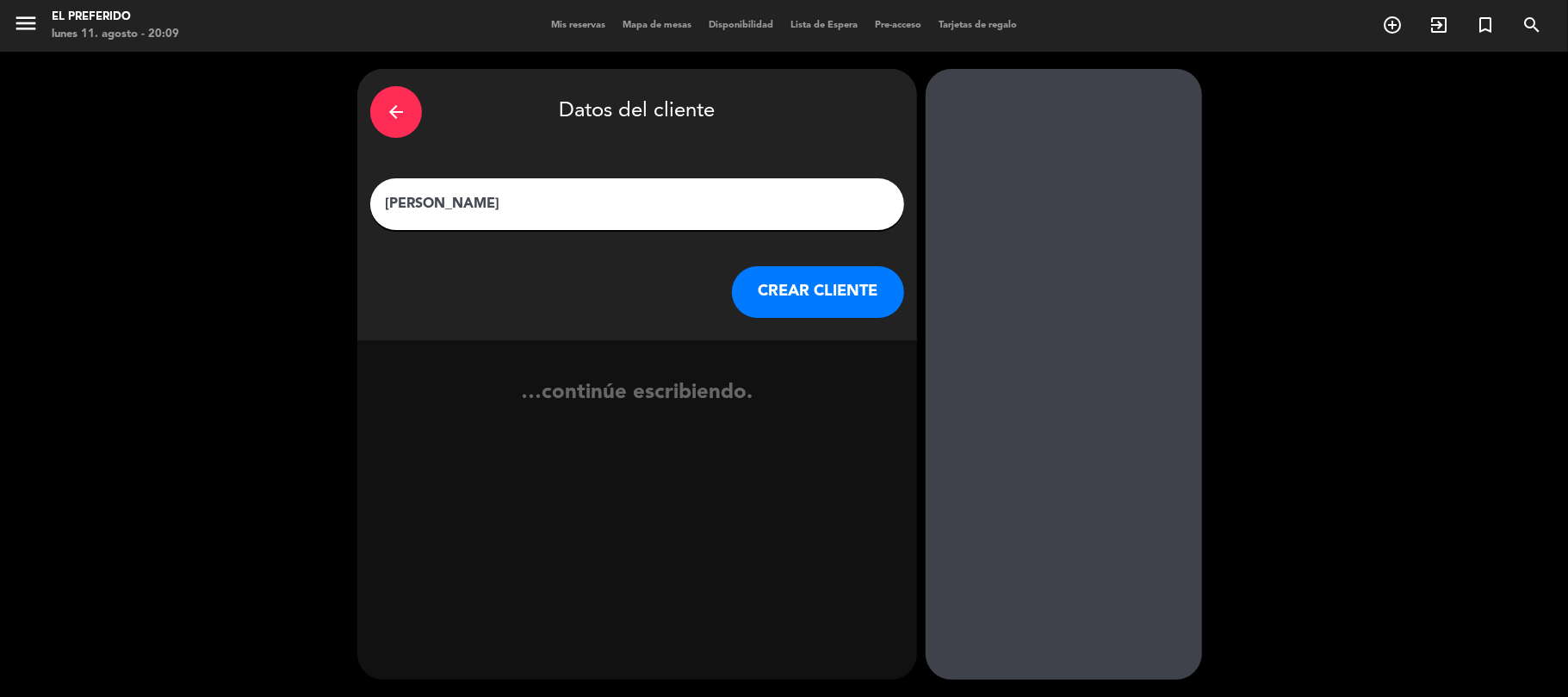
click at [776, 291] on button "CREAR CLIENTE" at bounding box center [818, 292] width 172 height 52
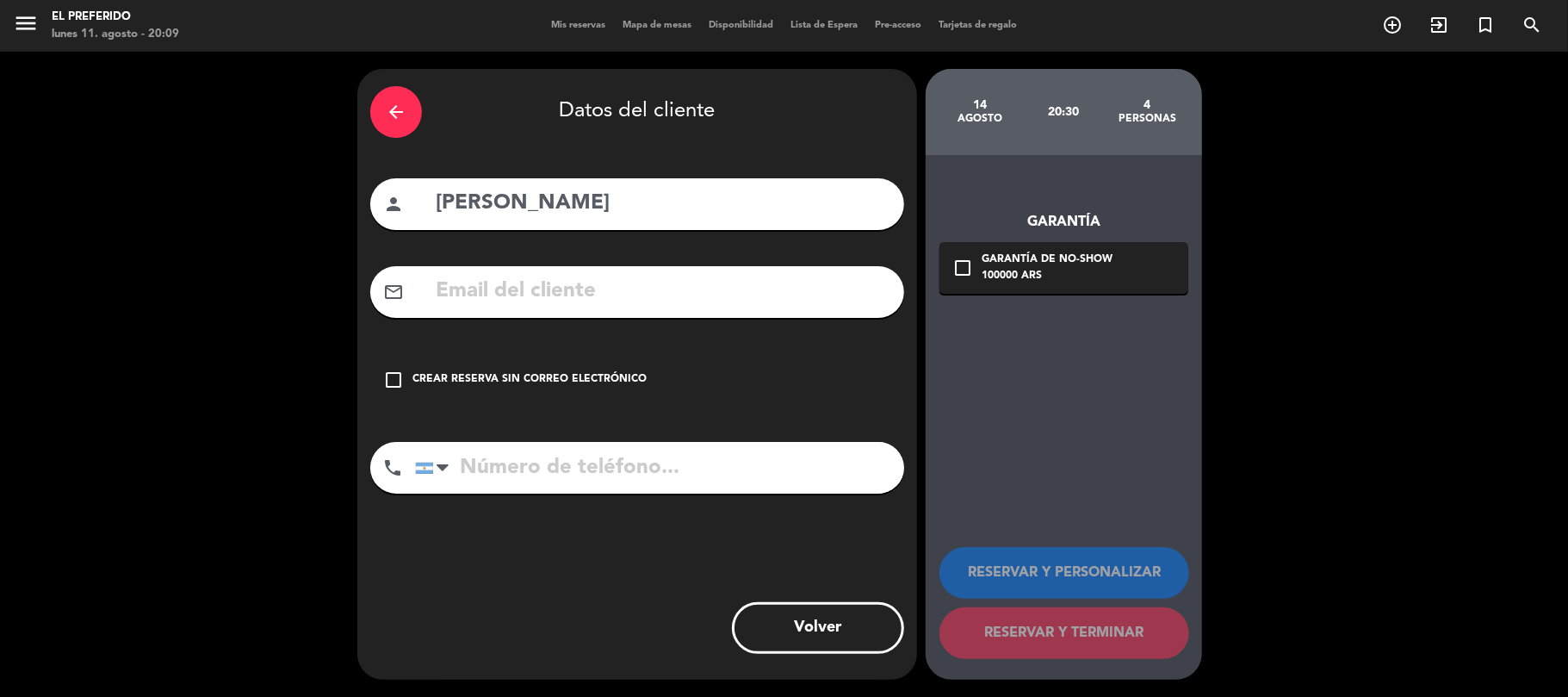
click at [577, 364] on div "check_box_outline_blank Crear reserva sin correo electrónico" at bounding box center [637, 380] width 534 height 52
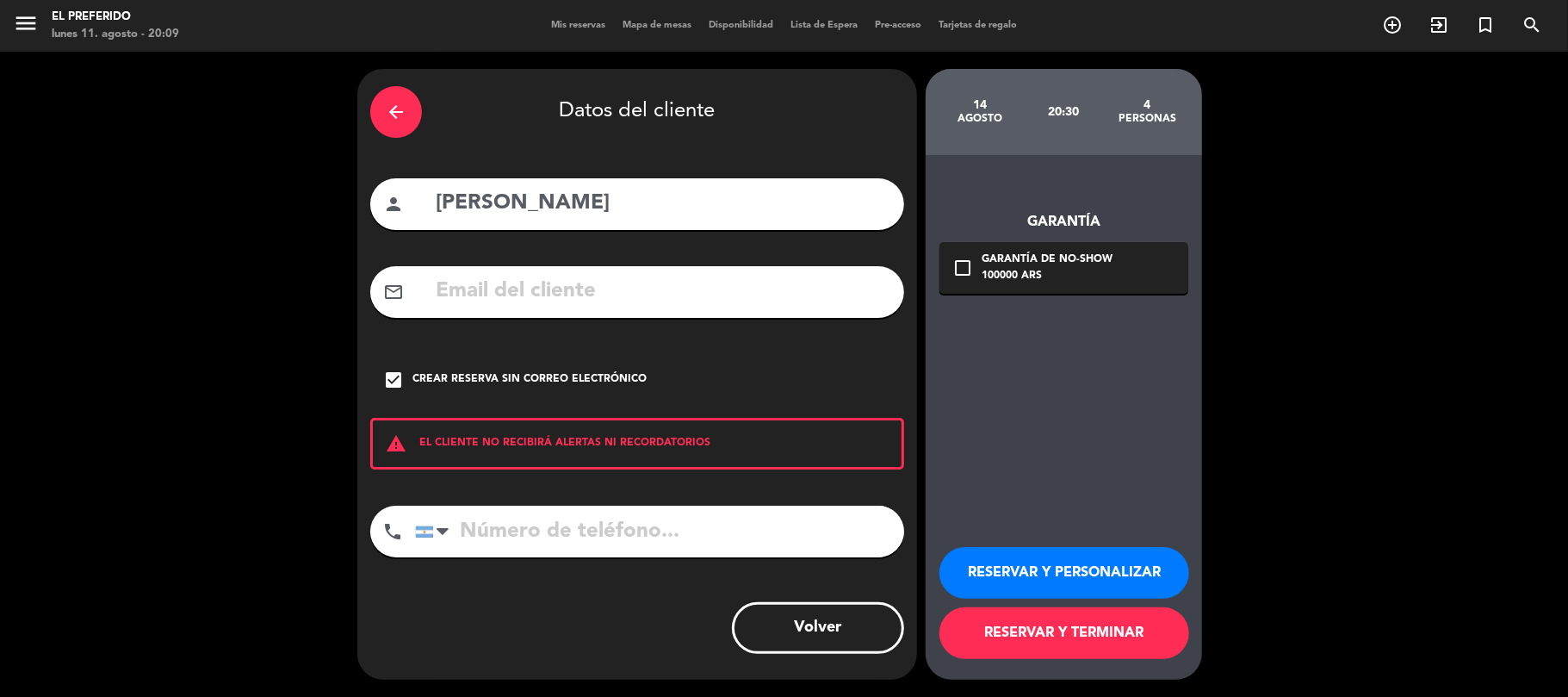
click at [1031, 565] on button "RESERVAR Y PERSONALIZAR" at bounding box center [1065, 573] width 250 height 52
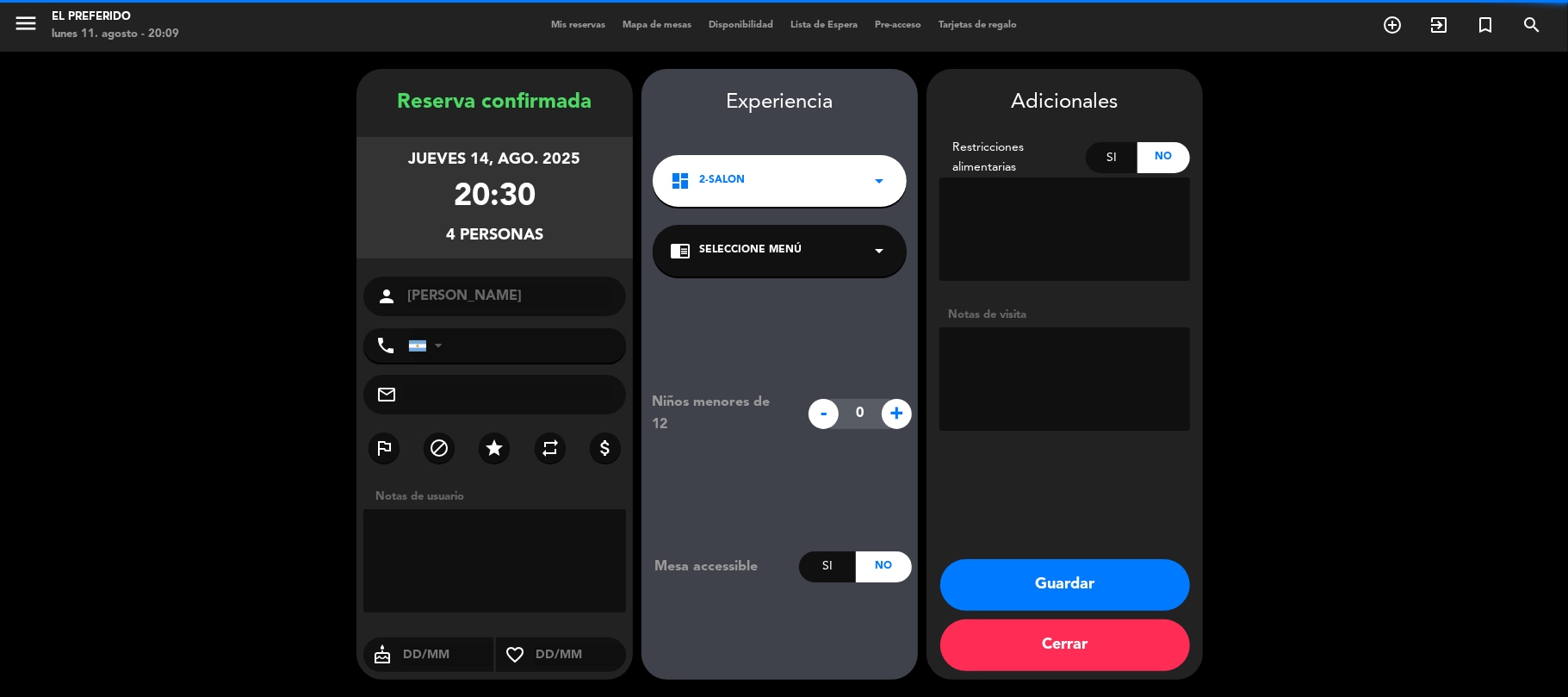
click at [1011, 372] on textarea at bounding box center [1065, 379] width 251 height 104
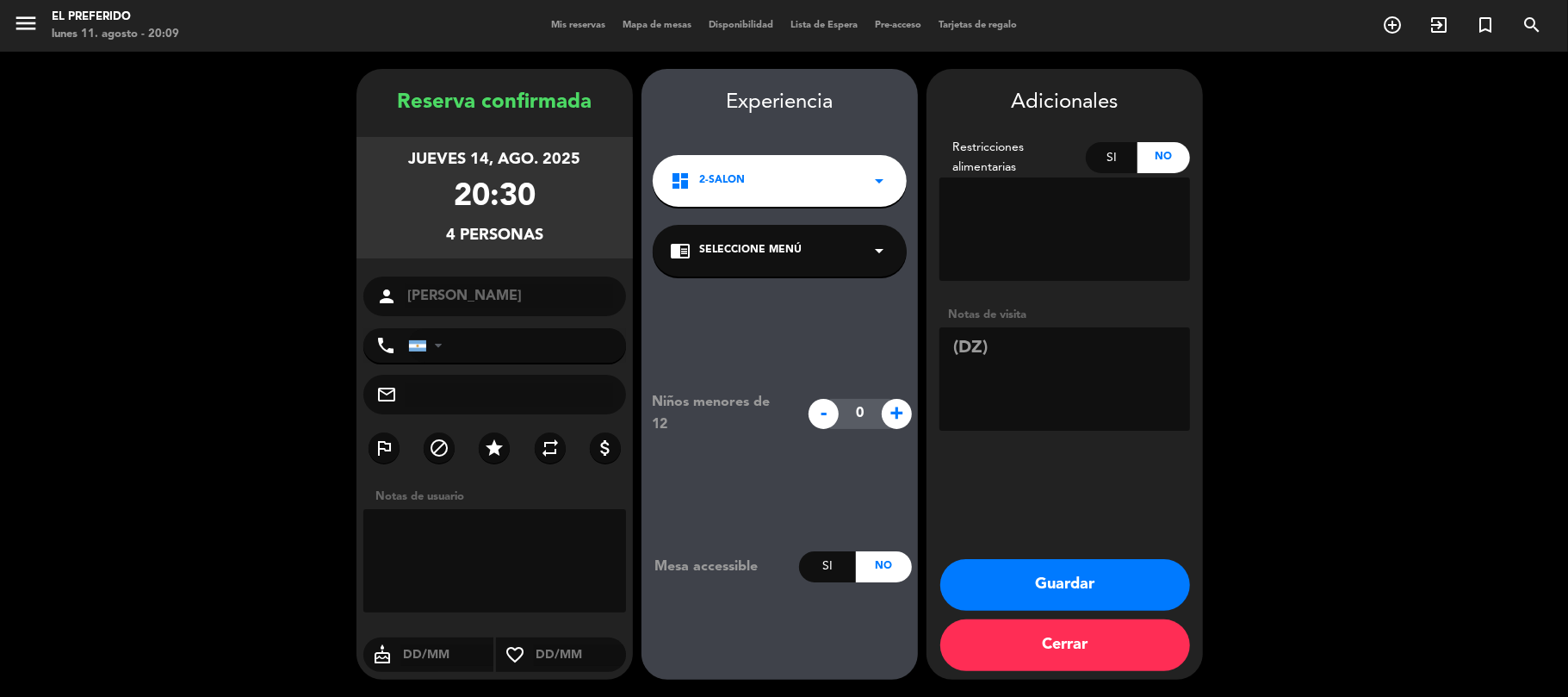
click at [1027, 359] on textarea at bounding box center [1065, 379] width 251 height 104
type textarea "(DZ) - PREFE"
drag, startPoint x: 759, startPoint y: 229, endPoint x: 759, endPoint y: 250, distance: 21.0
click at [759, 231] on div "chrome_reader_mode Seleccione Menú arrow_drop_down" at bounding box center [780, 251] width 254 height 52
click at [770, 291] on div "SALON" at bounding box center [780, 298] width 220 height 17
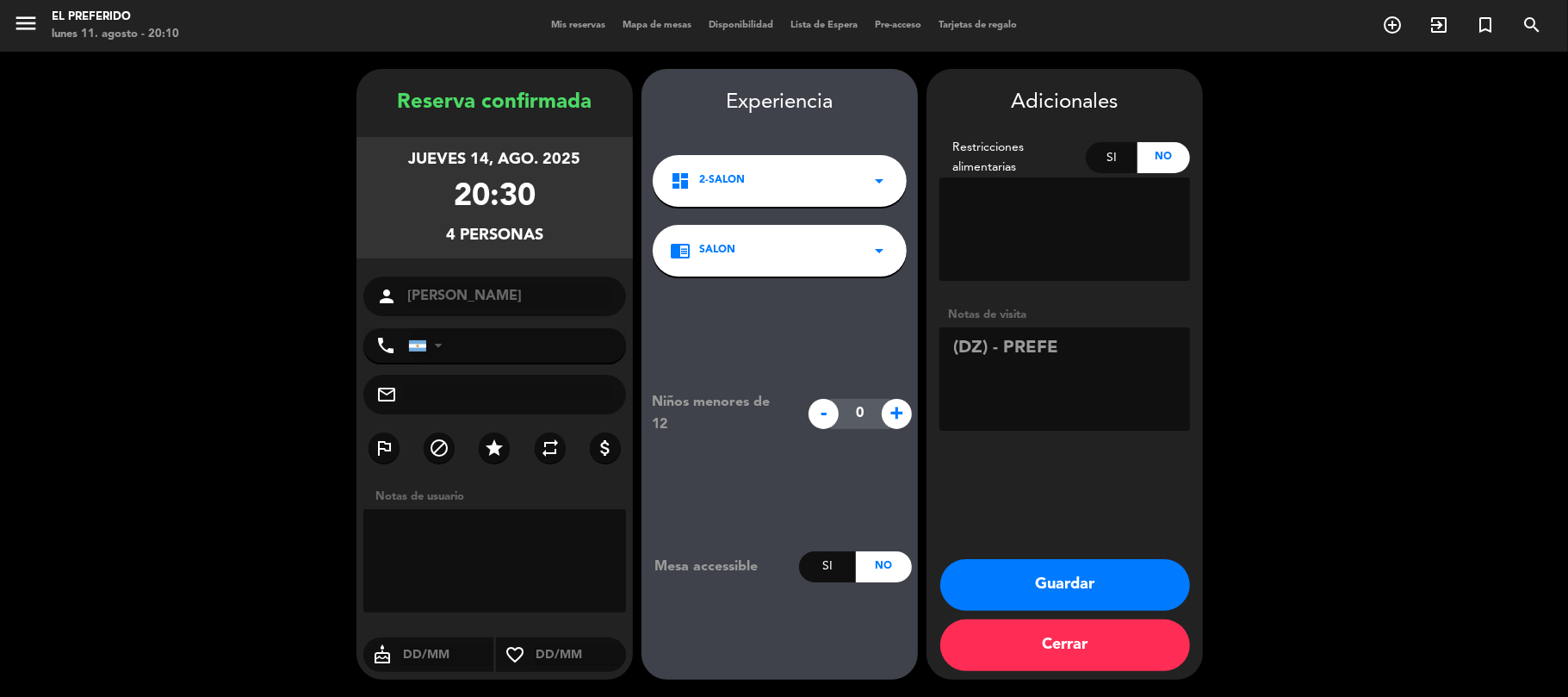
drag, startPoint x: 399, startPoint y: 97, endPoint x: 570, endPoint y: 236, distance: 220.4
click at [570, 236] on div "Reserva confirmada jueves 14, ago. 2025 20:30 4 personas person [PERSON_NAME] p…" at bounding box center [494, 390] width 276 height 610
copy div "Reserva confirmada jueves 14, ago. 2025 20:30 4 personas"
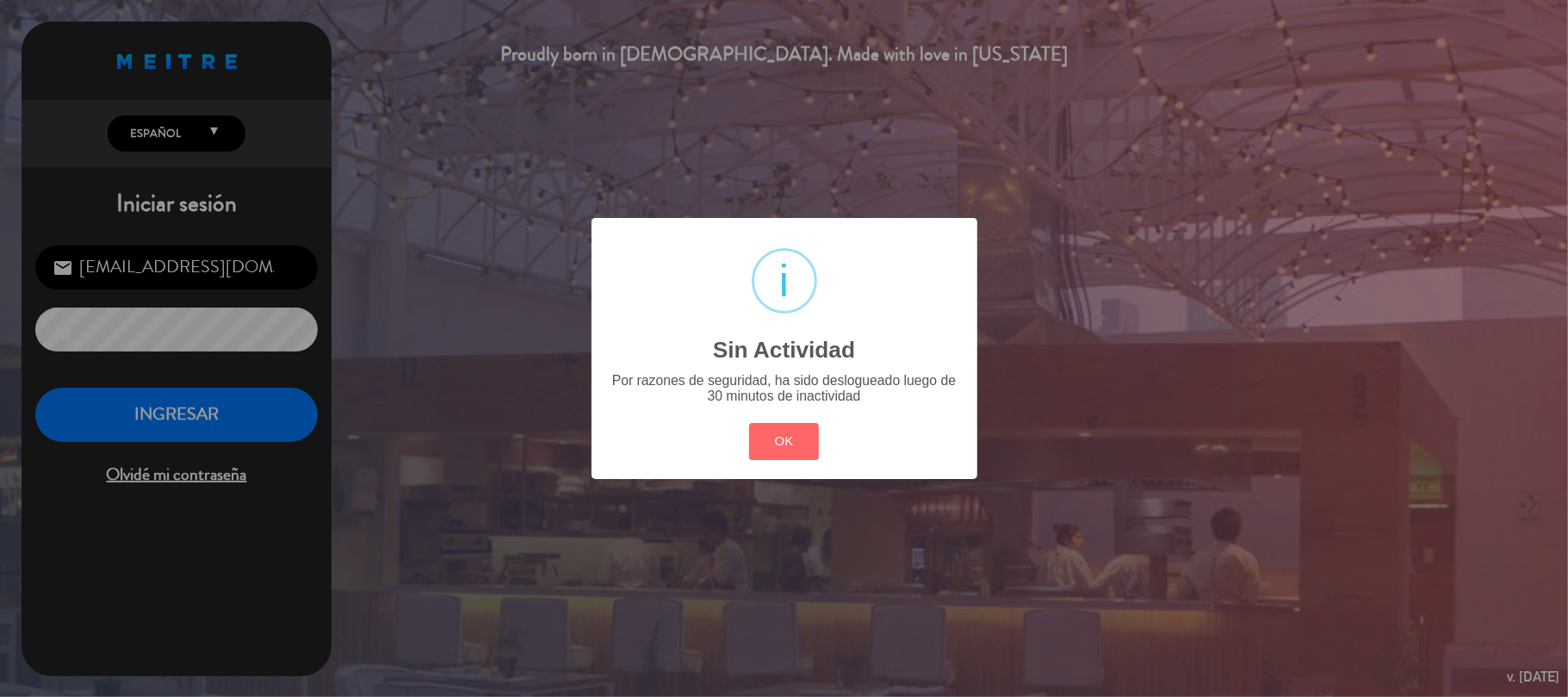
drag, startPoint x: 759, startPoint y: 418, endPoint x: 737, endPoint y: 432, distance: 26.1
click at [759, 421] on div "OK Cancel" at bounding box center [784, 441] width 78 height 45
click at [766, 444] on button "OK" at bounding box center [784, 441] width 70 height 37
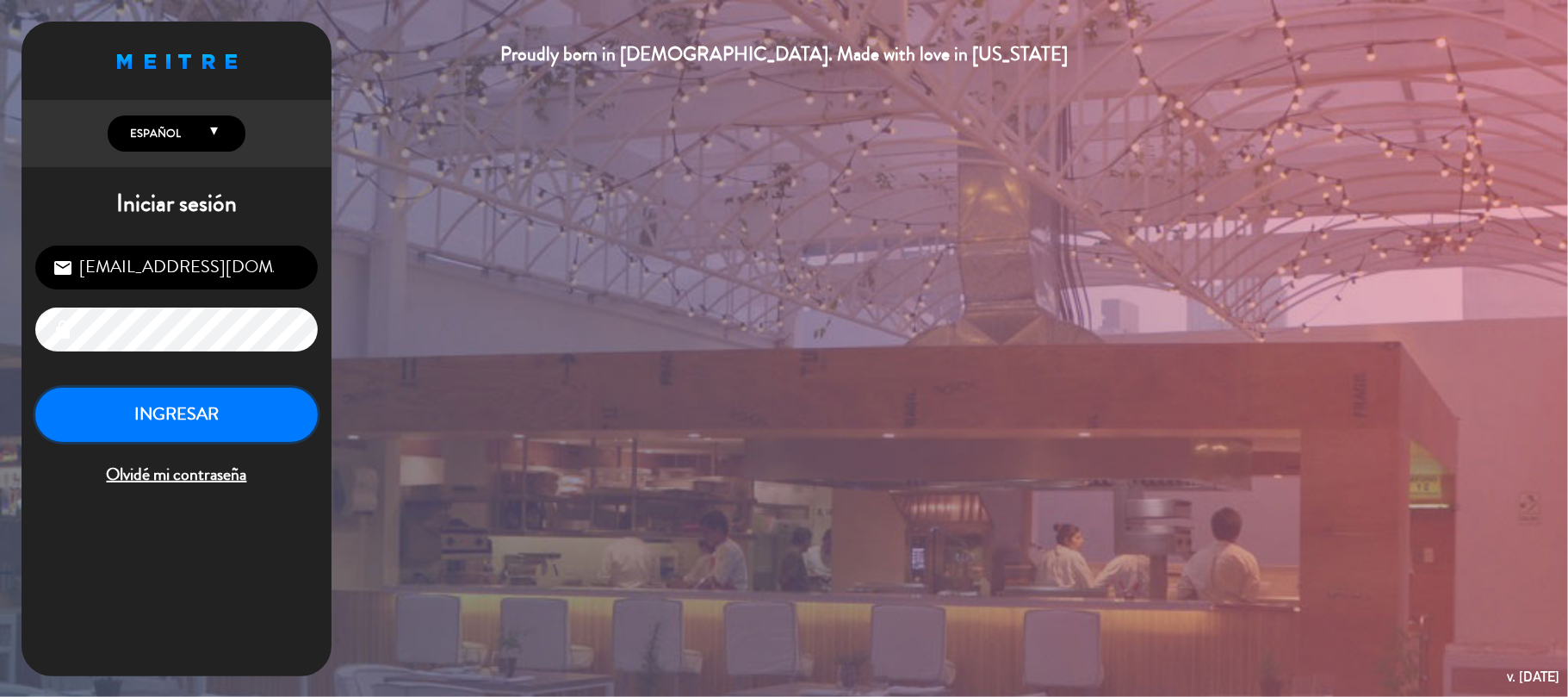
click at [247, 421] on button "INGRESAR" at bounding box center [177, 415] width 282 height 55
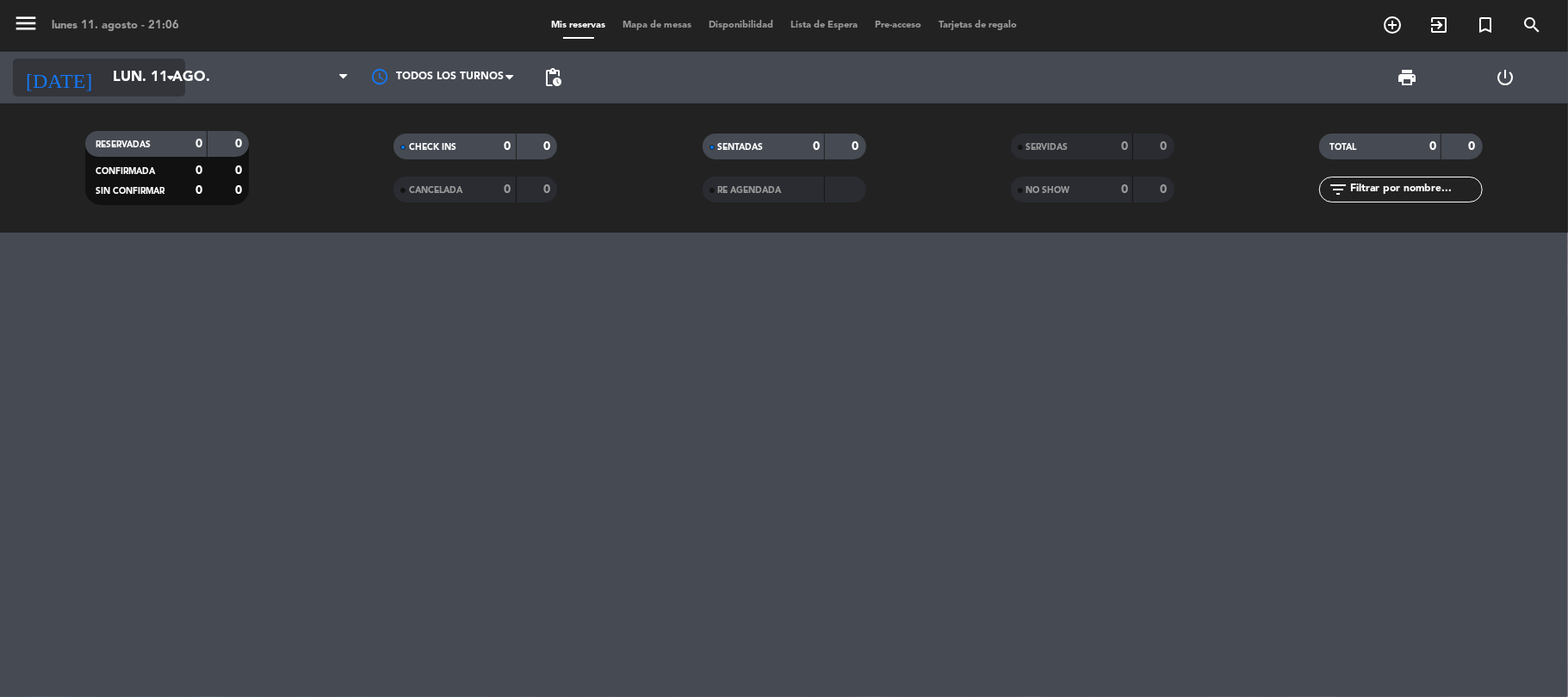
click at [155, 78] on input "lun. 11 ago." at bounding box center [197, 78] width 186 height 34
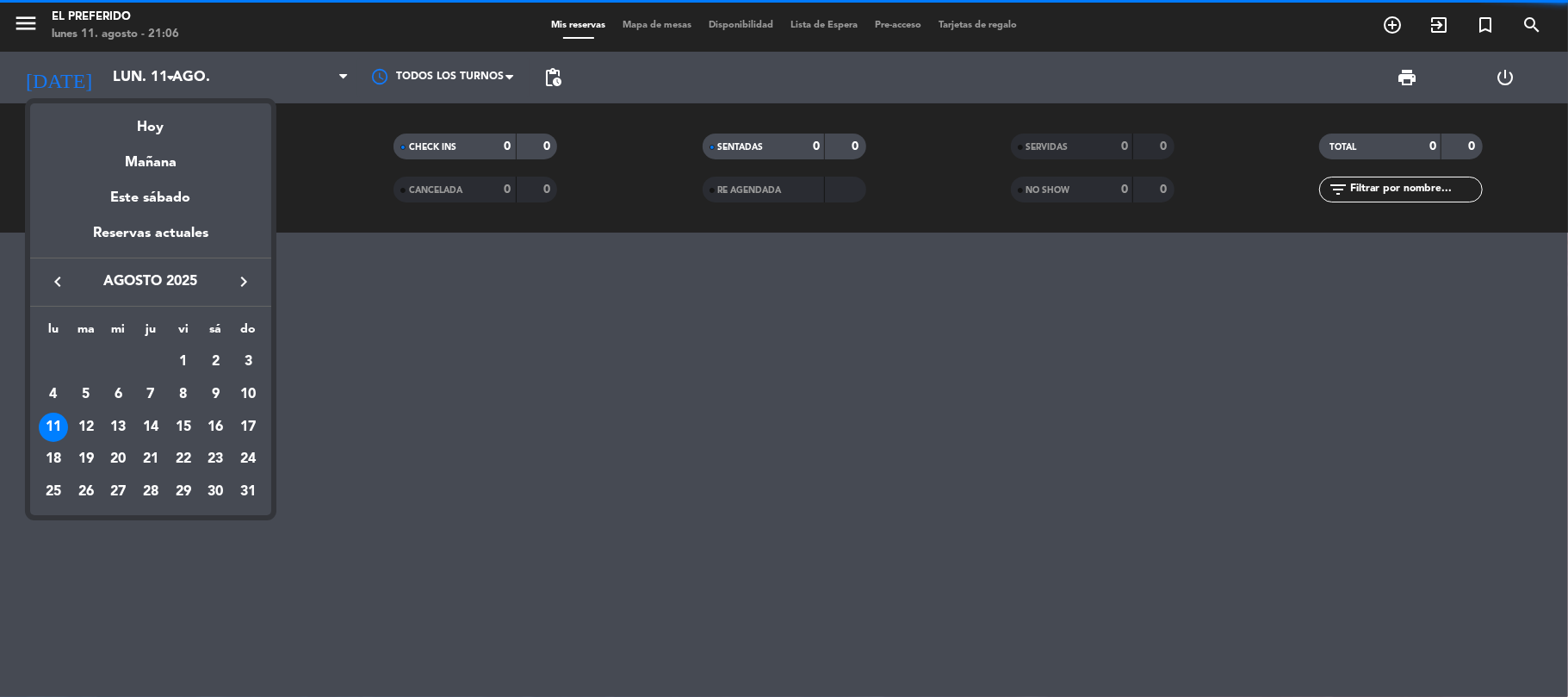
click at [241, 281] on icon "keyboard_arrow_right" at bounding box center [243, 281] width 21 height 21
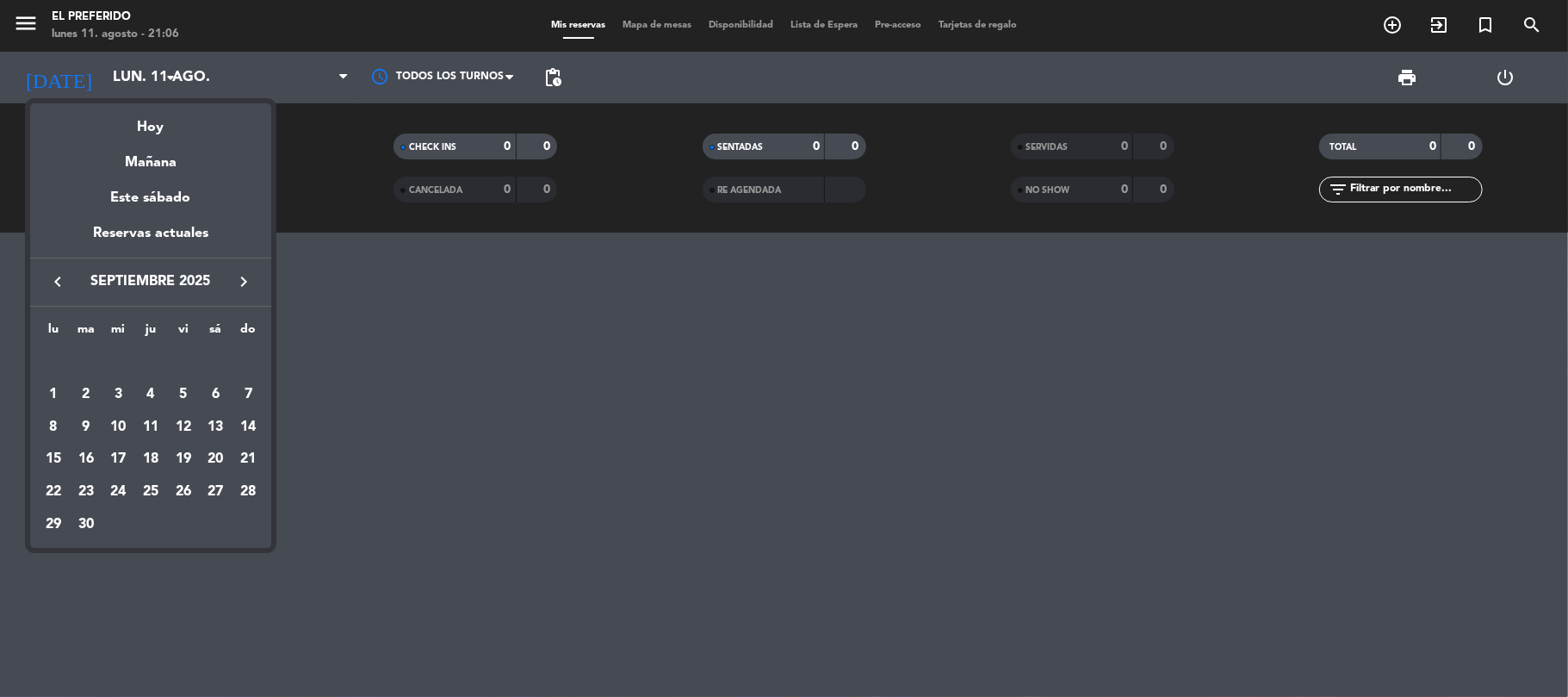
click at [242, 281] on icon "keyboard_arrow_right" at bounding box center [243, 281] width 21 height 21
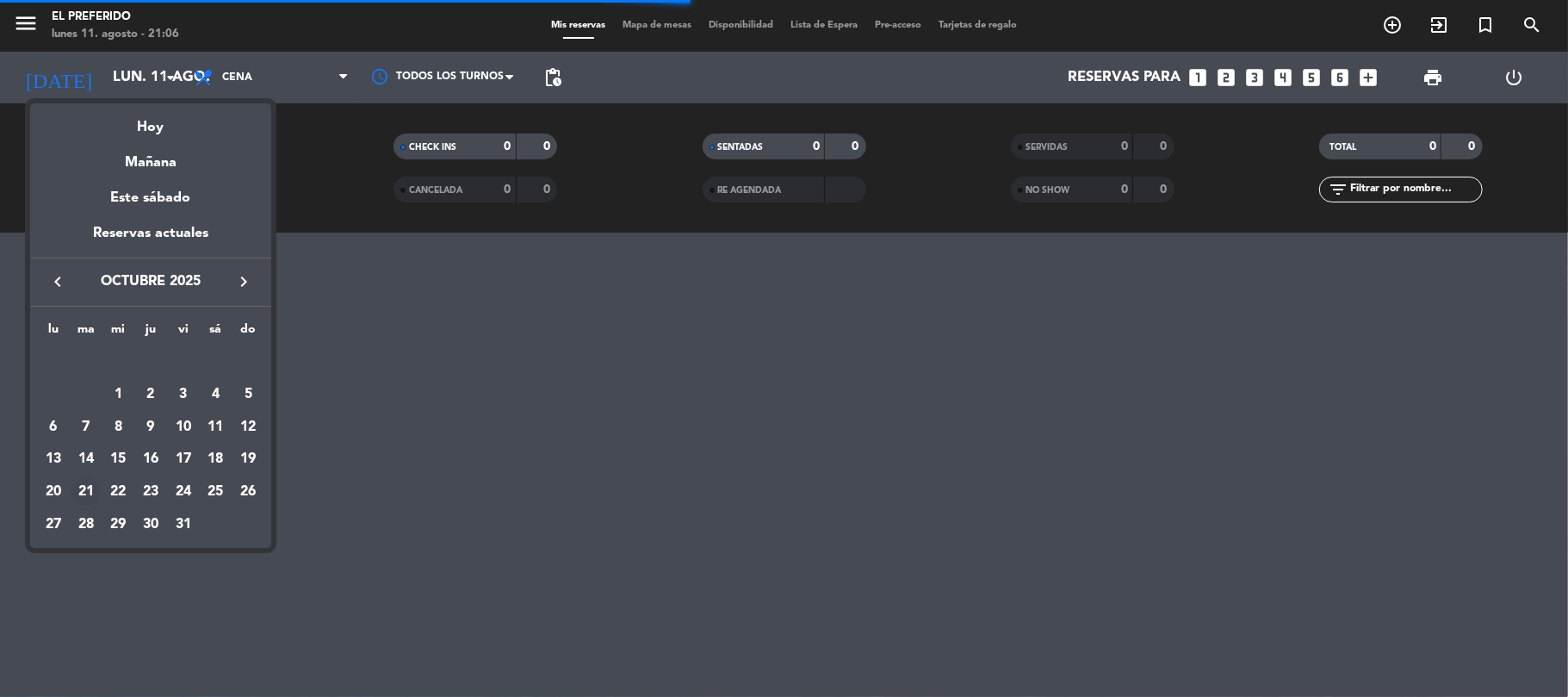
click at [88, 493] on div "21" at bounding box center [86, 491] width 29 height 29
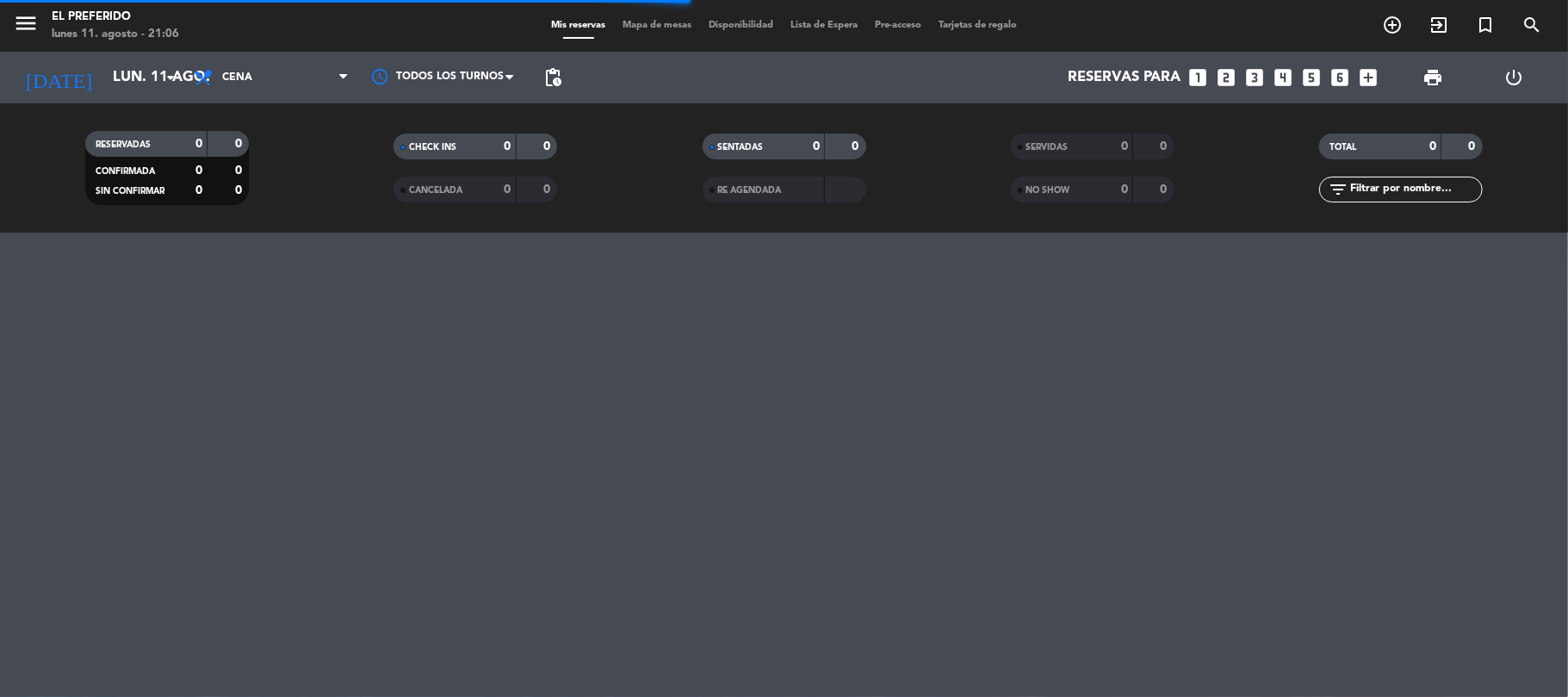
type input "[DATE] oct."
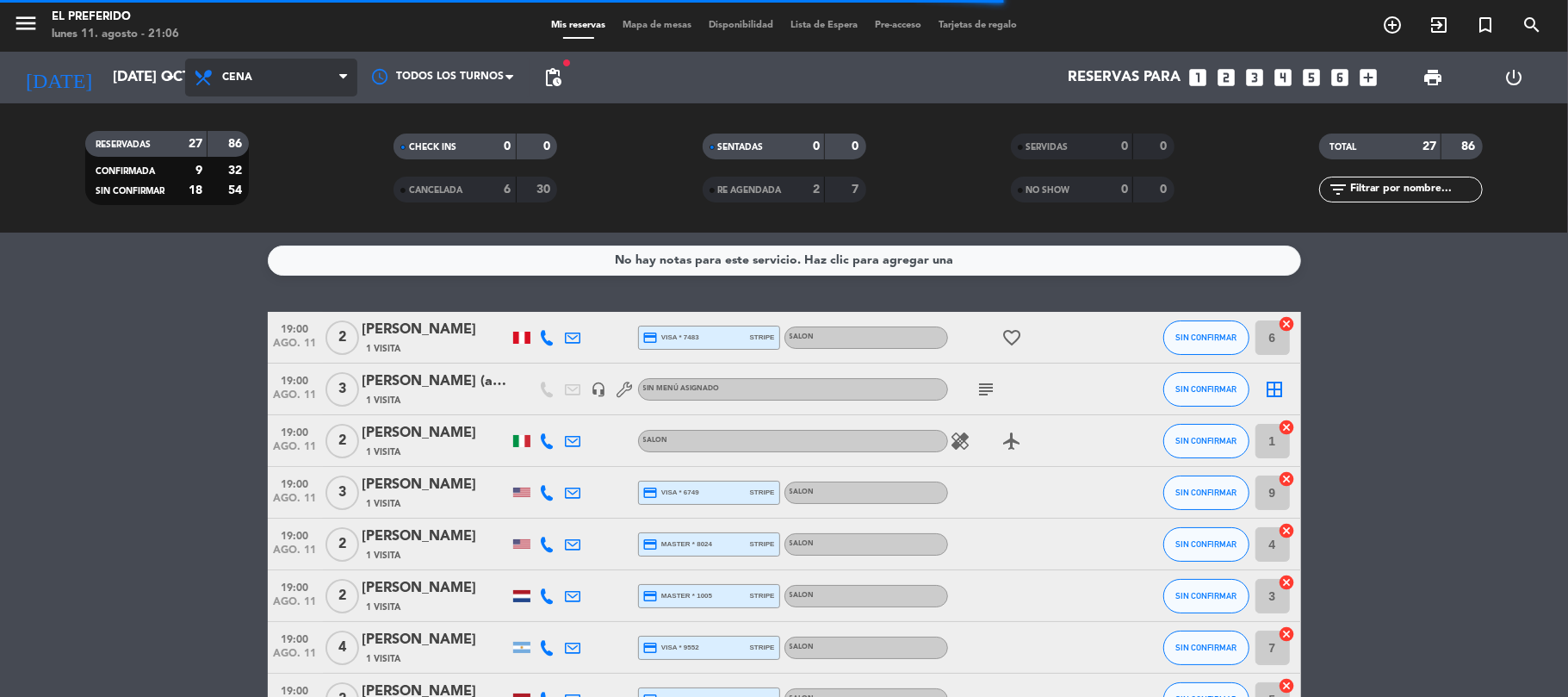
click at [317, 70] on span "Cena" at bounding box center [271, 78] width 172 height 38
click at [295, 146] on div "menu El Preferido lunes 11. agosto - 21:06 Mis reservas Mapa de mesas Disponibi…" at bounding box center [784, 116] width 1568 height 232
